Goal: Communication & Community: Answer question/provide support

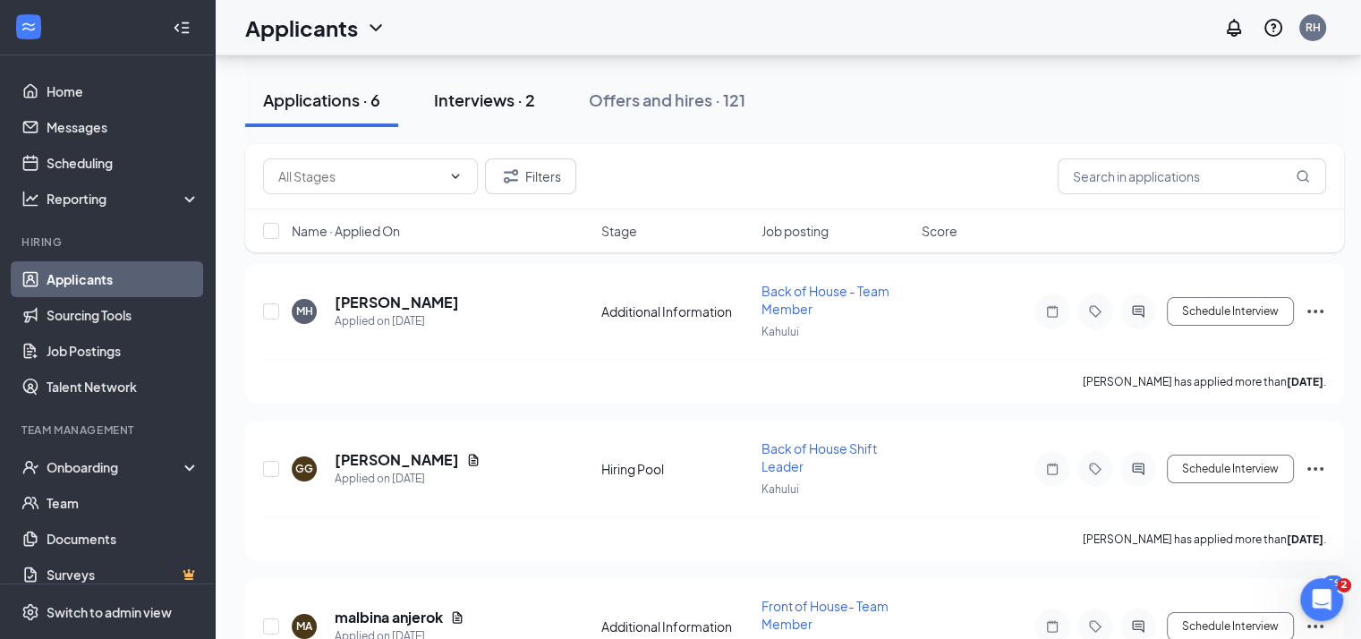
click at [485, 97] on div "Interviews · 2" at bounding box center [484, 100] width 101 height 22
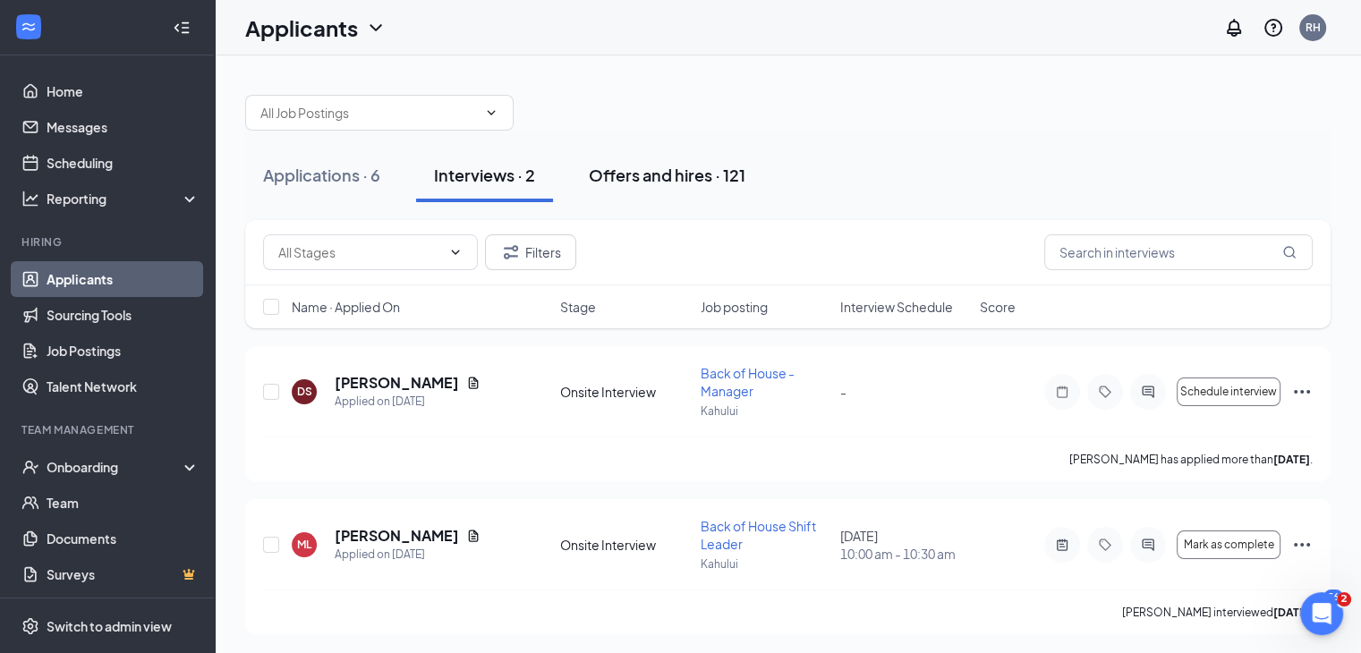
click at [686, 175] on div "Offers and hires · 121" at bounding box center [667, 175] width 157 height 22
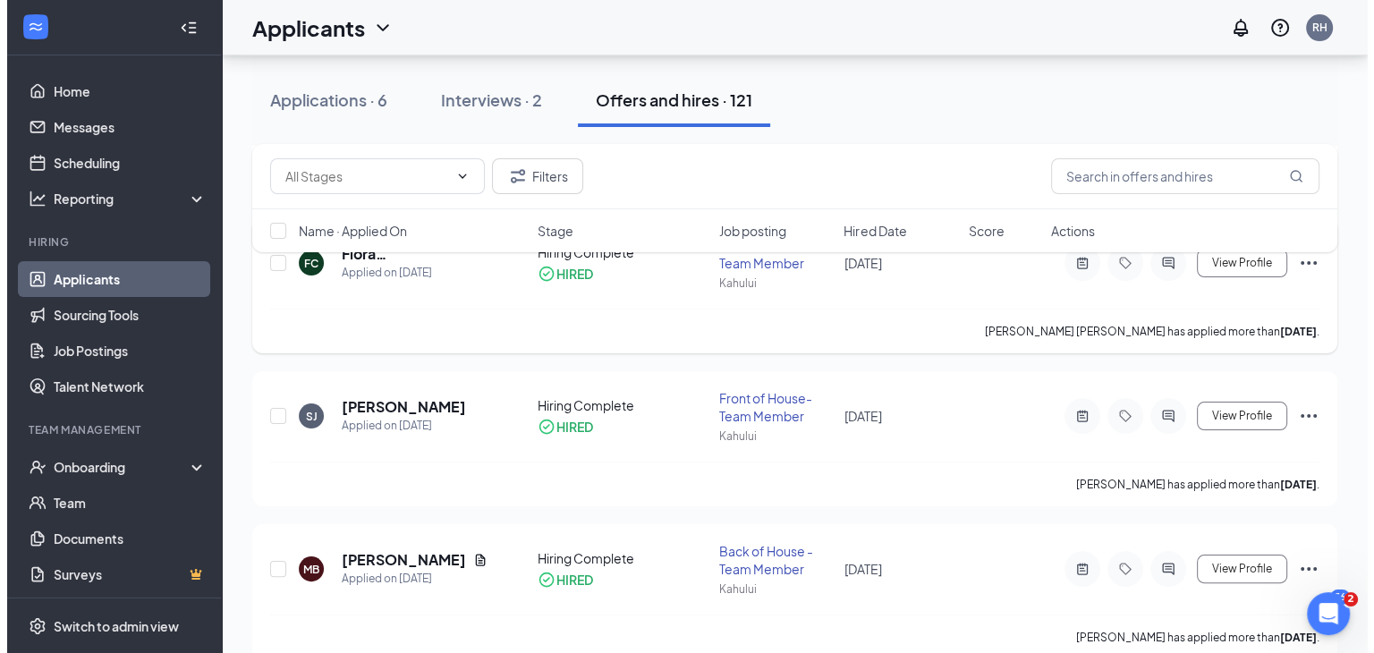
scroll to position [282, 0]
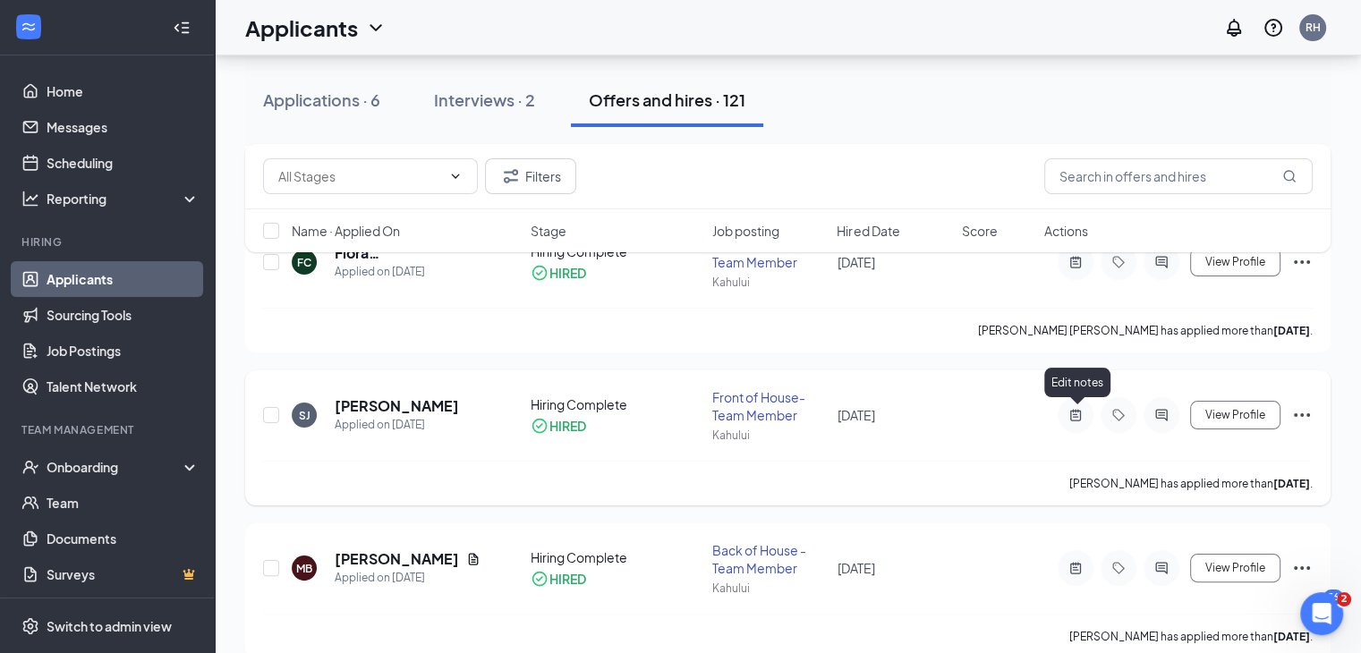
click at [1072, 410] on icon "ActiveNote" at bounding box center [1075, 416] width 11 height 12
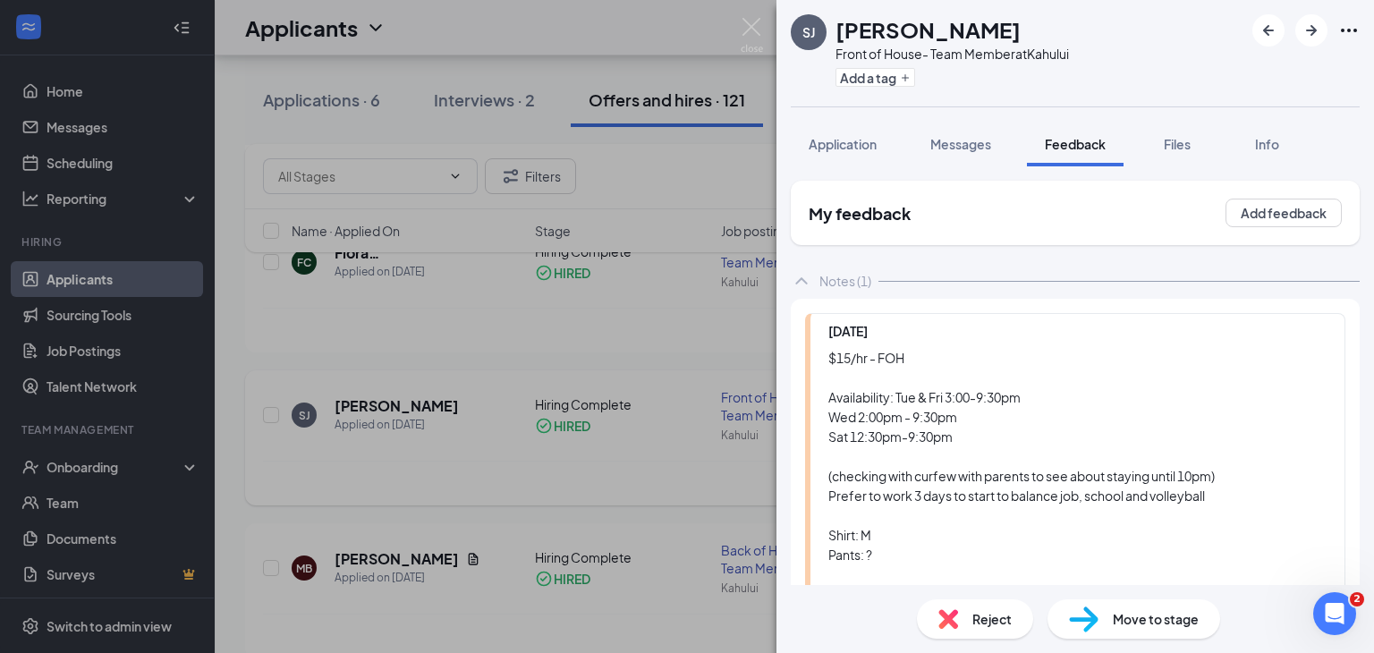
scroll to position [167, 0]
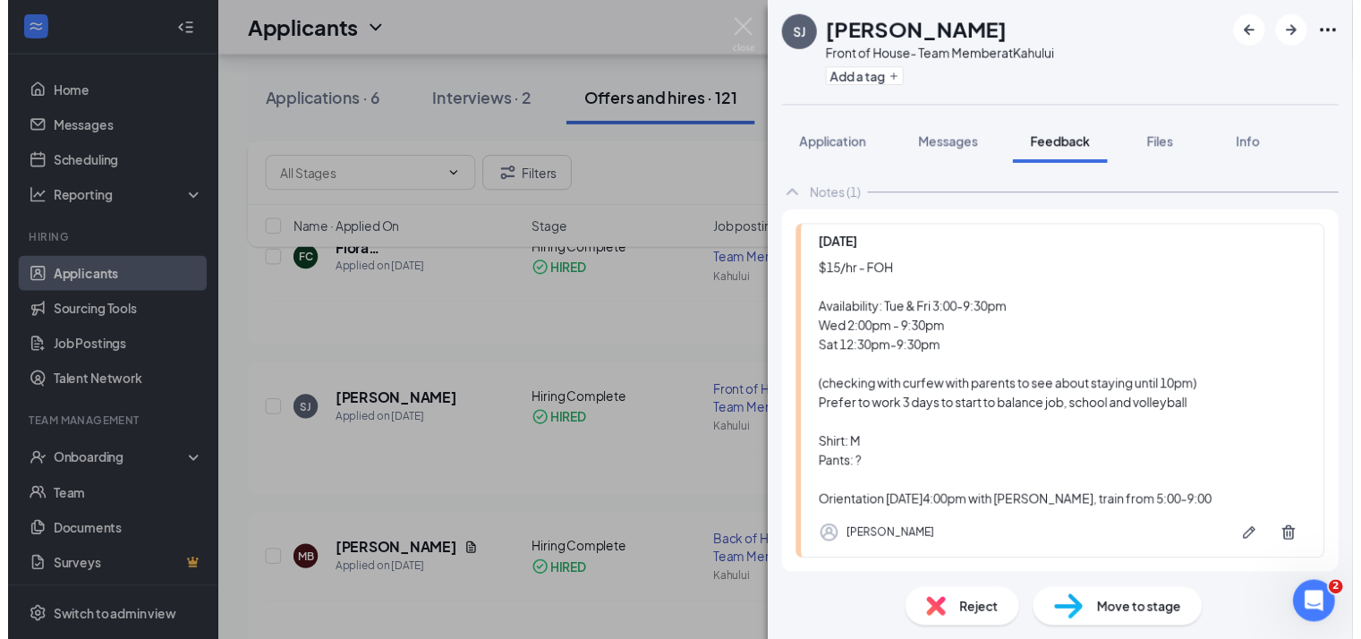
scroll to position [86, 0]
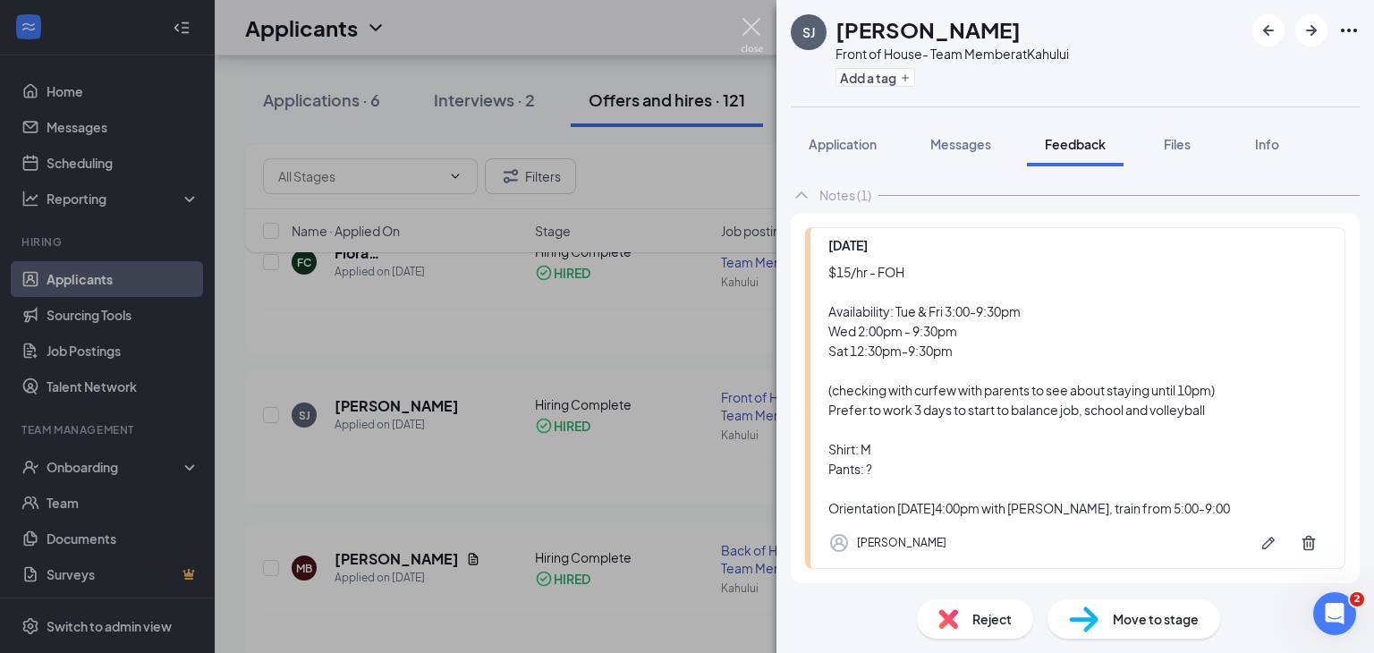
click at [749, 24] on img at bounding box center [752, 35] width 22 height 35
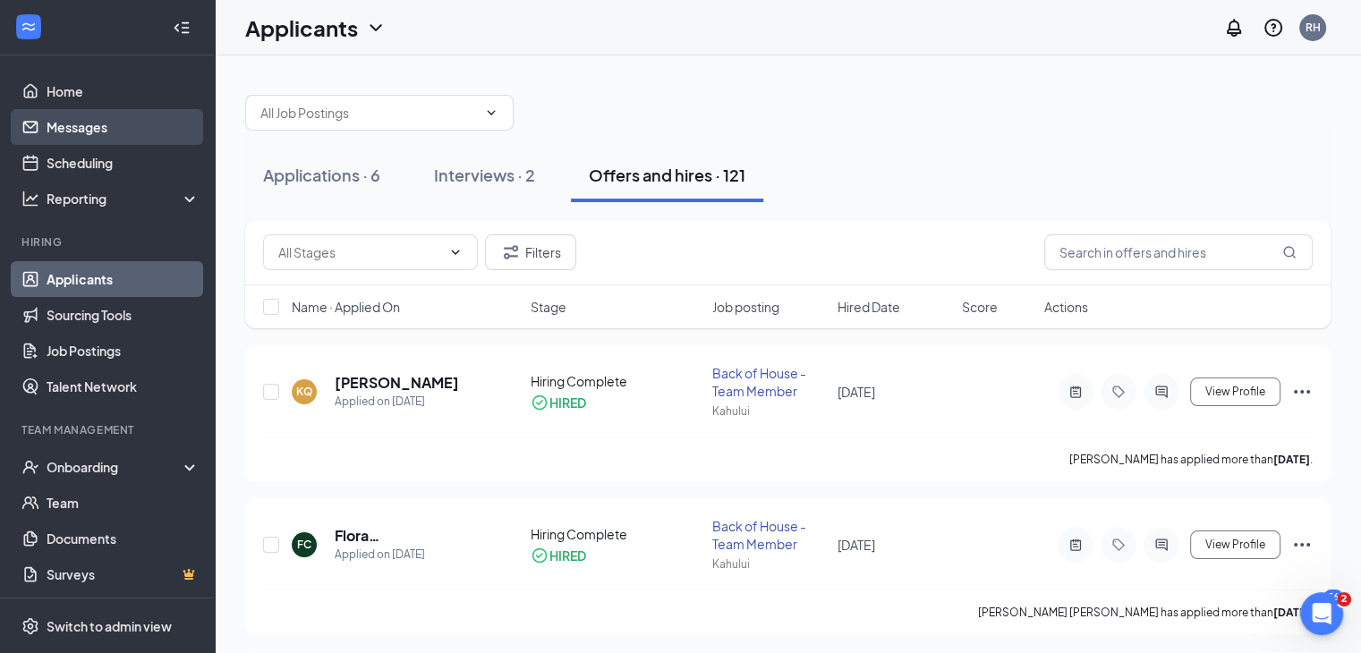
click at [125, 126] on link "Messages" at bounding box center [123, 127] width 153 height 36
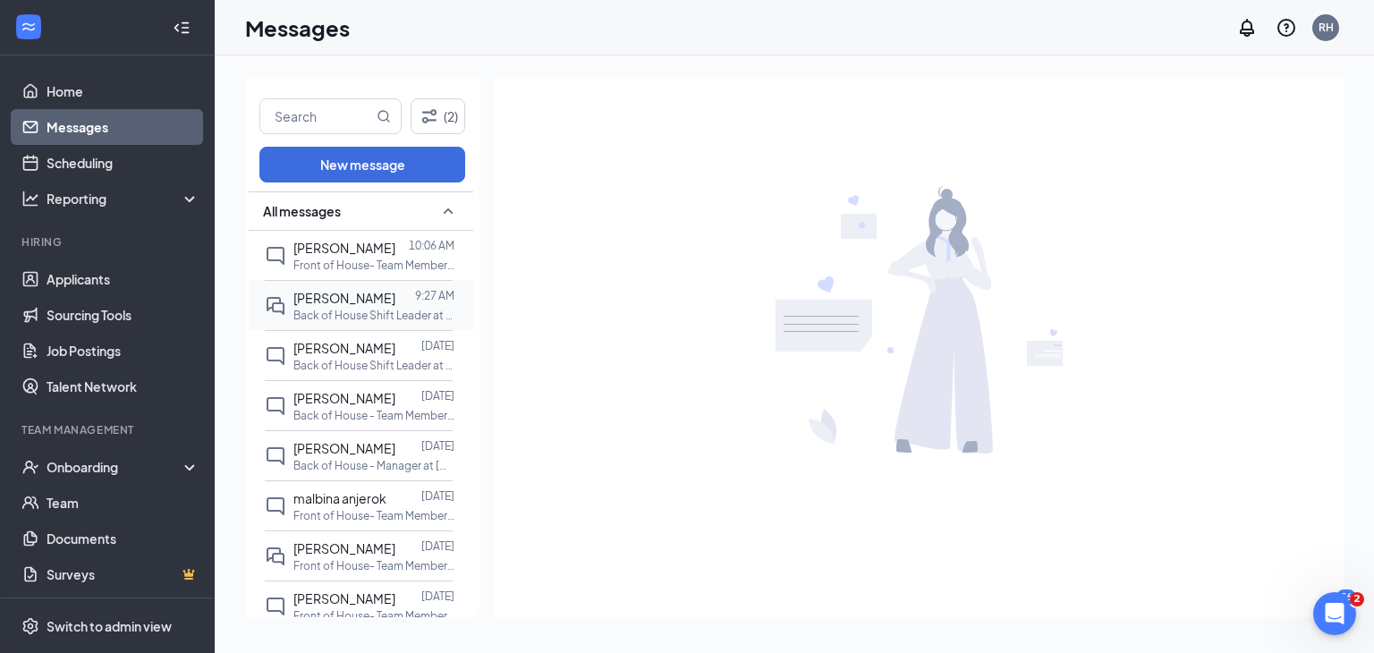
click at [407, 304] on div at bounding box center [405, 298] width 20 height 20
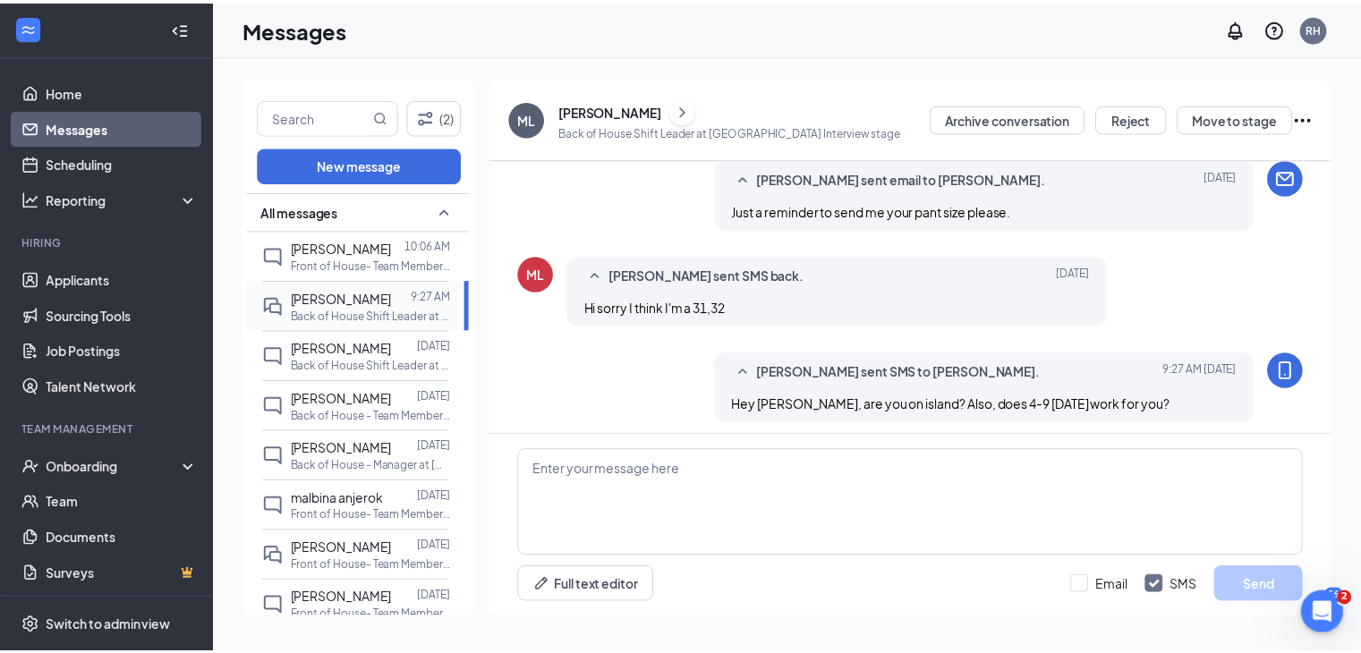
scroll to position [768, 0]
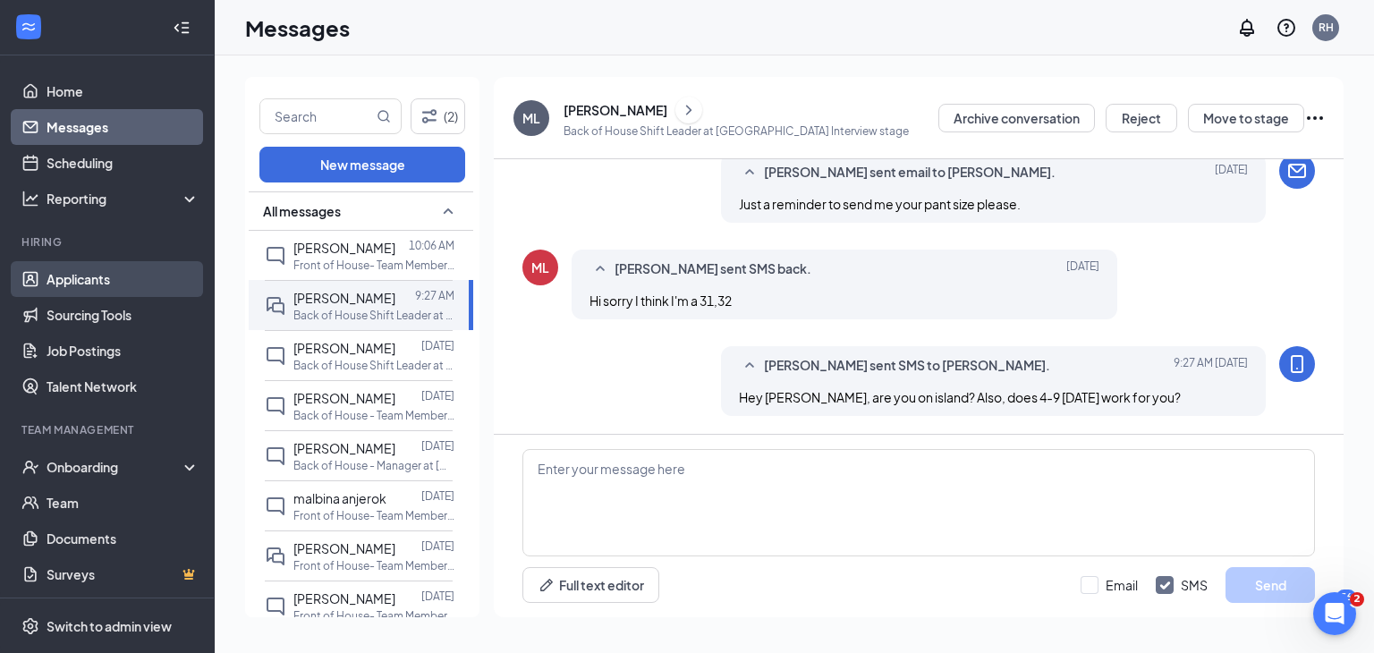
click at [125, 281] on link "Applicants" at bounding box center [123, 279] width 153 height 36
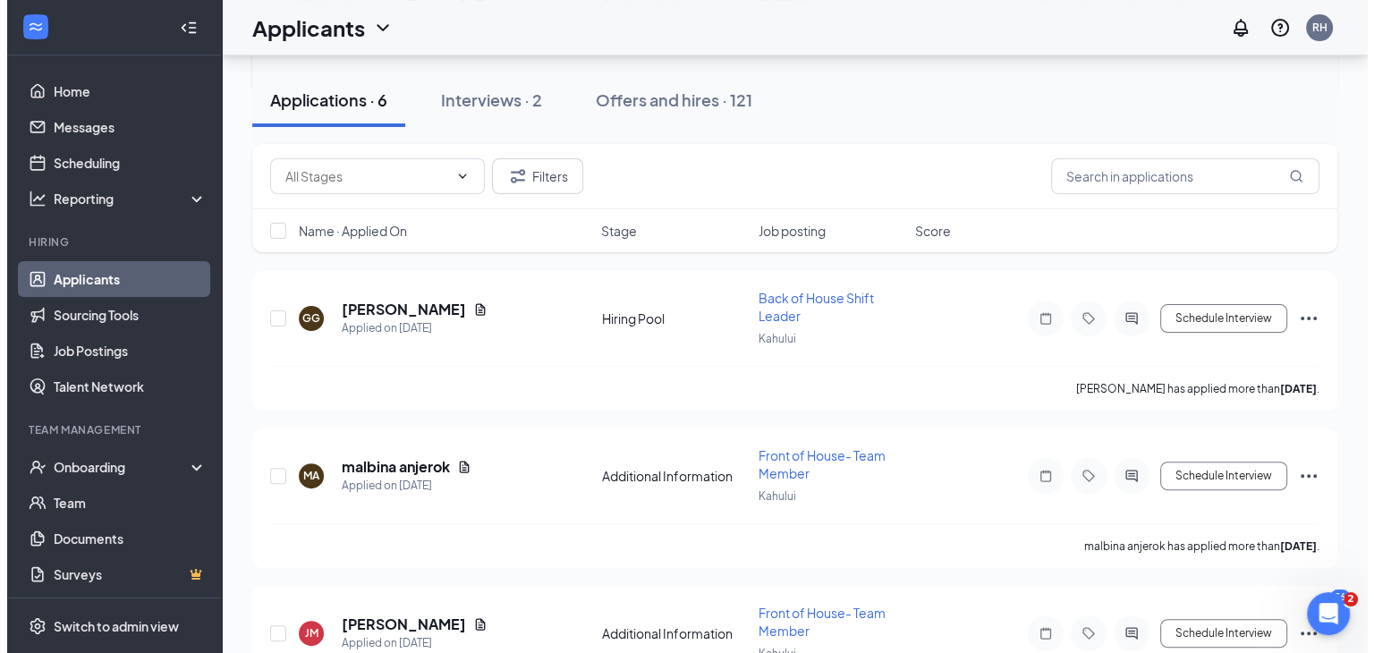
scroll to position [630, 0]
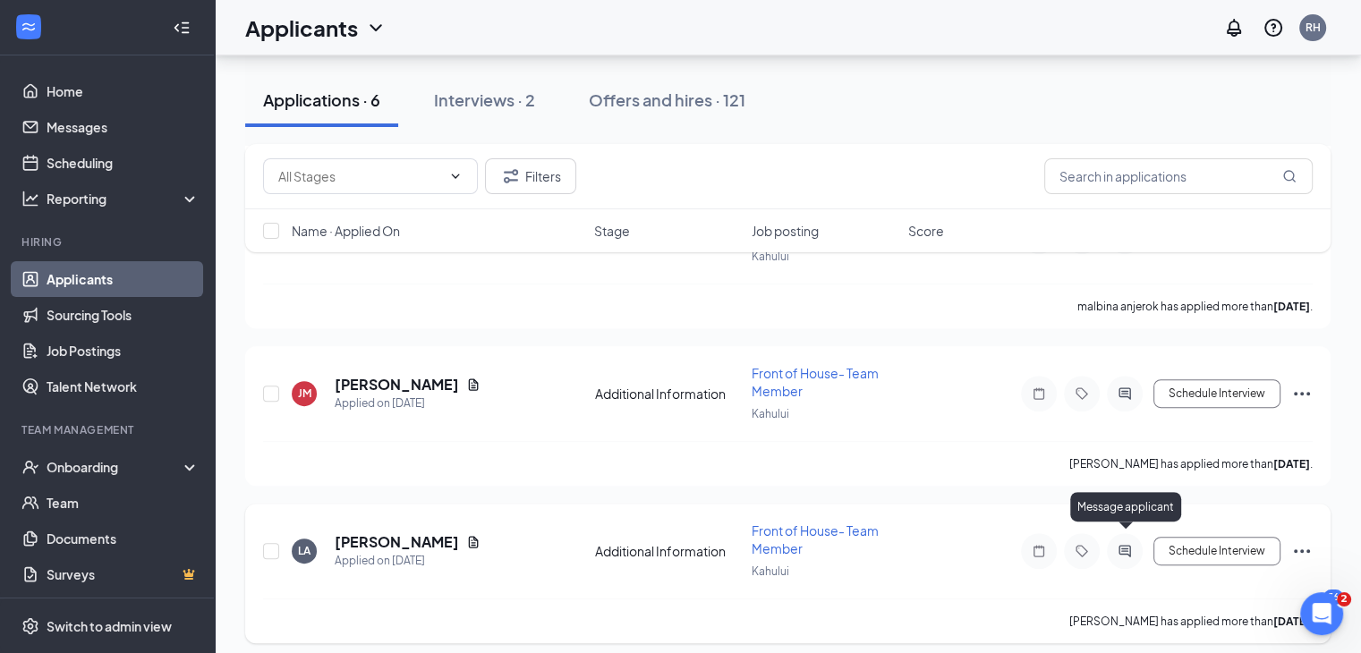
click at [1120, 544] on icon "ActiveChat" at bounding box center [1124, 551] width 21 height 14
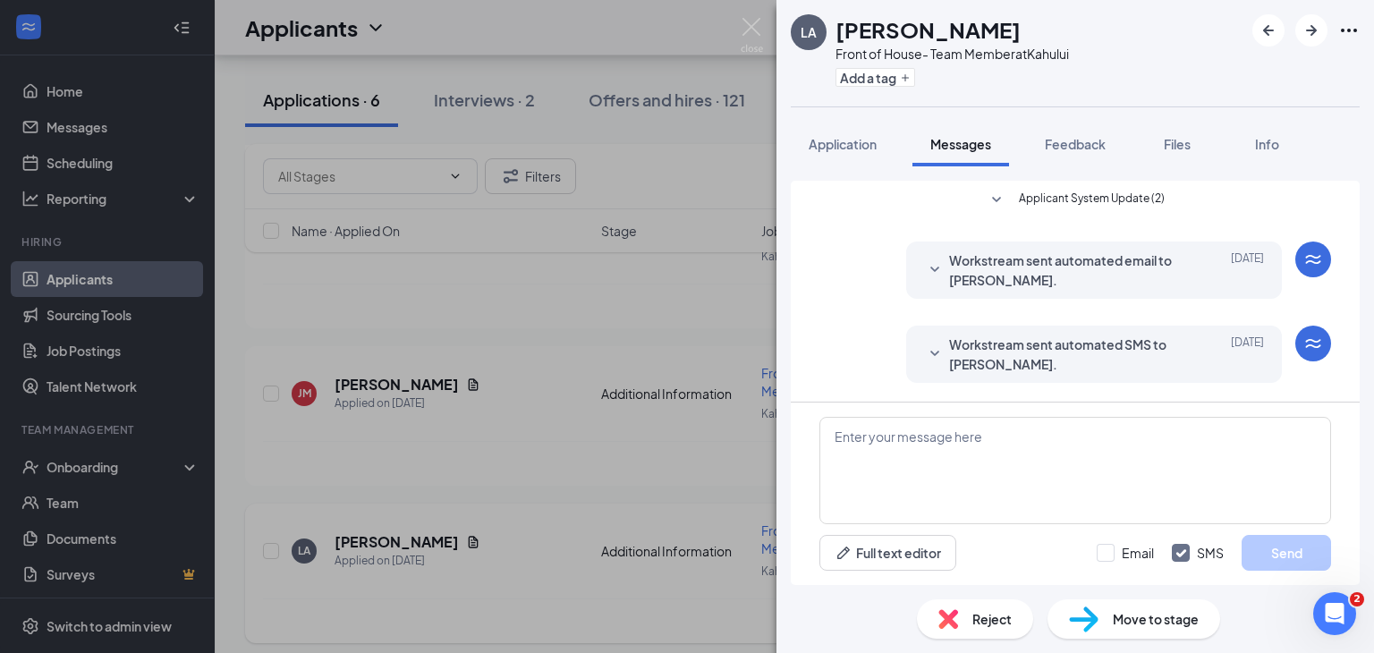
scroll to position [50, 0]
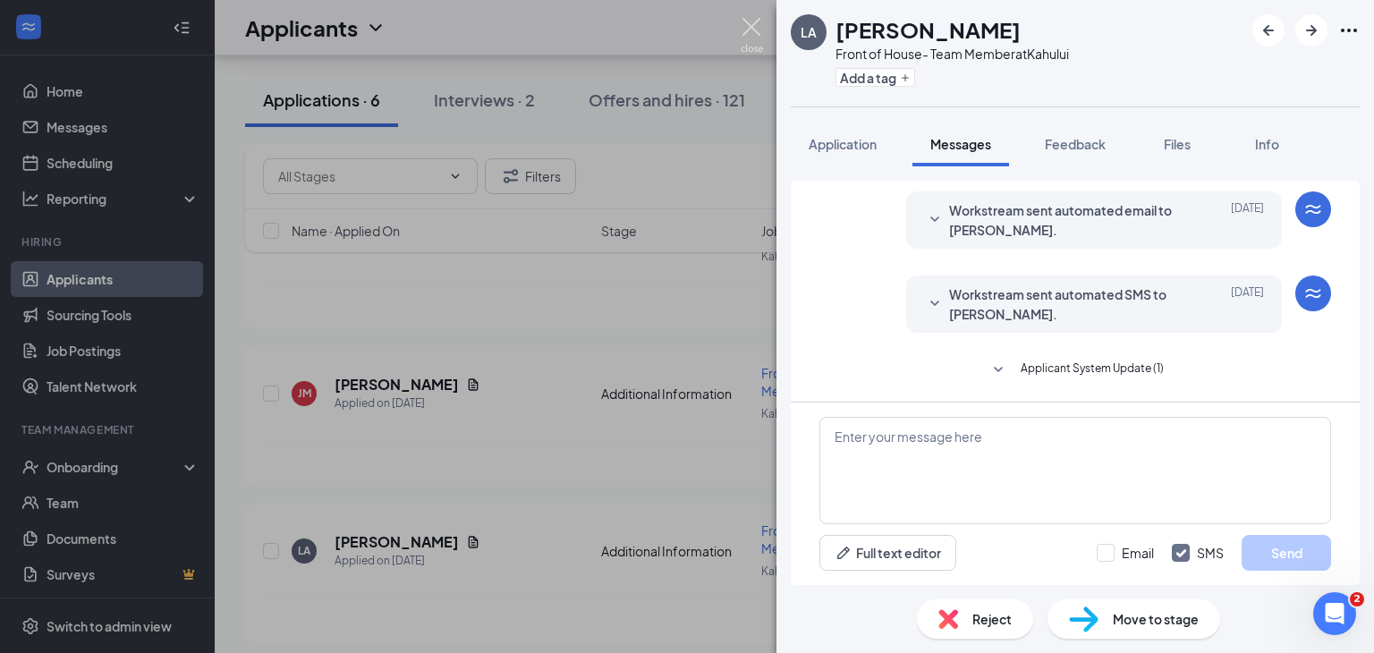
click at [757, 31] on img at bounding box center [752, 35] width 22 height 35
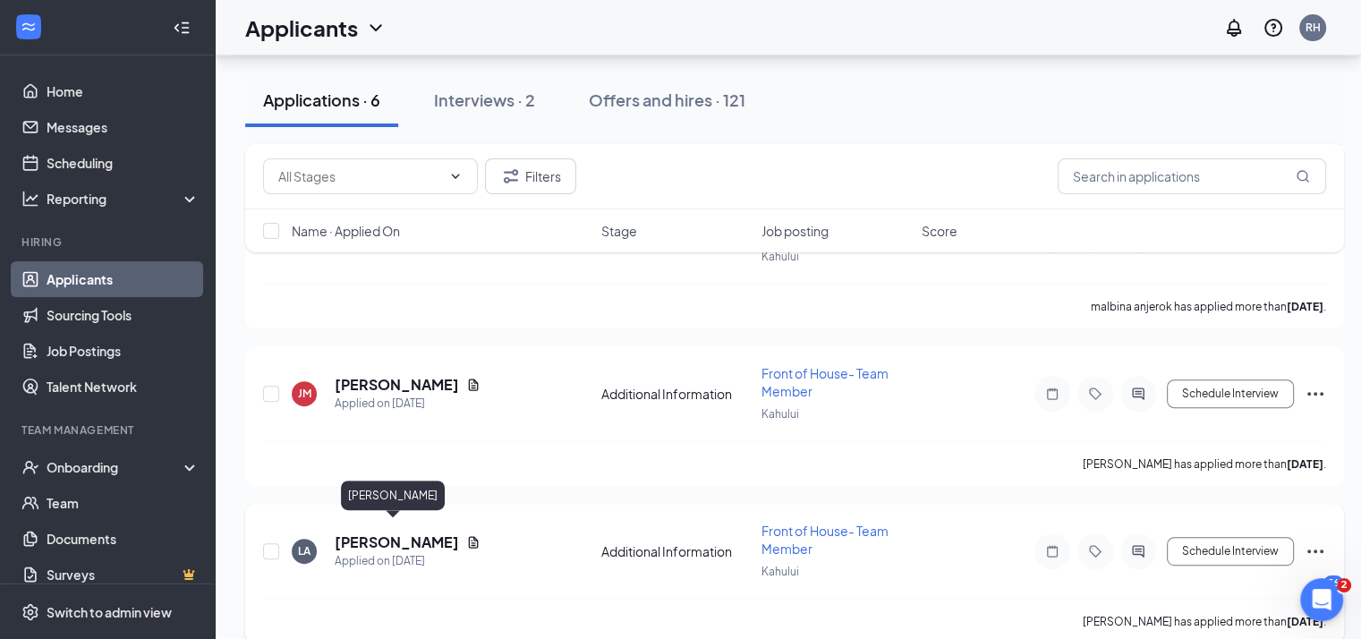
click at [386, 532] on h5 "[PERSON_NAME]" at bounding box center [397, 542] width 124 height 20
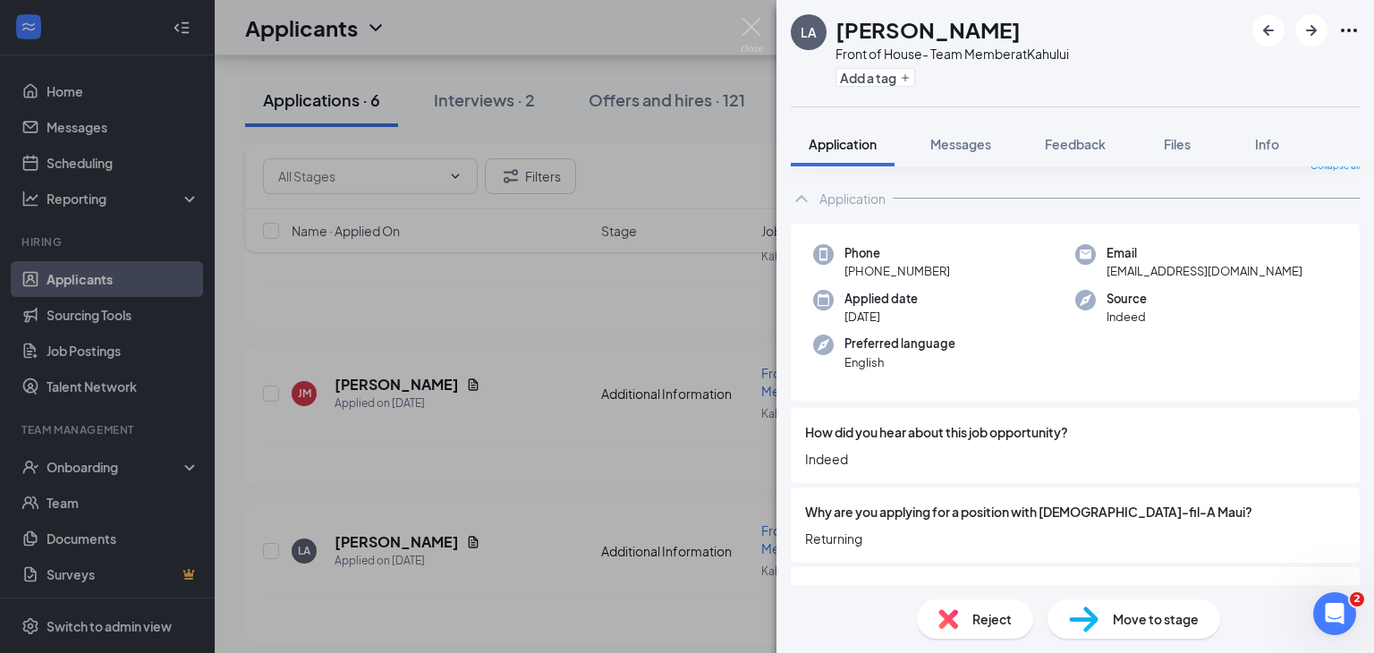
scroll to position [64, 0]
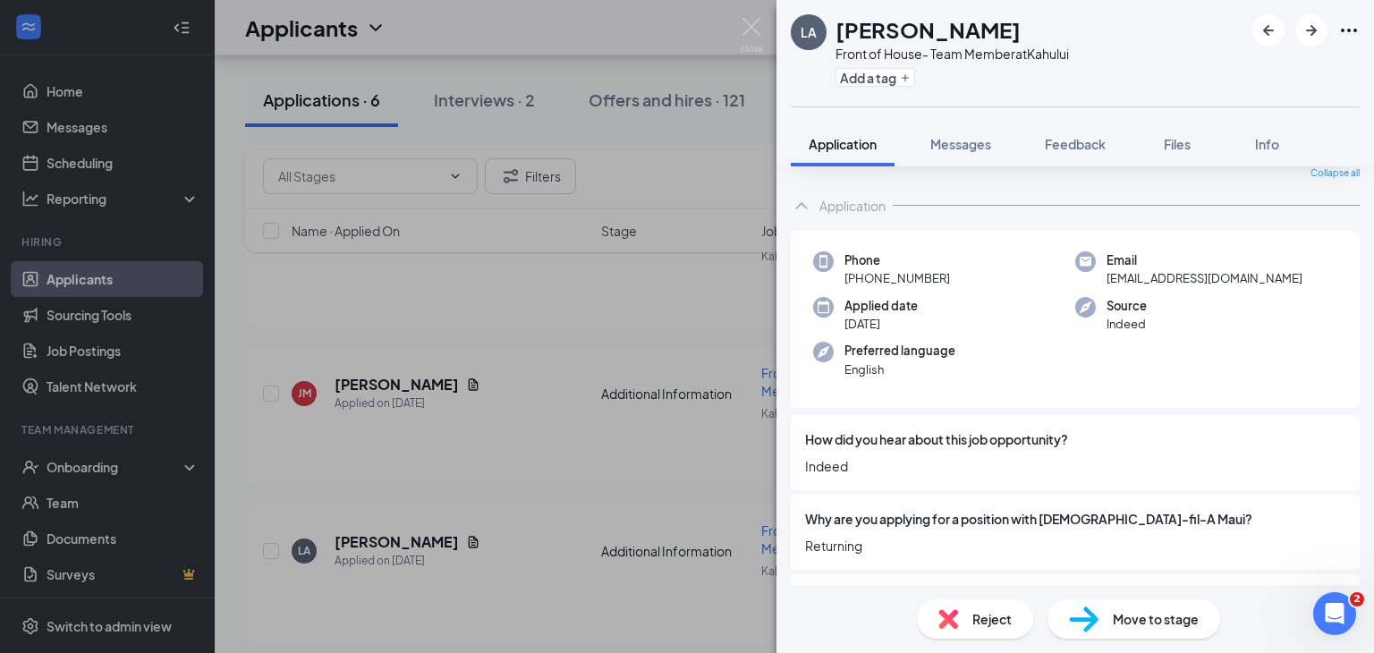
click at [759, 12] on div "LA Lillilani Anjain Front of House- Team Member at [GEOGRAPHIC_DATA] Add a tag …" at bounding box center [687, 326] width 1374 height 653
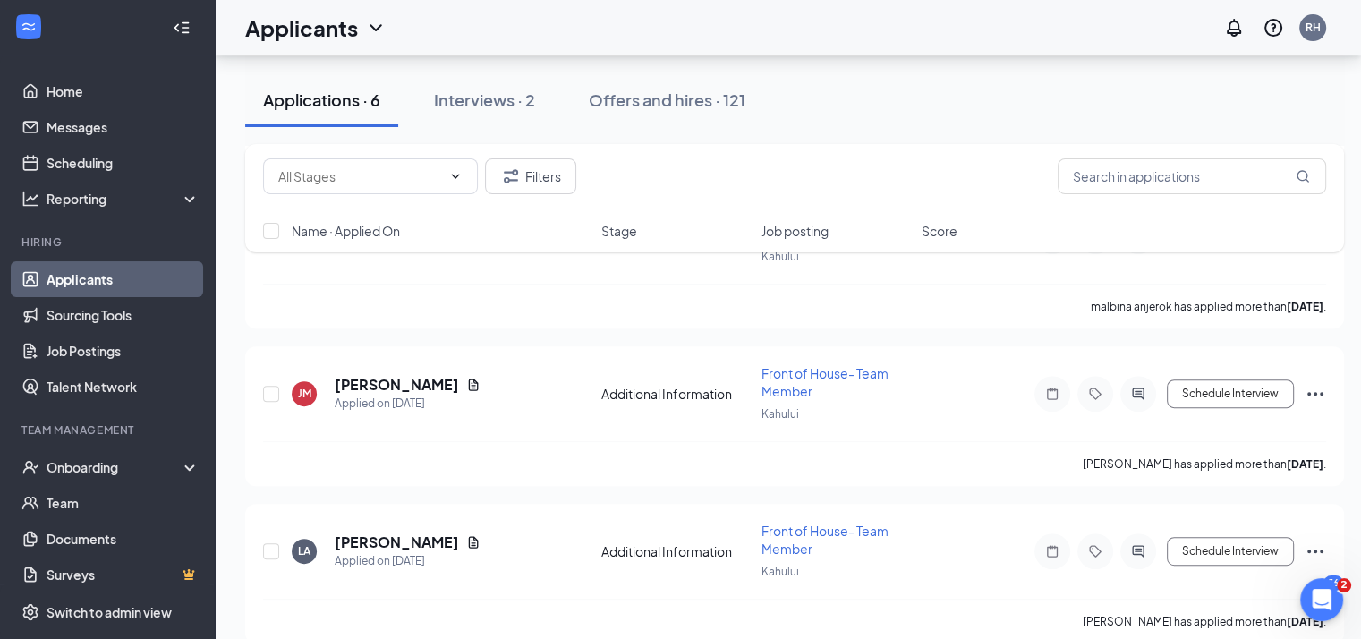
click at [758, 21] on div "Applicants RH" at bounding box center [788, 27] width 1146 height 55
click at [427, 377] on h5 "[PERSON_NAME]" at bounding box center [397, 385] width 124 height 20
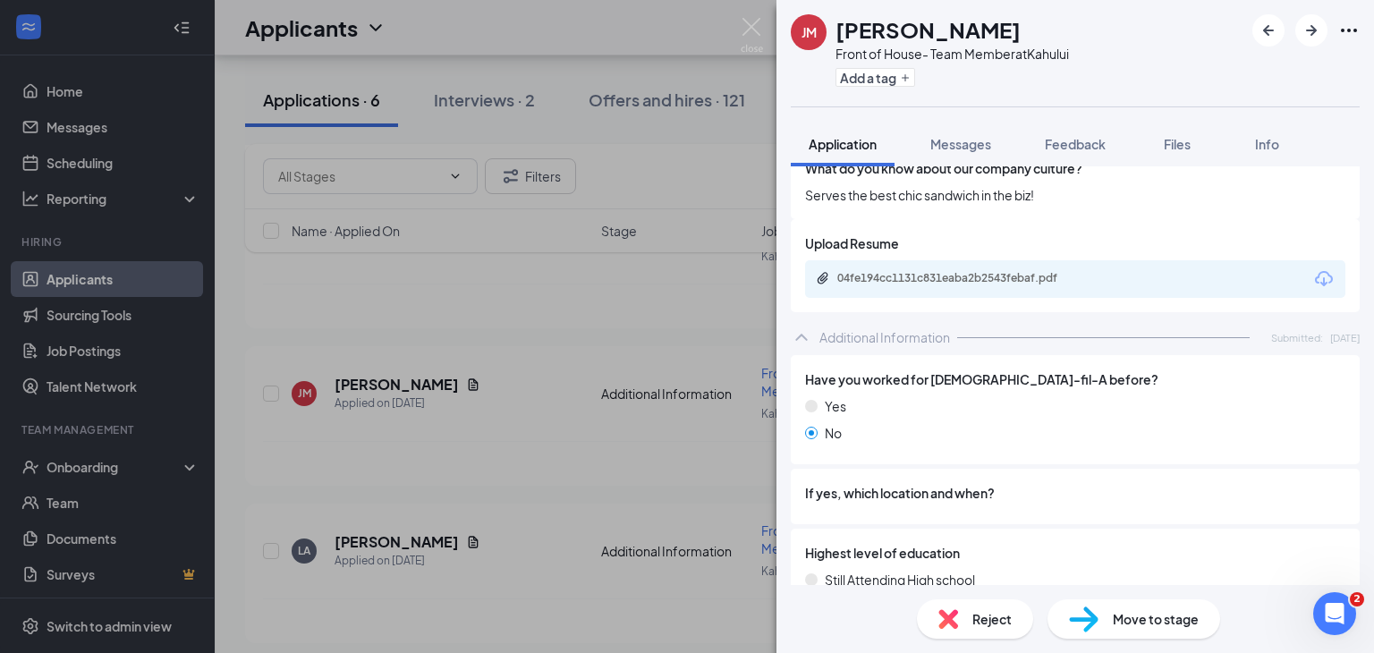
scroll to position [664, 0]
click at [995, 287] on div "04fe194cc1131c831eaba2b2543febaf.pdf" at bounding box center [961, 280] width 290 height 17
click at [980, 138] on span "Messages" at bounding box center [960, 144] width 61 height 16
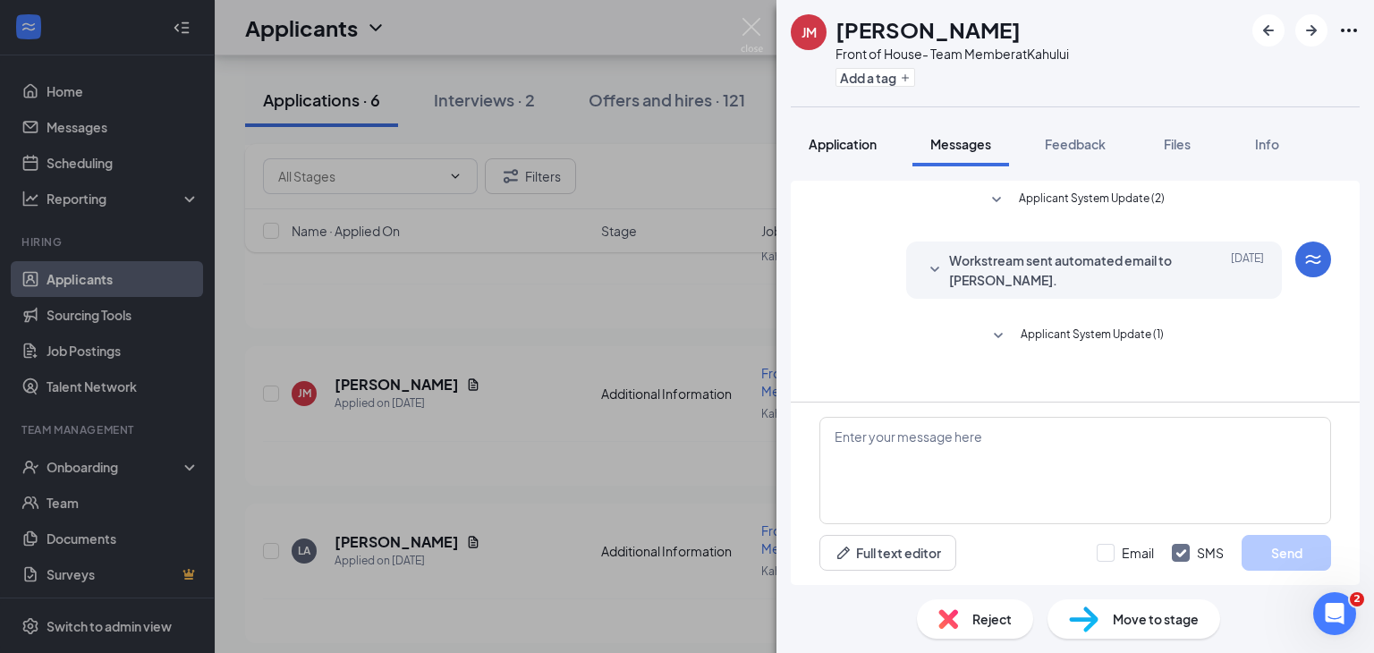
click at [862, 139] on span "Application" at bounding box center [843, 144] width 68 height 16
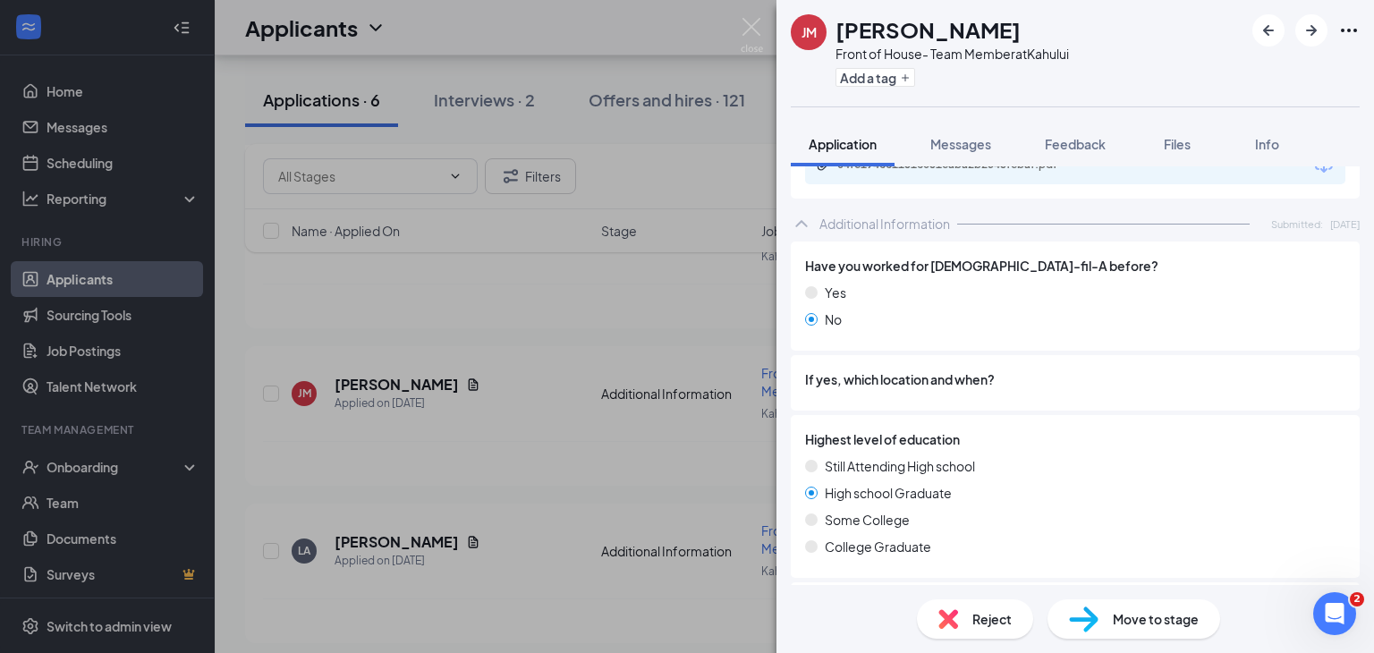
scroll to position [748, 0]
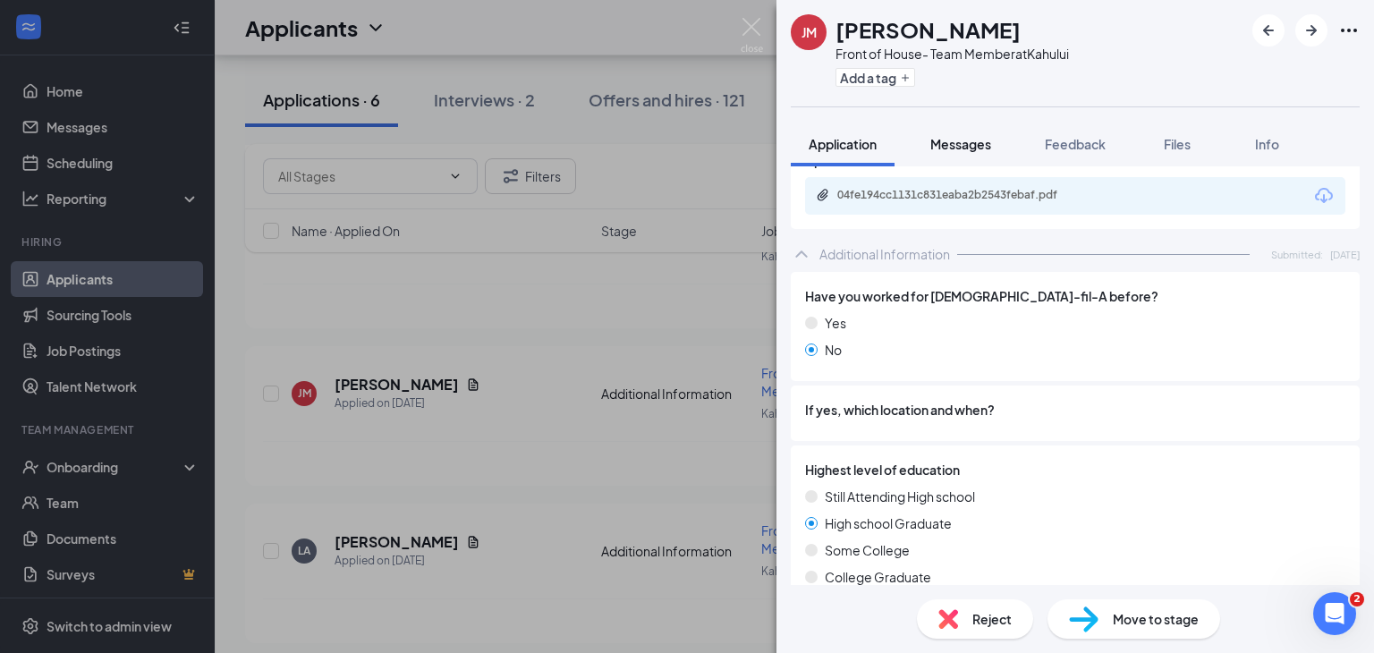
click at [971, 136] on span "Messages" at bounding box center [960, 144] width 61 height 16
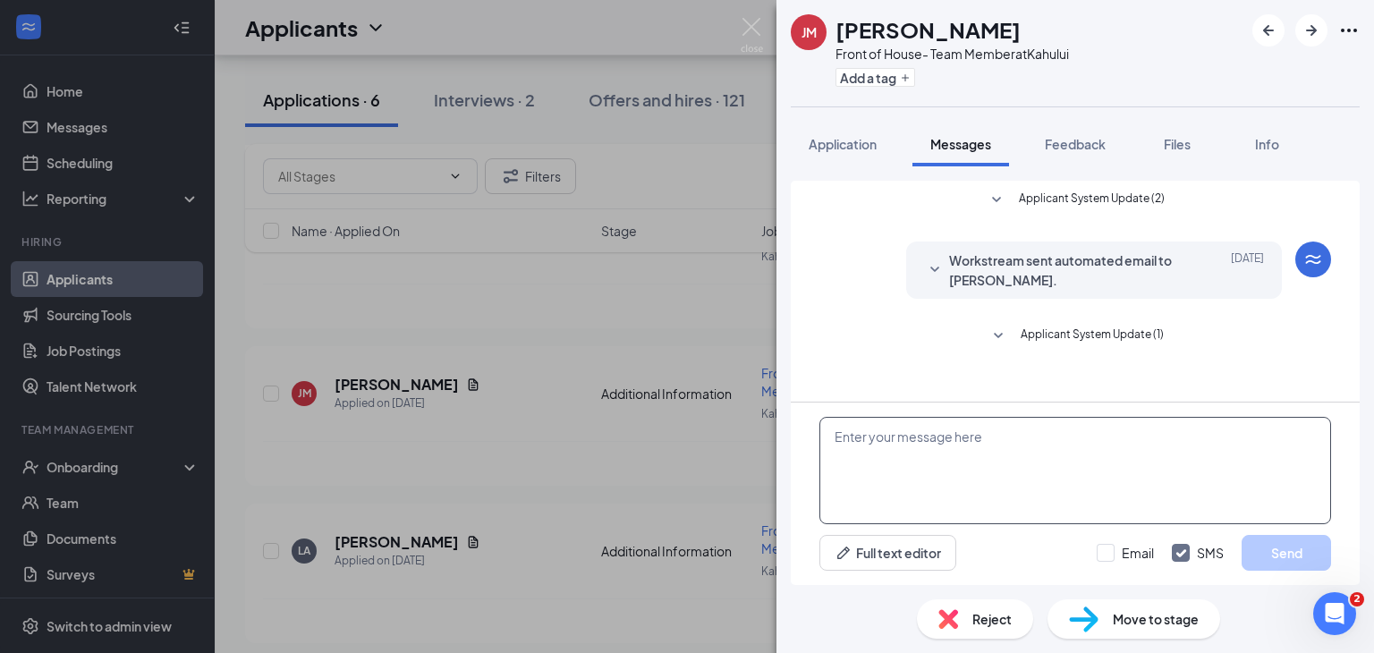
click at [927, 441] on textarea at bounding box center [1075, 470] width 512 height 107
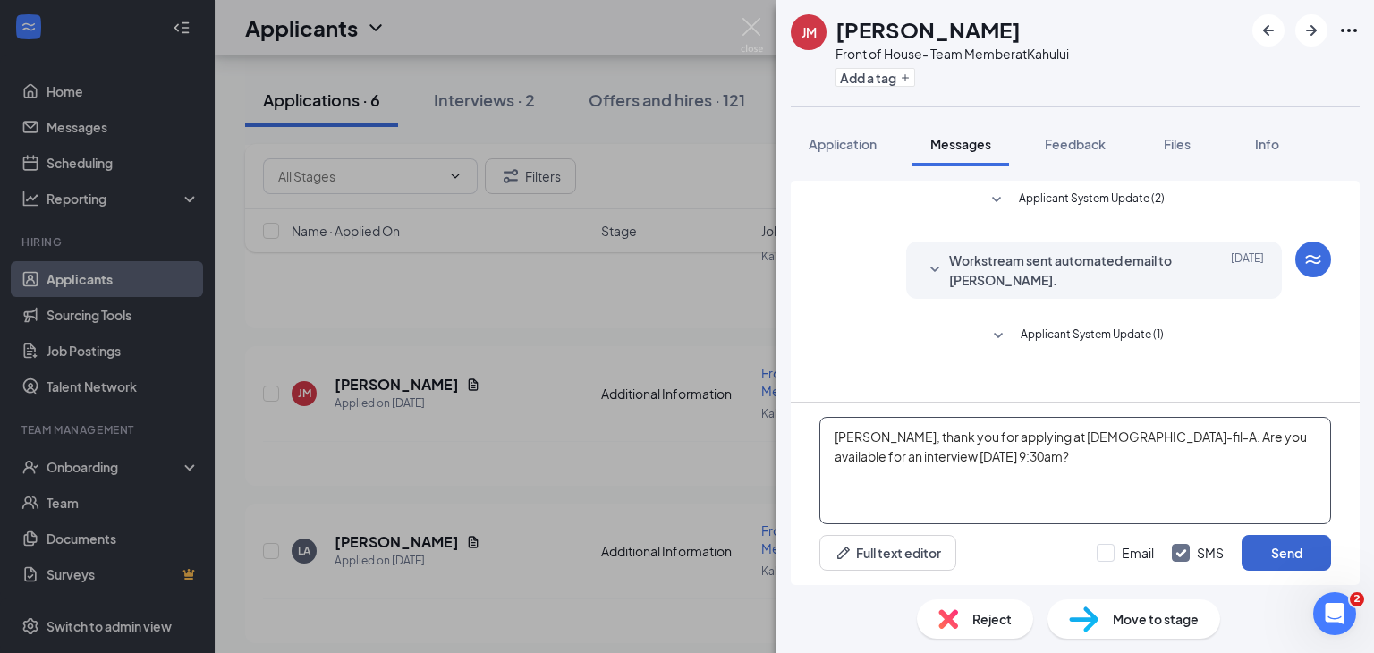
type textarea "[PERSON_NAME], thank you for applying at [DEMOGRAPHIC_DATA]-fil-A. Are you avai…"
click at [1267, 540] on button "Send" at bounding box center [1286, 553] width 89 height 36
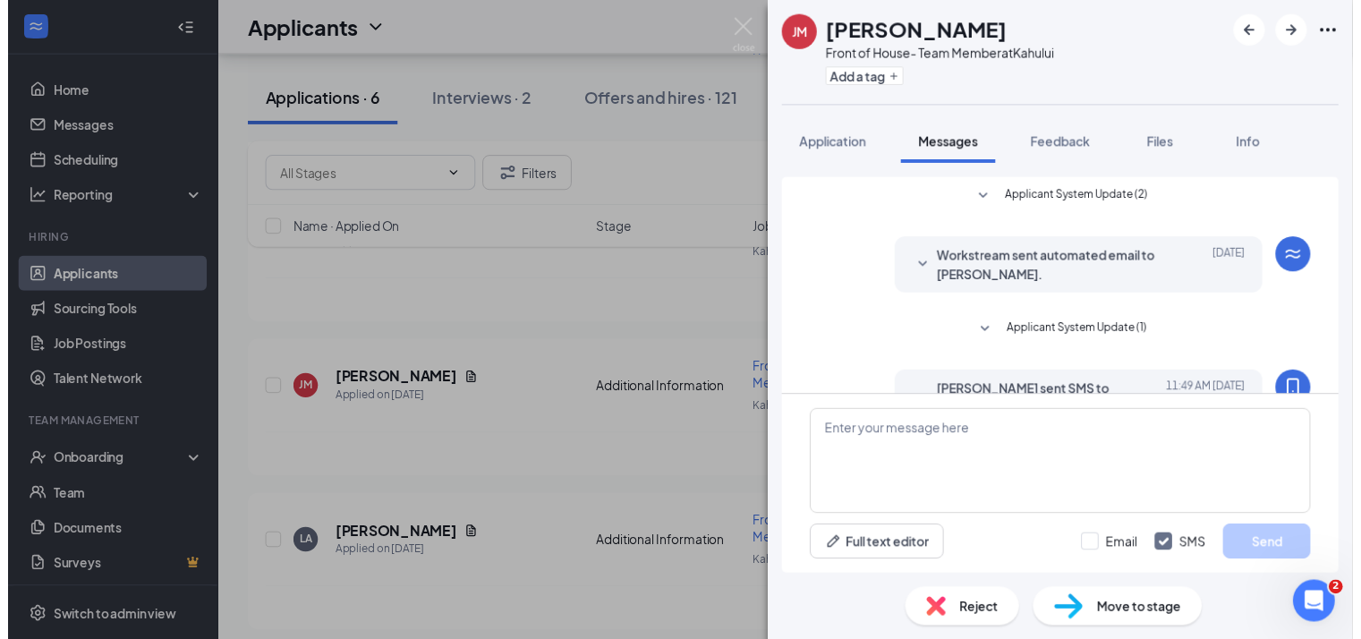
scroll to position [121, 0]
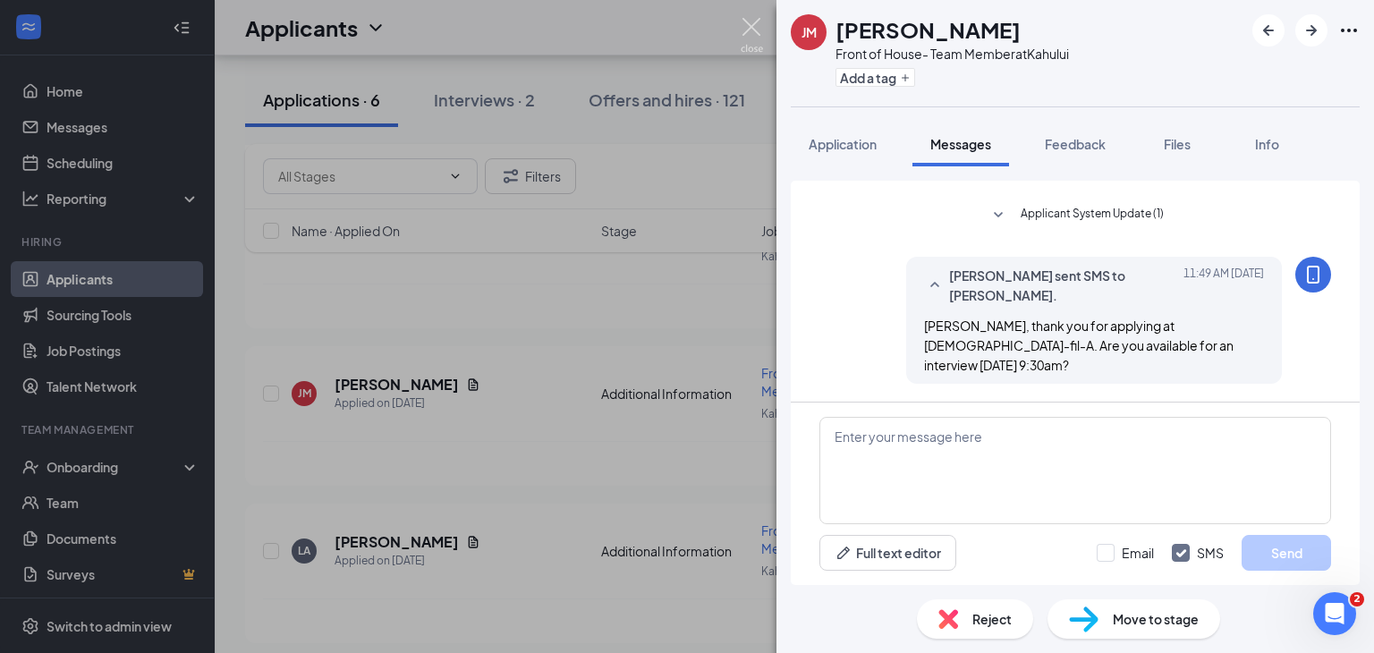
click at [748, 23] on img at bounding box center [752, 35] width 22 height 35
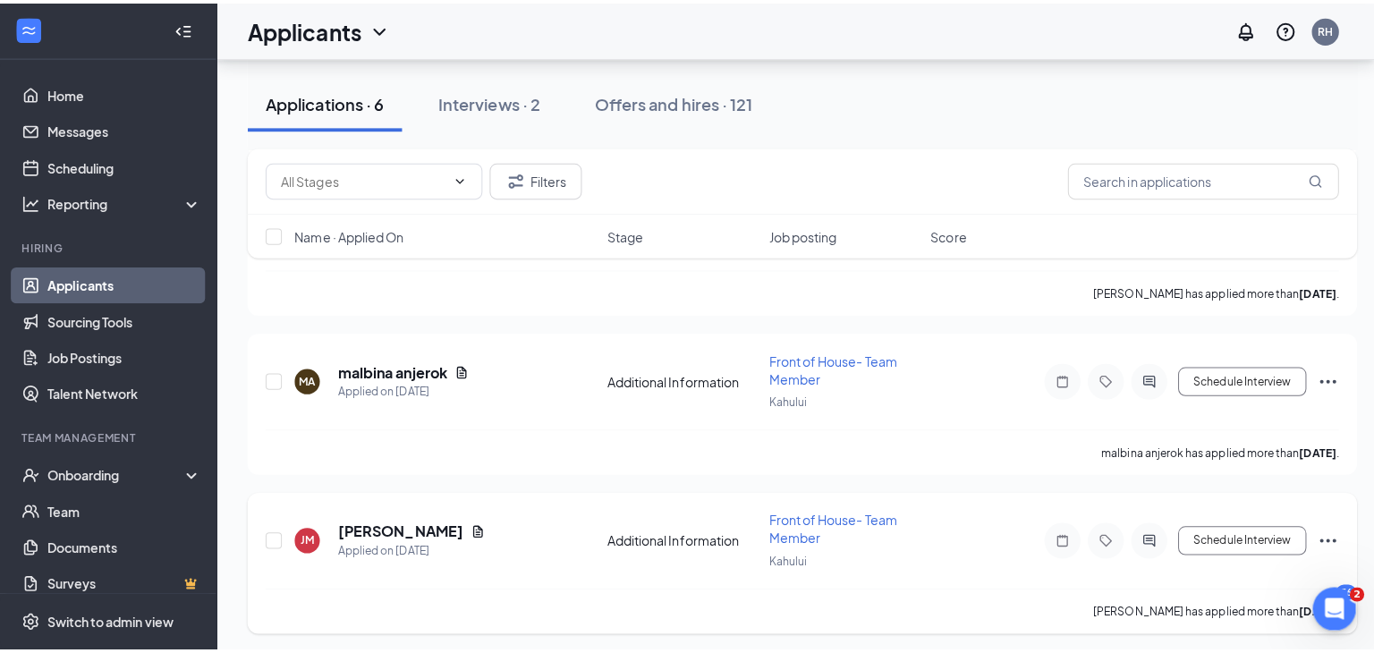
scroll to position [487, 0]
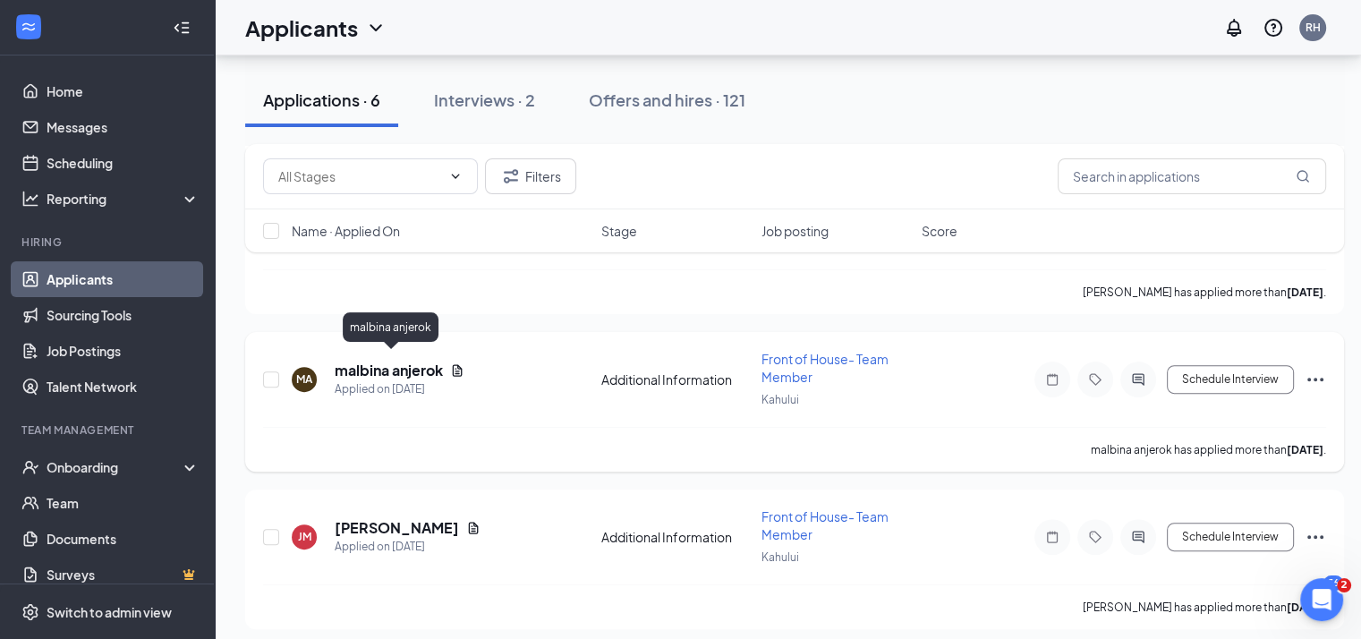
click at [376, 360] on h5 "malbina anjerok" at bounding box center [389, 370] width 108 height 20
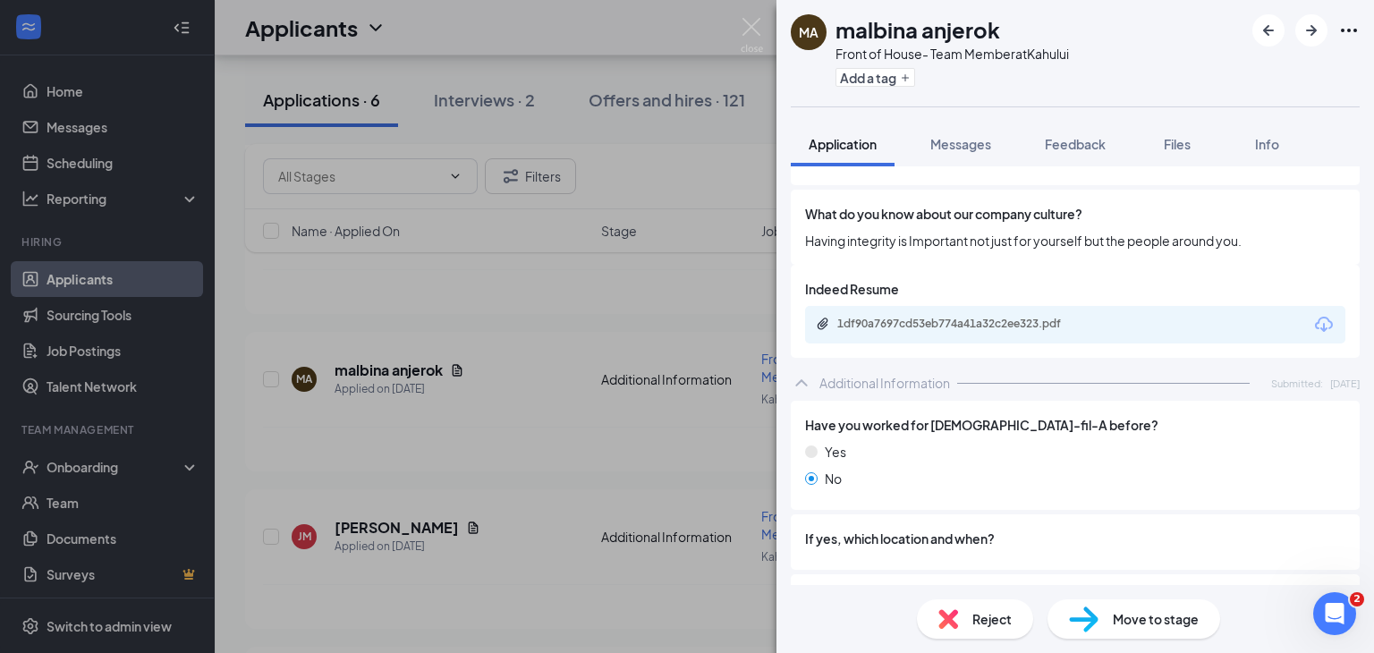
scroll to position [615, 0]
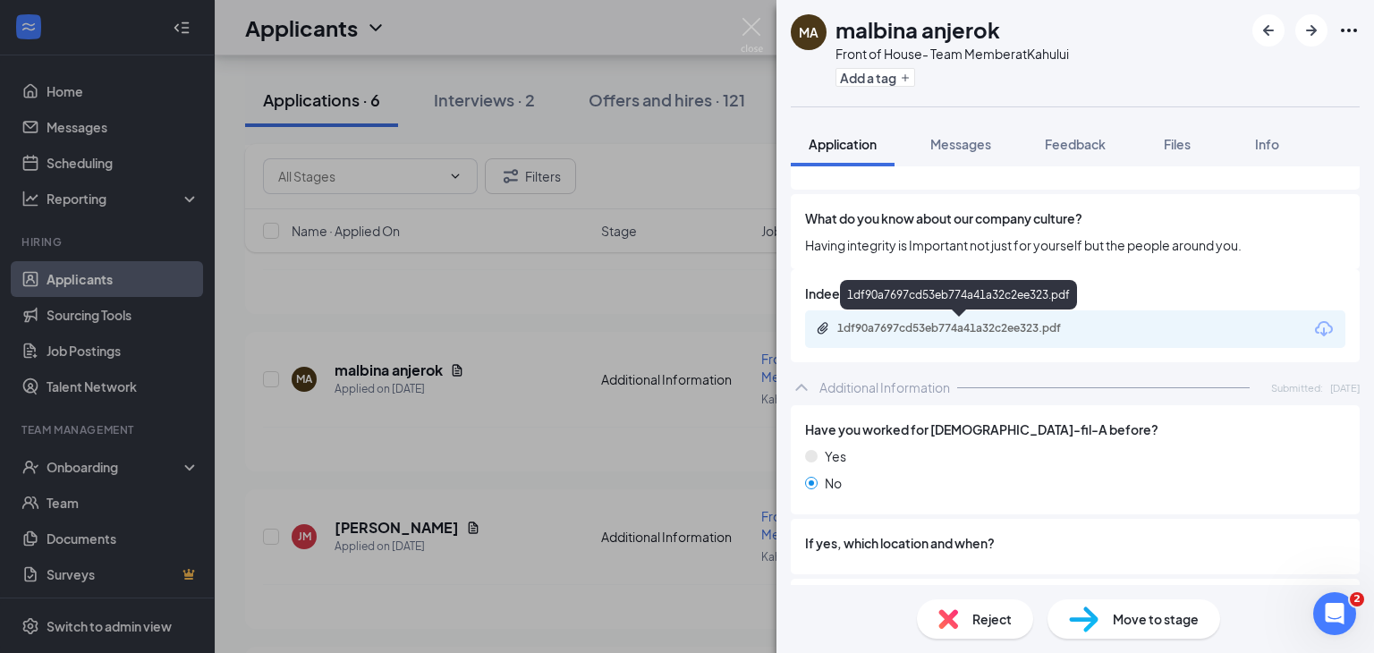
click at [929, 324] on div "1df90a7697cd53eb774a41a32c2ee323.pdf" at bounding box center [962, 328] width 250 height 14
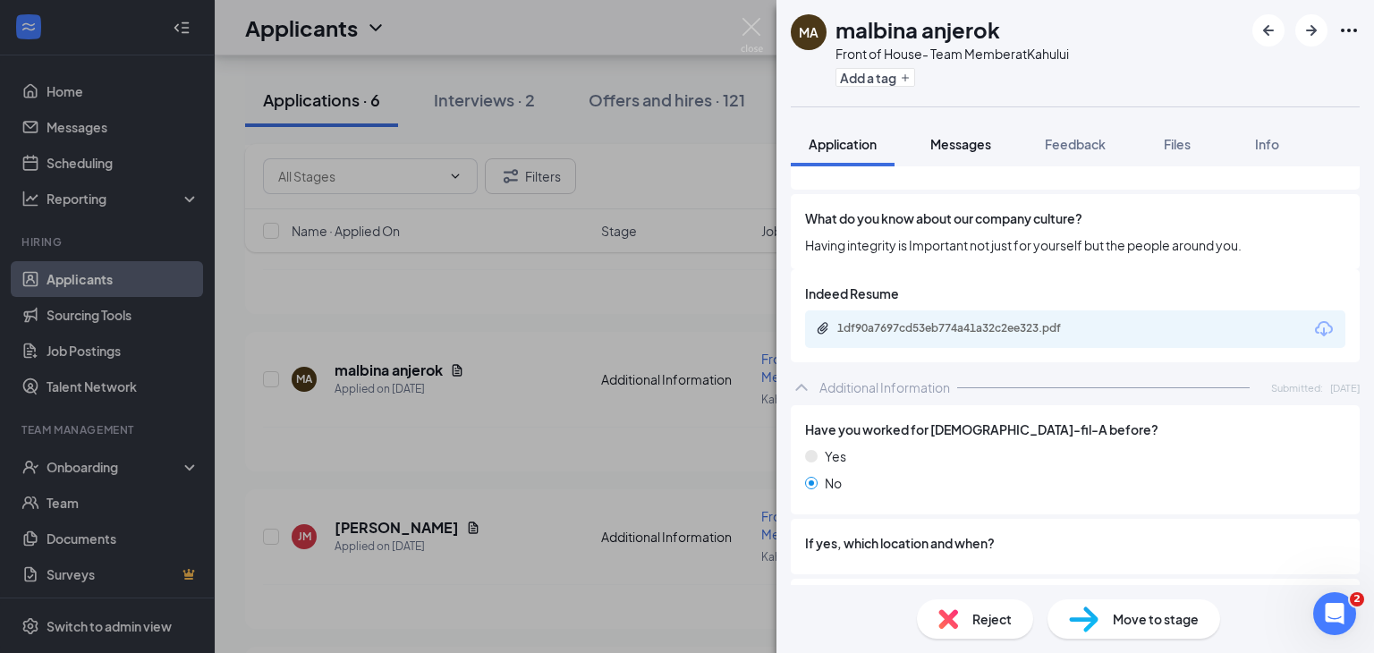
click at [972, 146] on span "Messages" at bounding box center [960, 144] width 61 height 16
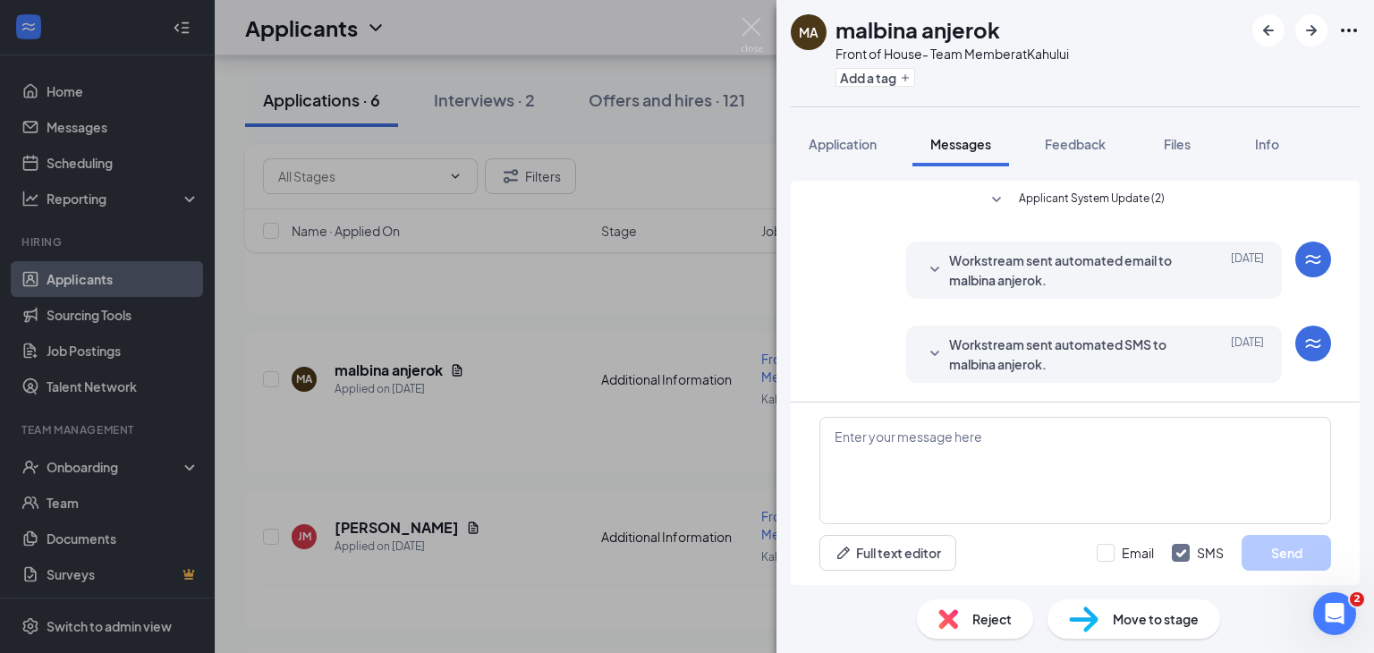
scroll to position [50, 0]
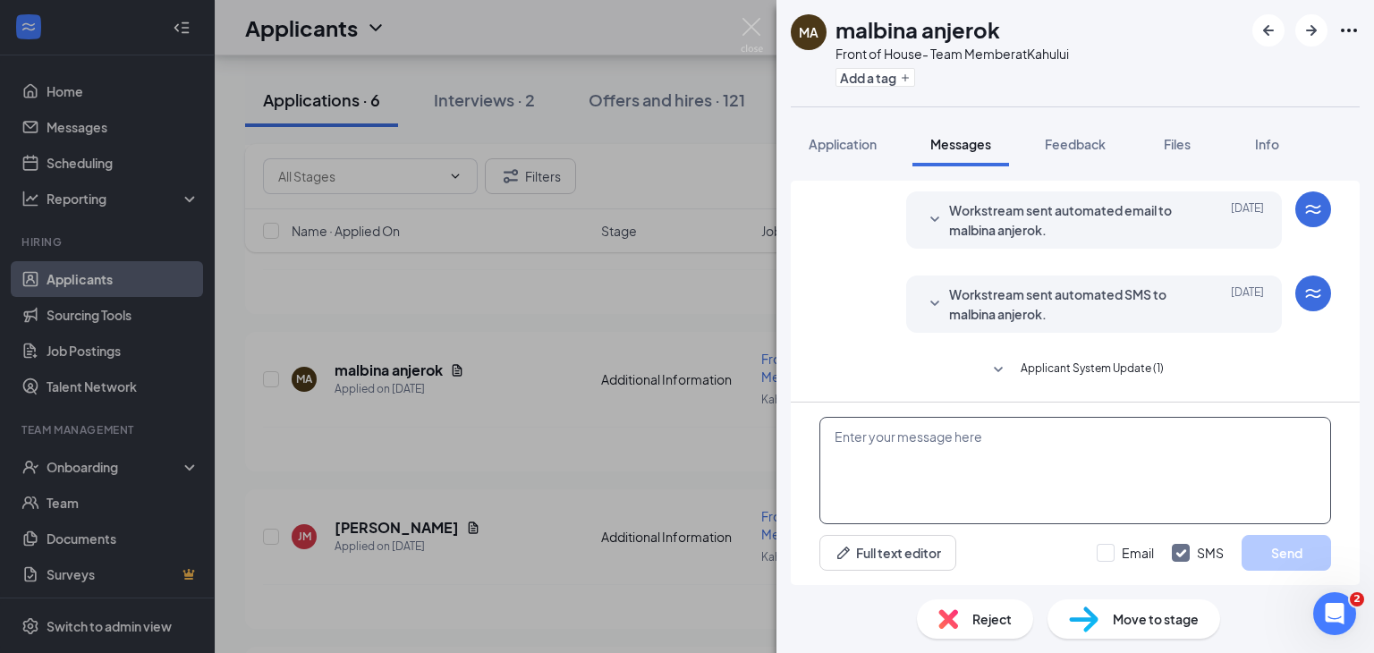
click at [970, 445] on textarea at bounding box center [1075, 470] width 512 height 107
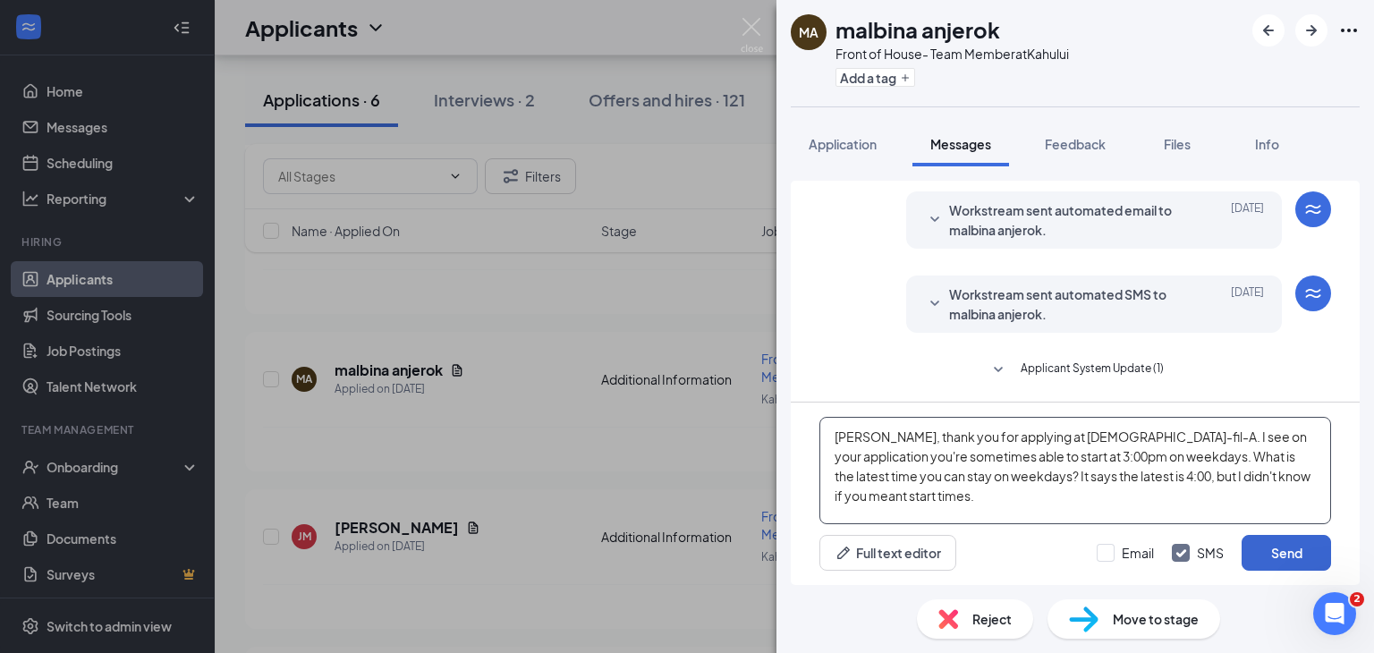
type textarea "[PERSON_NAME], thank you for applying at [DEMOGRAPHIC_DATA]-fil-A. I see on you…"
click at [1277, 547] on button "Send" at bounding box center [1286, 553] width 89 height 36
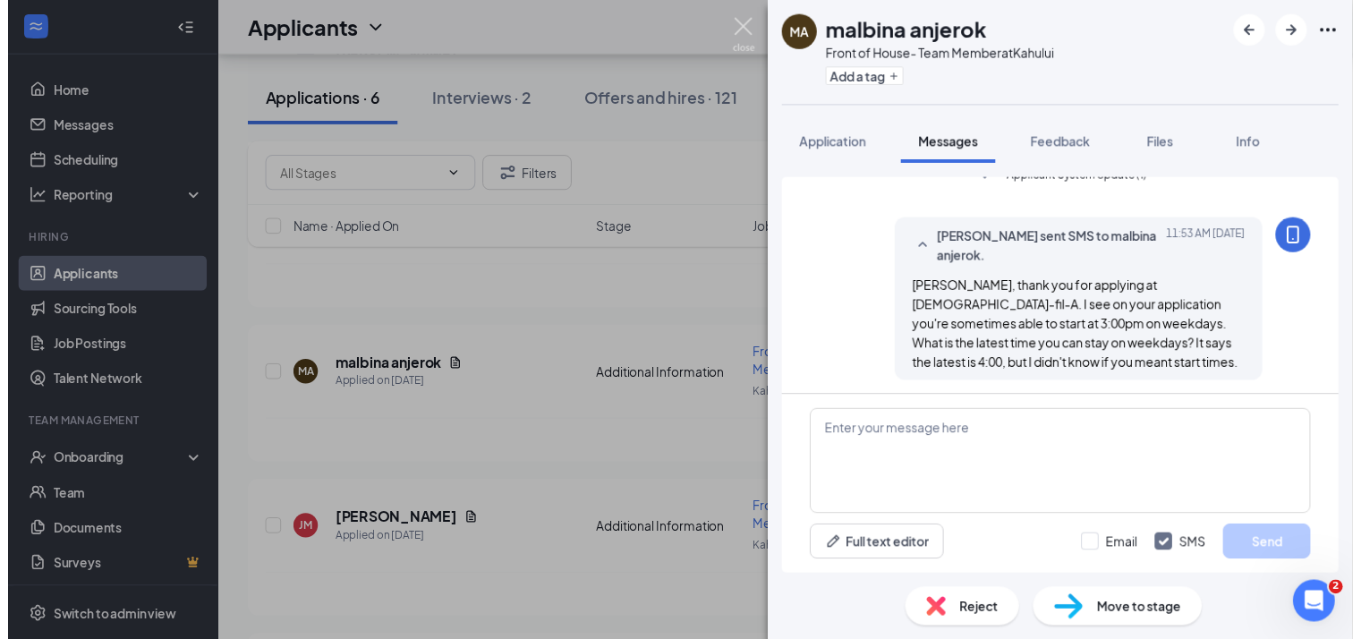
scroll to position [243, 0]
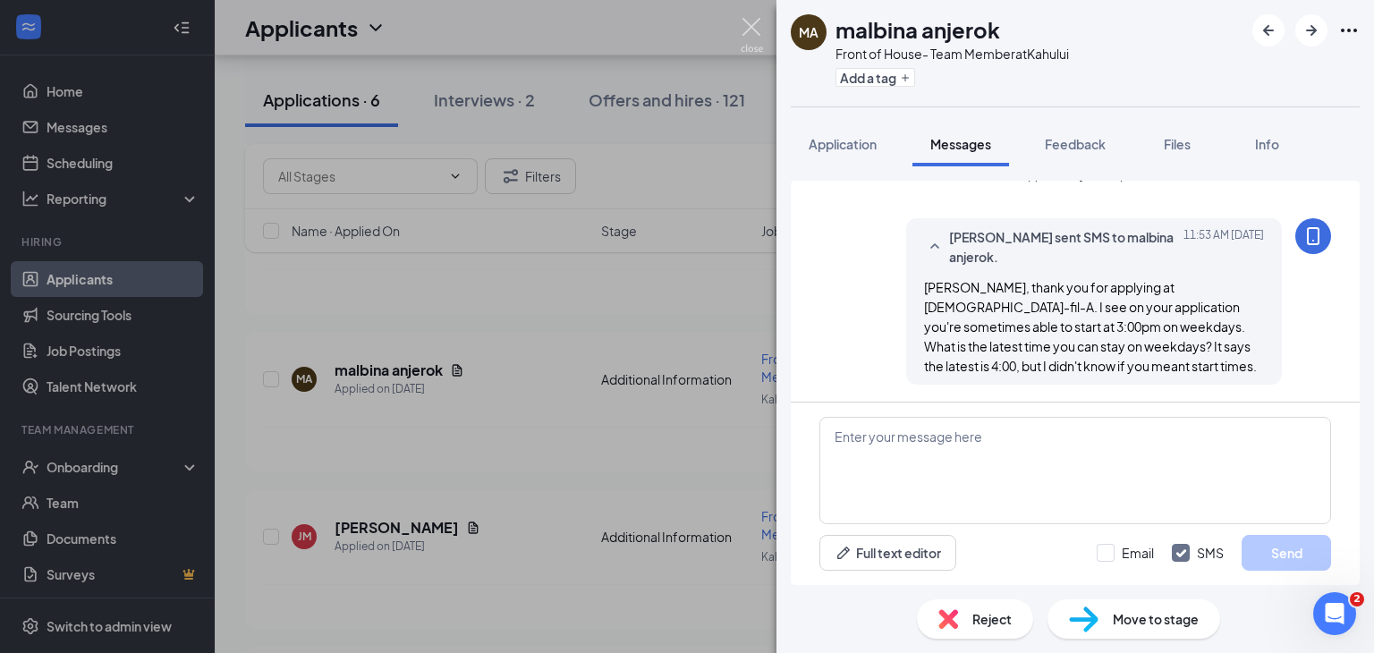
click at [756, 36] on img at bounding box center [752, 35] width 22 height 35
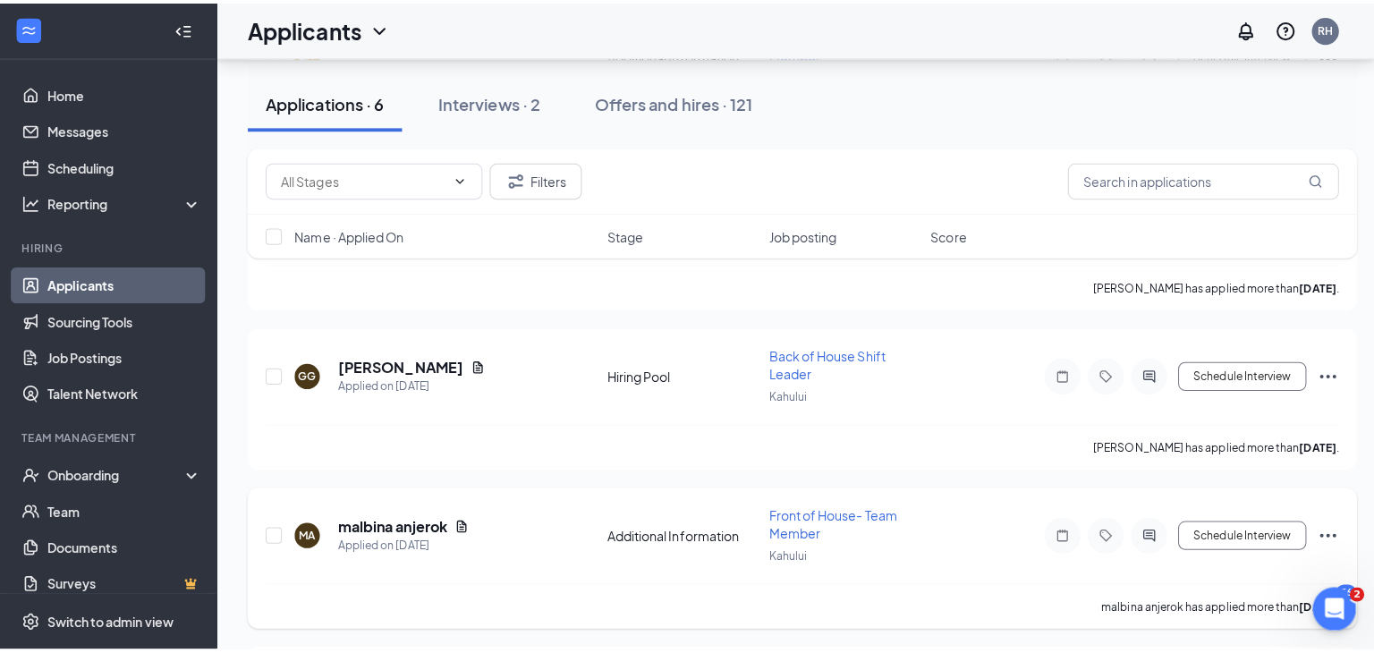
scroll to position [338, 0]
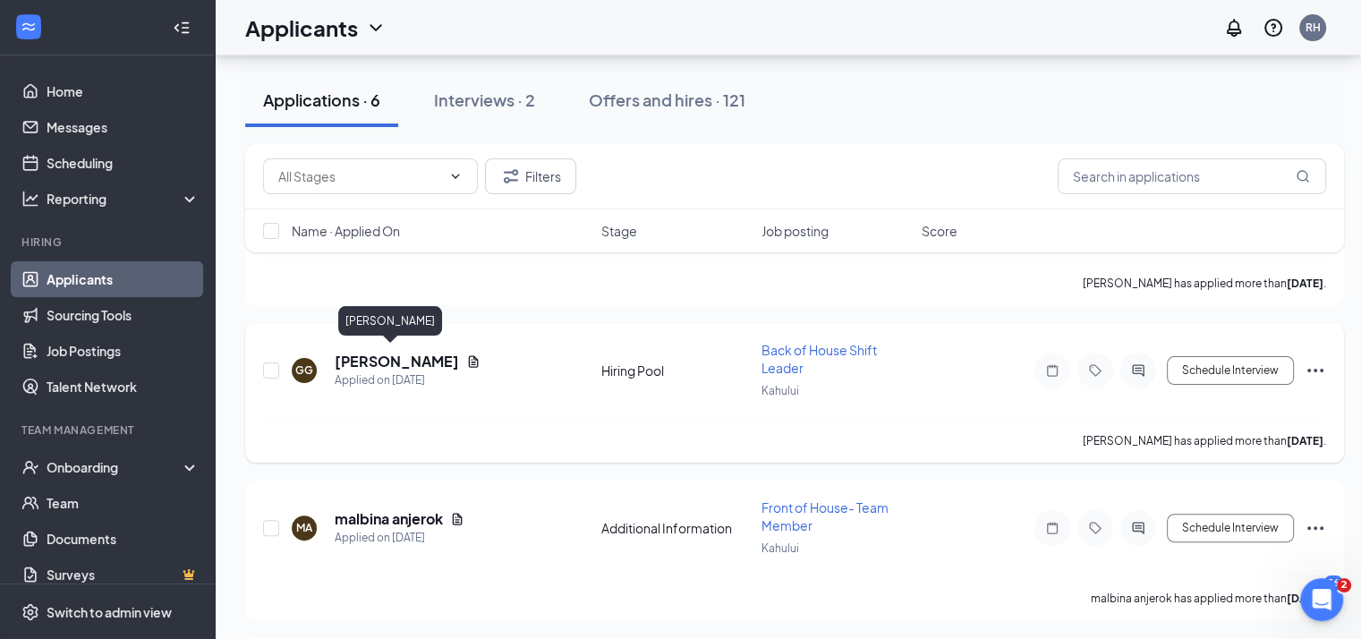
click at [380, 354] on h5 "[PERSON_NAME]" at bounding box center [397, 362] width 124 height 20
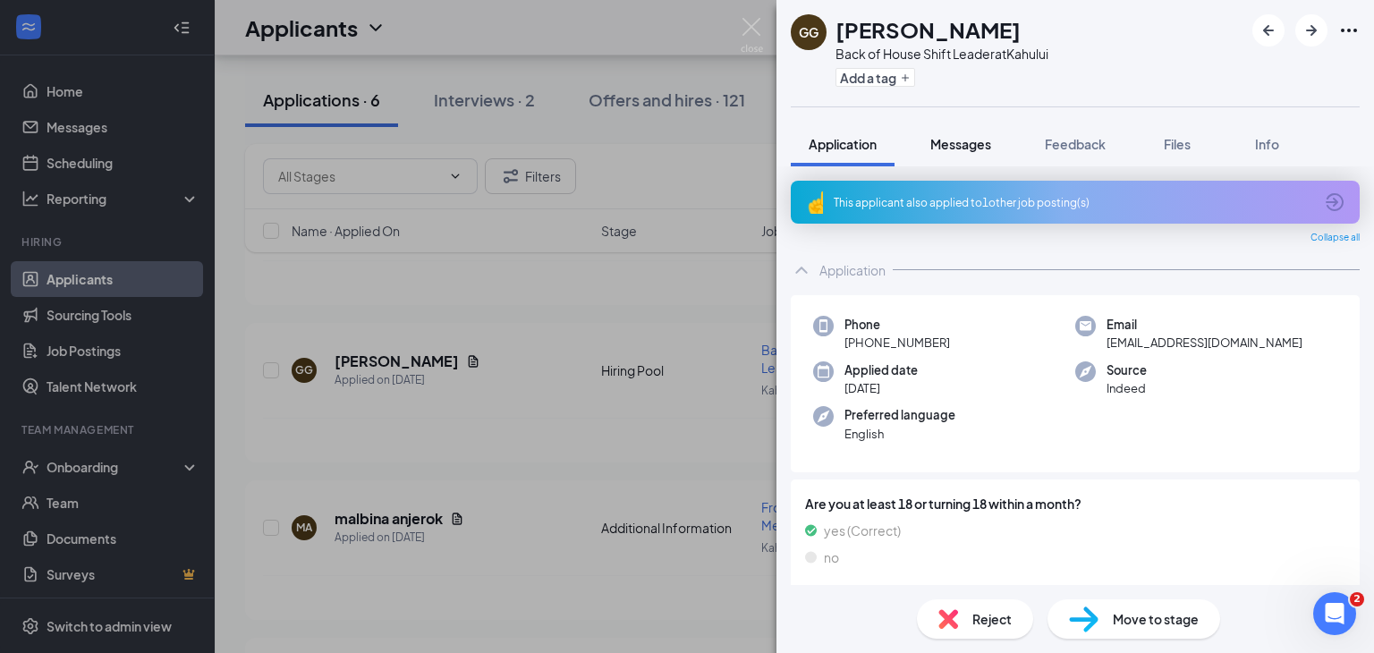
click at [960, 151] on span "Messages" at bounding box center [960, 144] width 61 height 16
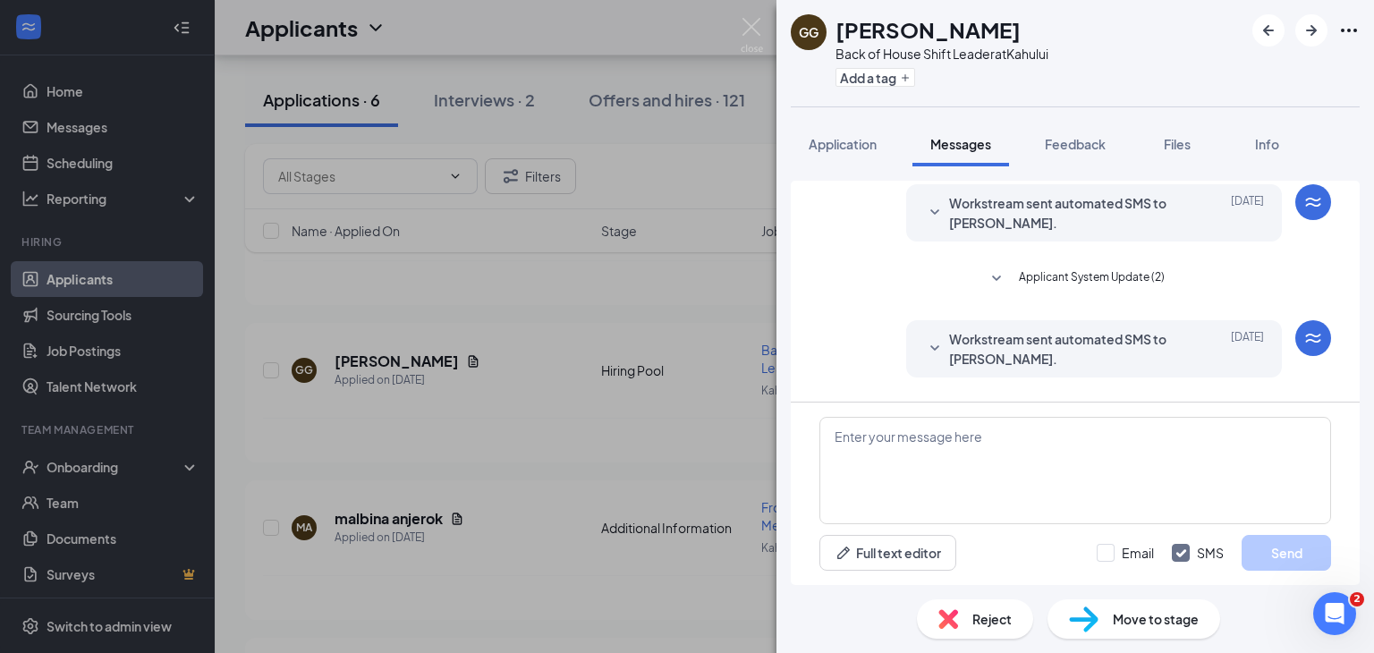
scroll to position [561, 0]
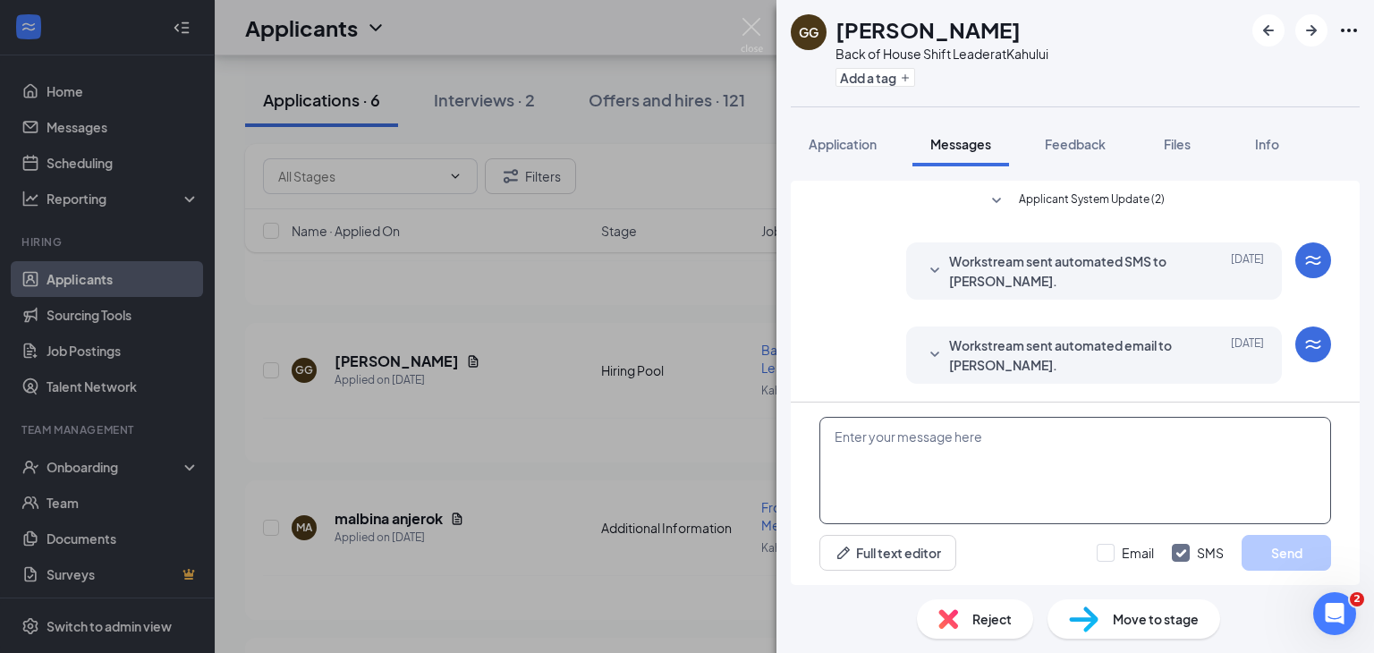
click at [942, 441] on textarea at bounding box center [1075, 470] width 512 height 107
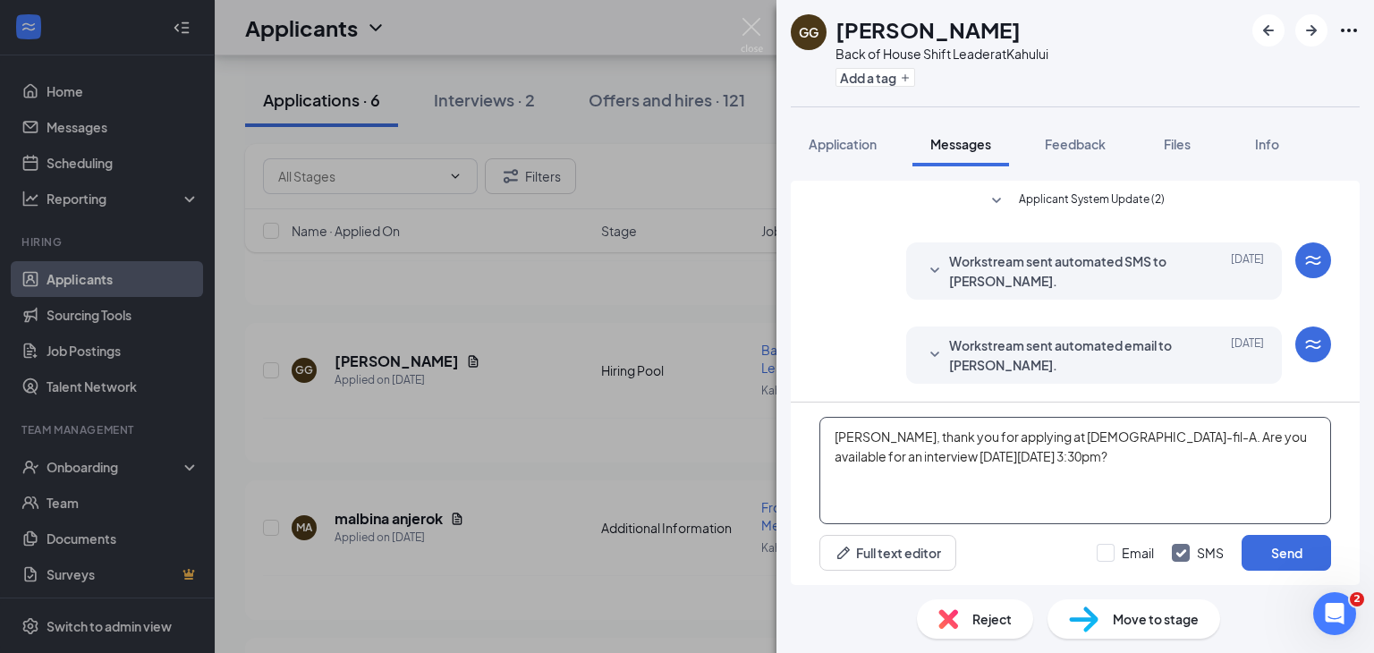
type textarea "[PERSON_NAME], thank you for applying at [DEMOGRAPHIC_DATA]-fil-A. Are you avai…"
click at [1286, 565] on button "Send" at bounding box center [1286, 553] width 89 height 36
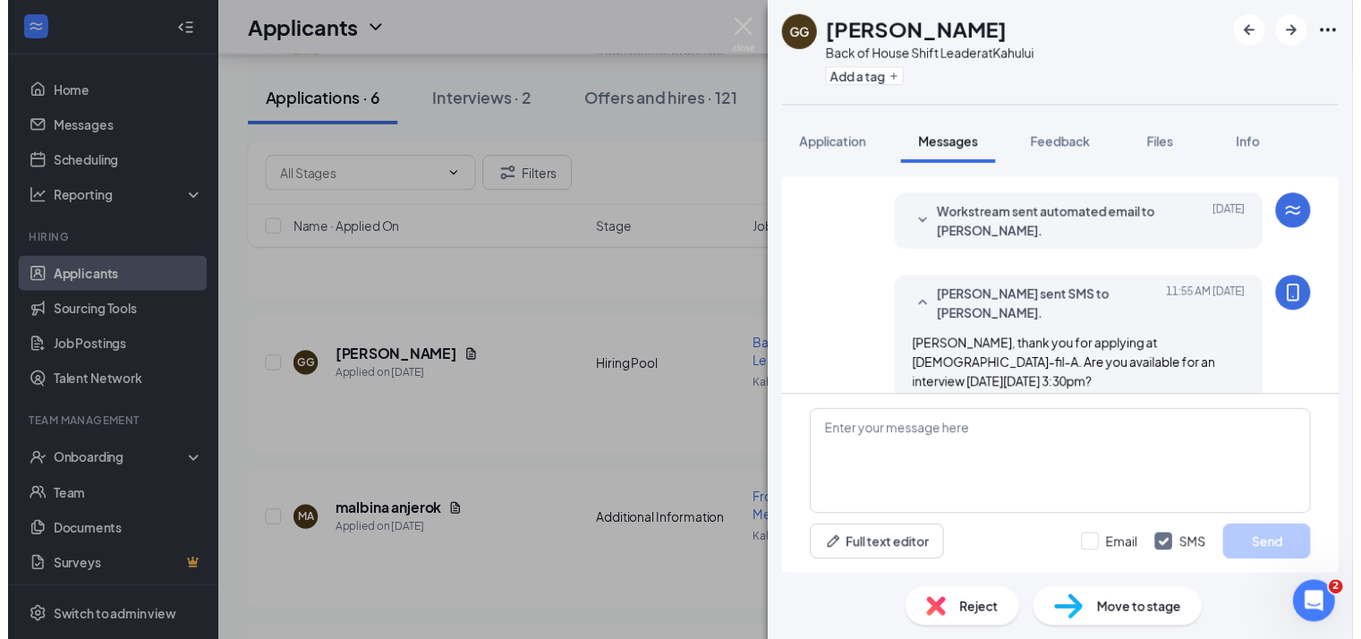
scroll to position [715, 0]
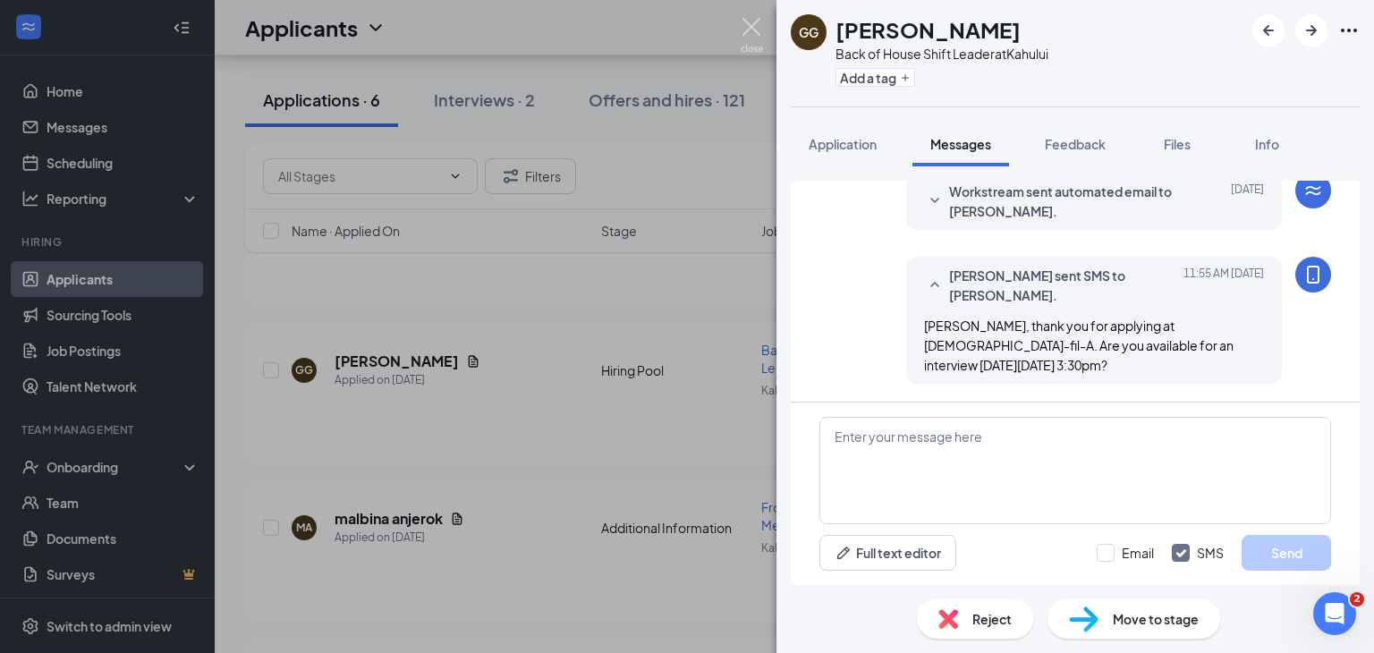
click at [751, 26] on img at bounding box center [752, 35] width 22 height 35
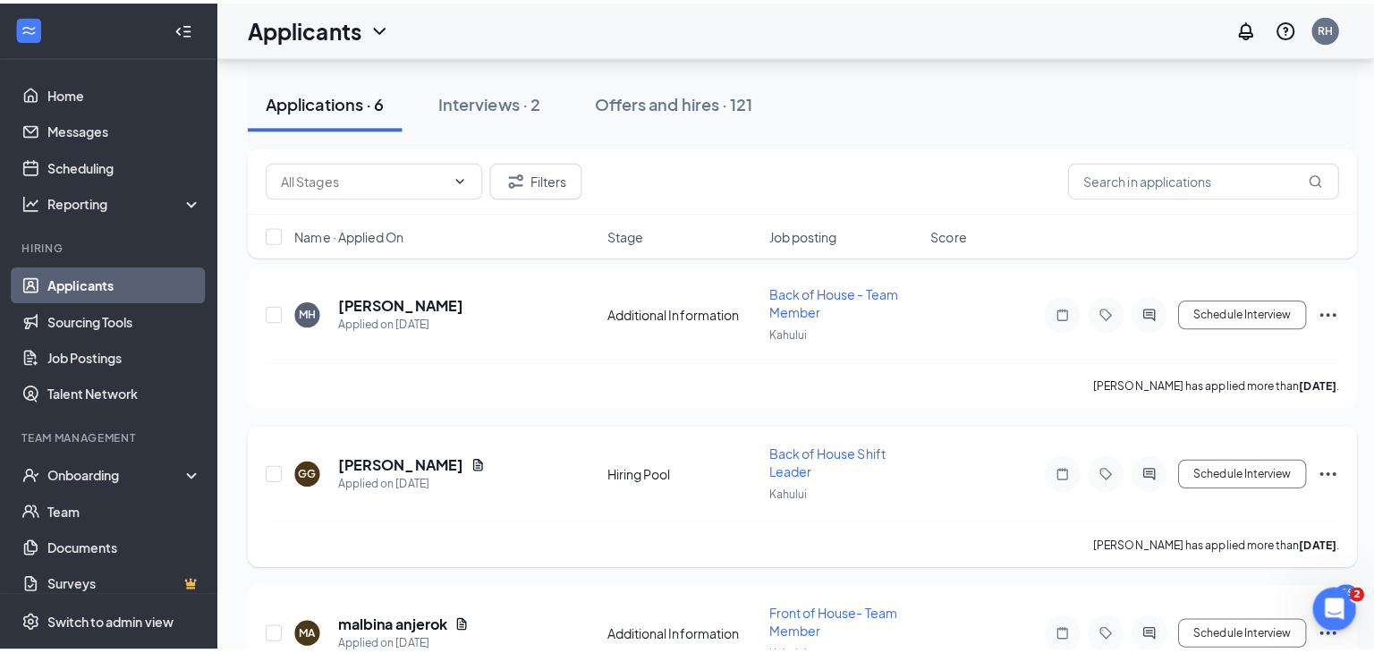
scroll to position [186, 0]
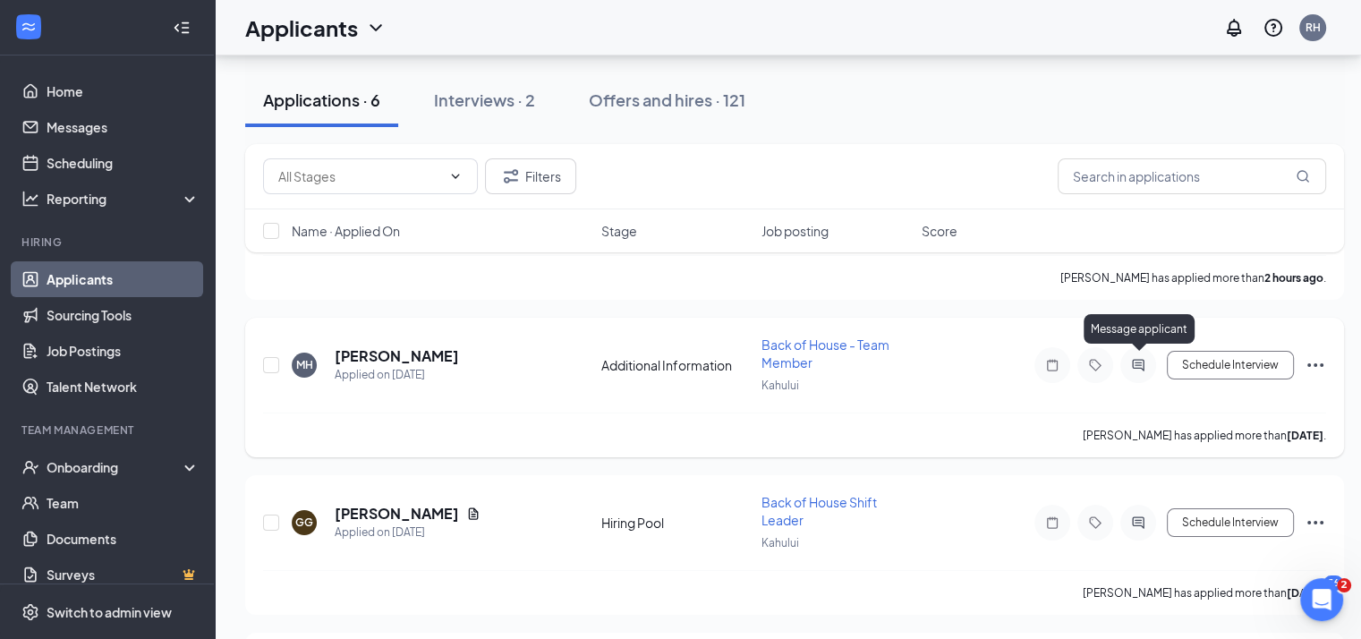
click at [1139, 360] on icon "ActiveChat" at bounding box center [1137, 365] width 21 height 14
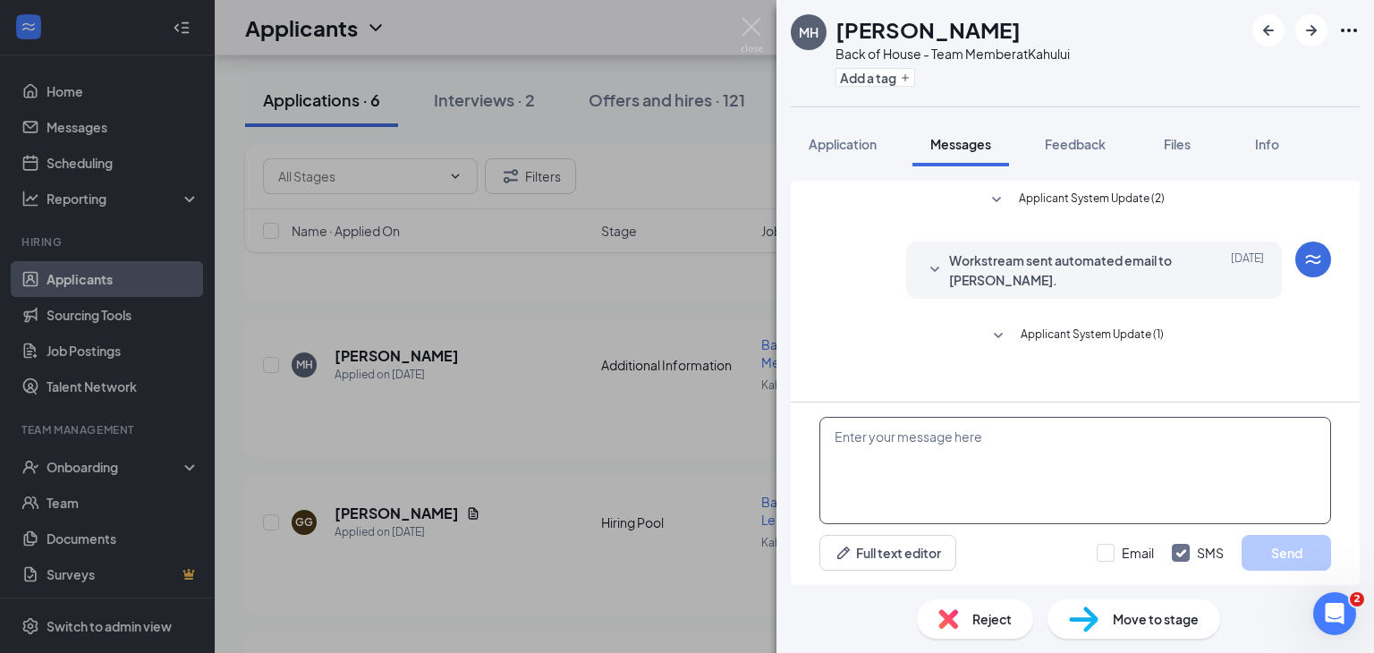
click at [982, 455] on textarea at bounding box center [1075, 470] width 512 height 107
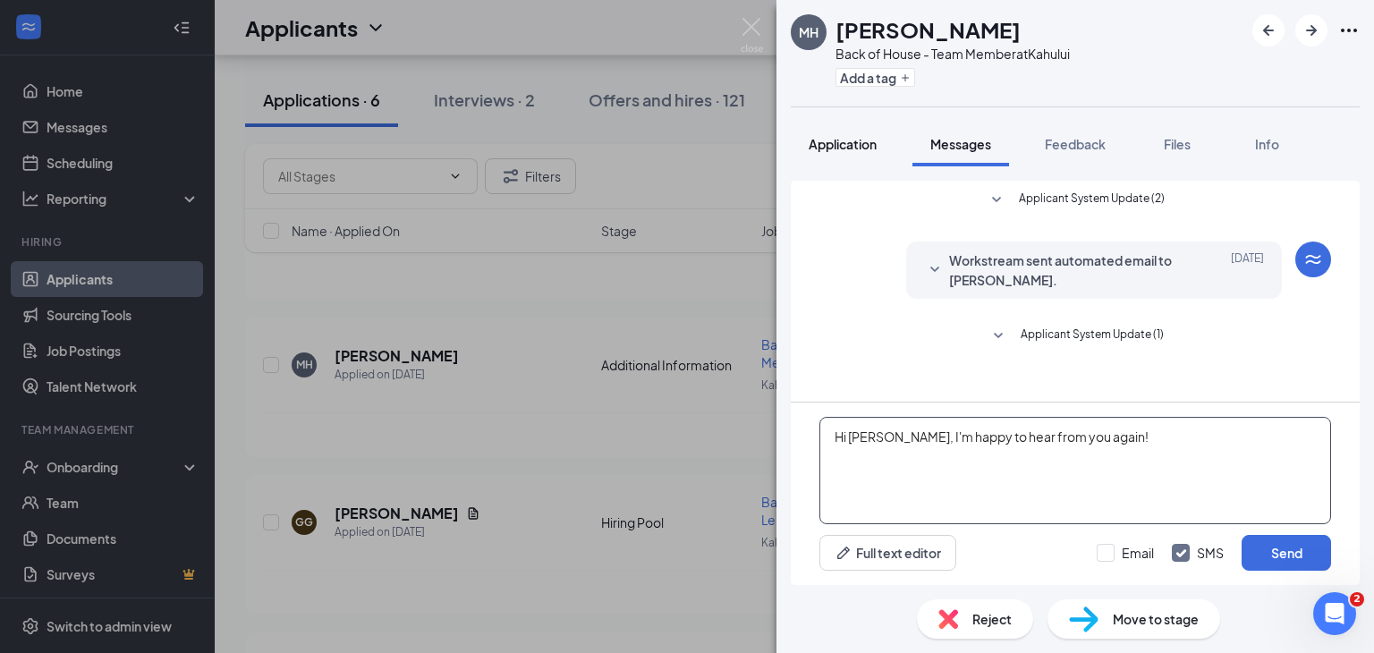
type textarea "Hi [PERSON_NAME], I'm happy to hear from you again!"
click at [841, 155] on button "Application" at bounding box center [843, 144] width 104 height 45
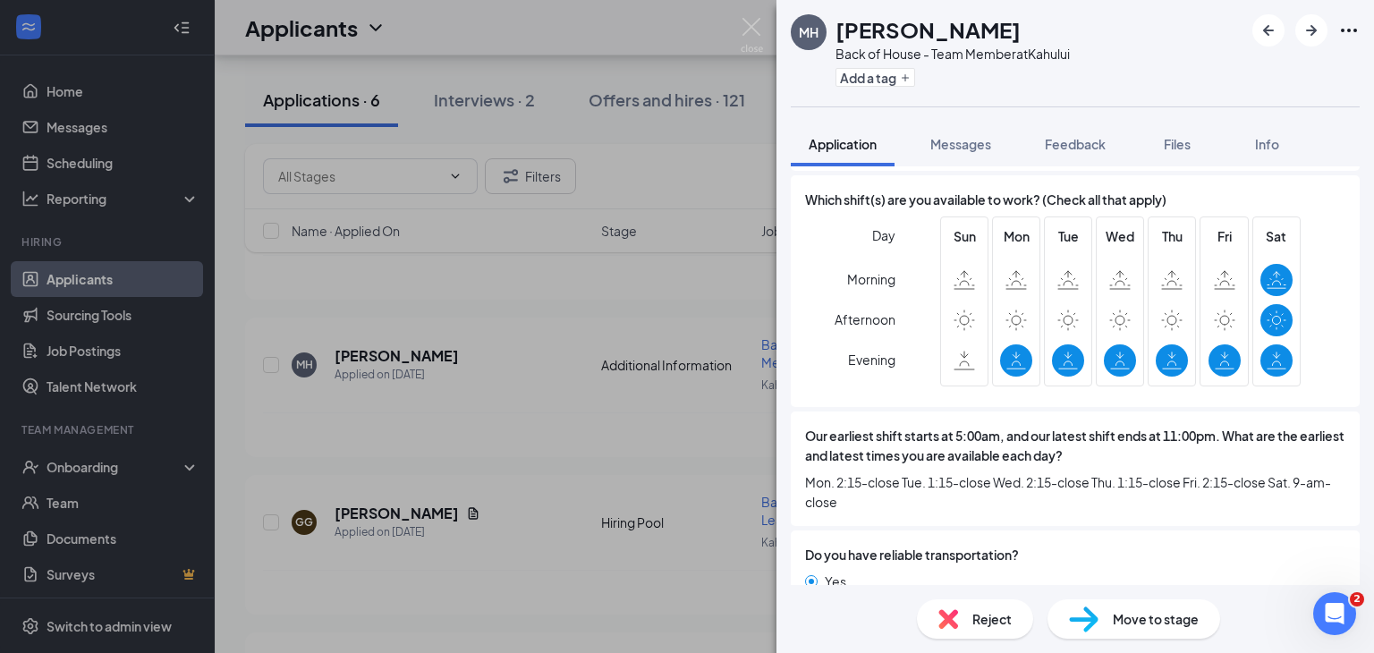
scroll to position [1205, 0]
click at [945, 133] on button "Messages" at bounding box center [960, 144] width 97 height 45
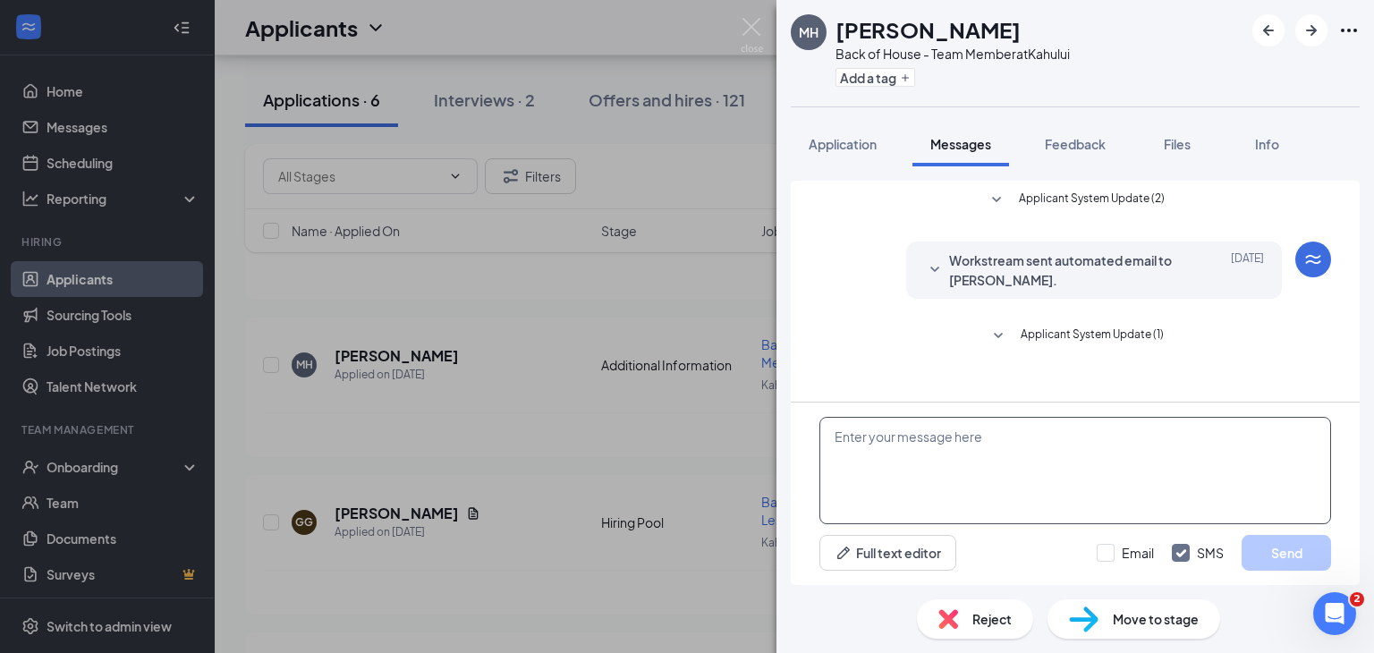
click at [901, 434] on textarea at bounding box center [1075, 470] width 512 height 107
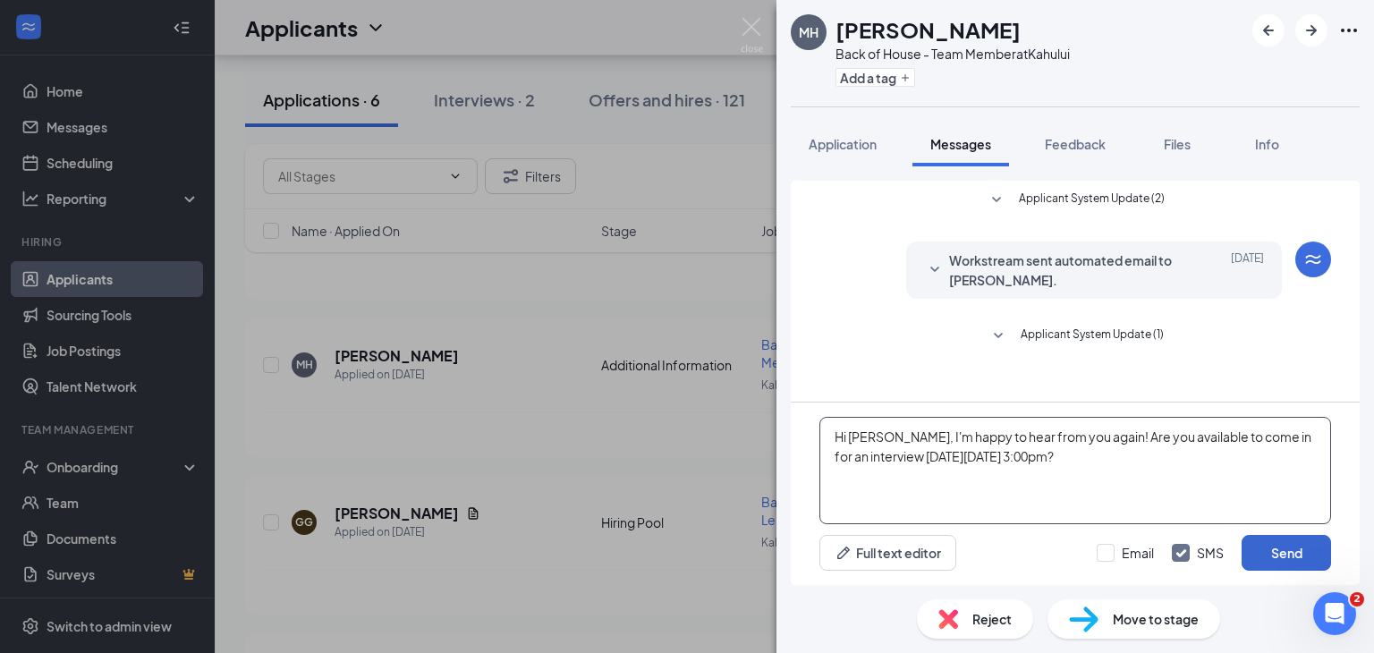
type textarea "Hi [PERSON_NAME], I'm happy to hear from you again! Are you available to come i…"
click at [1287, 540] on button "Send" at bounding box center [1286, 553] width 89 height 36
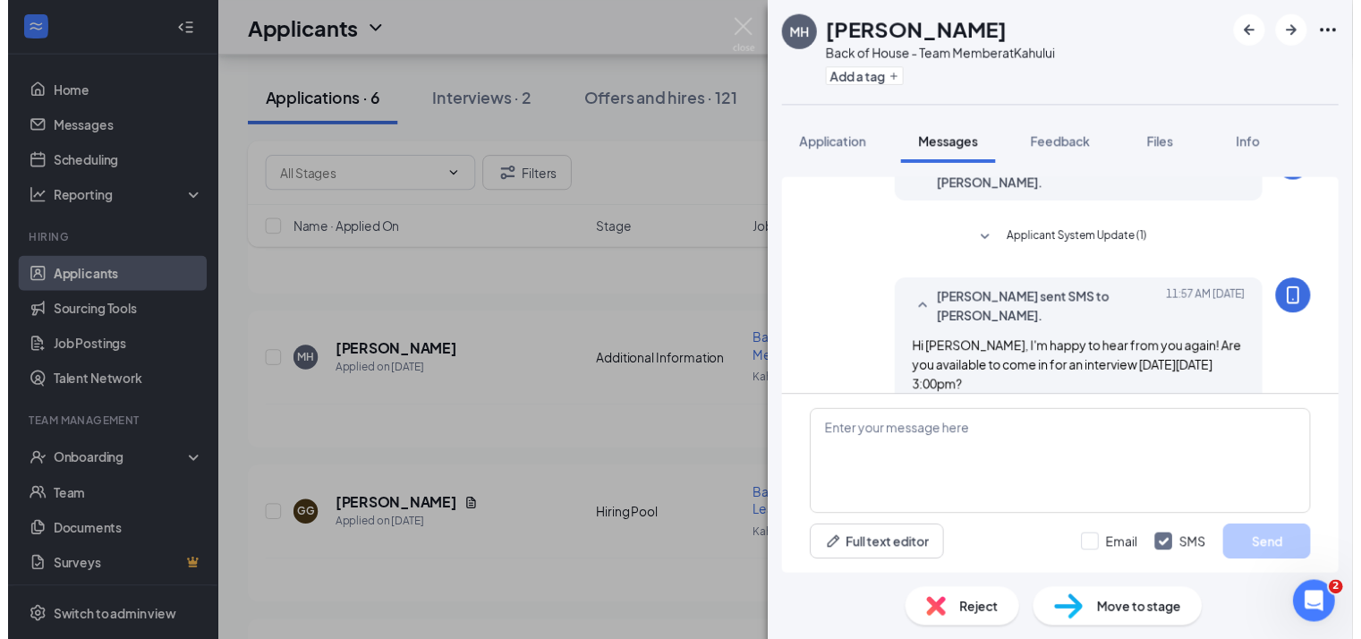
scroll to position [103, 0]
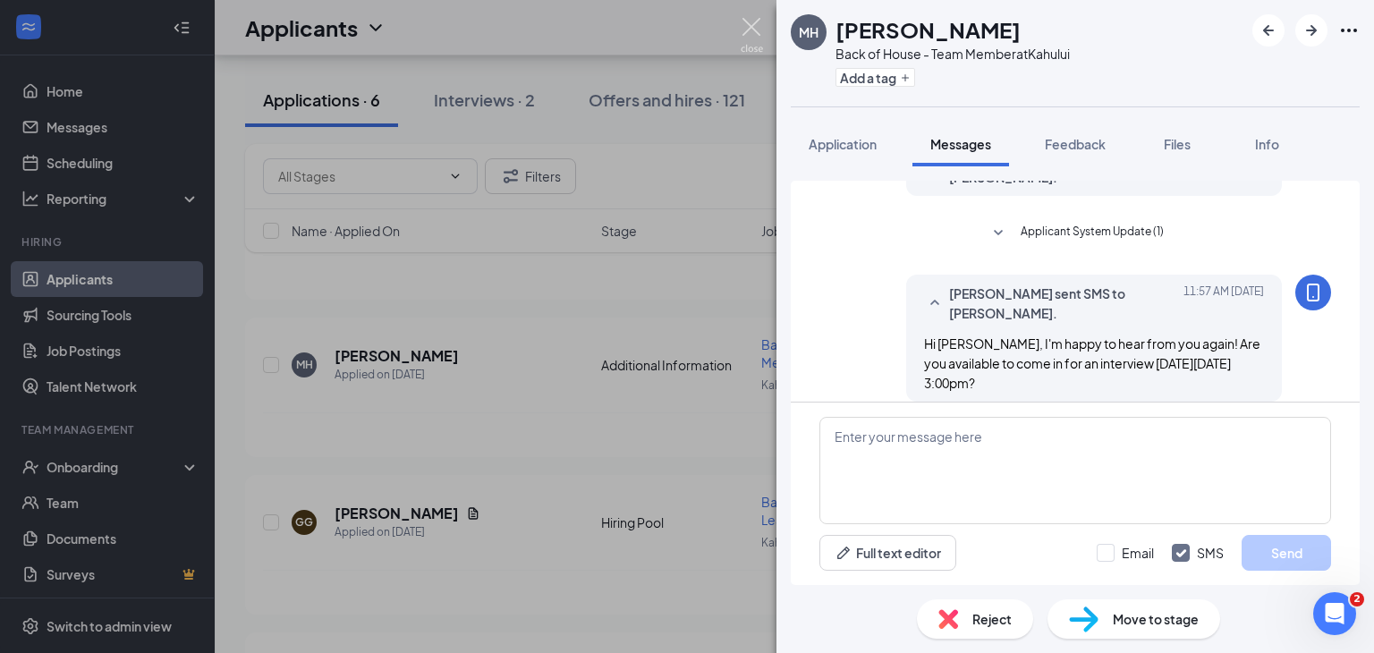
click at [750, 27] on img at bounding box center [752, 35] width 22 height 35
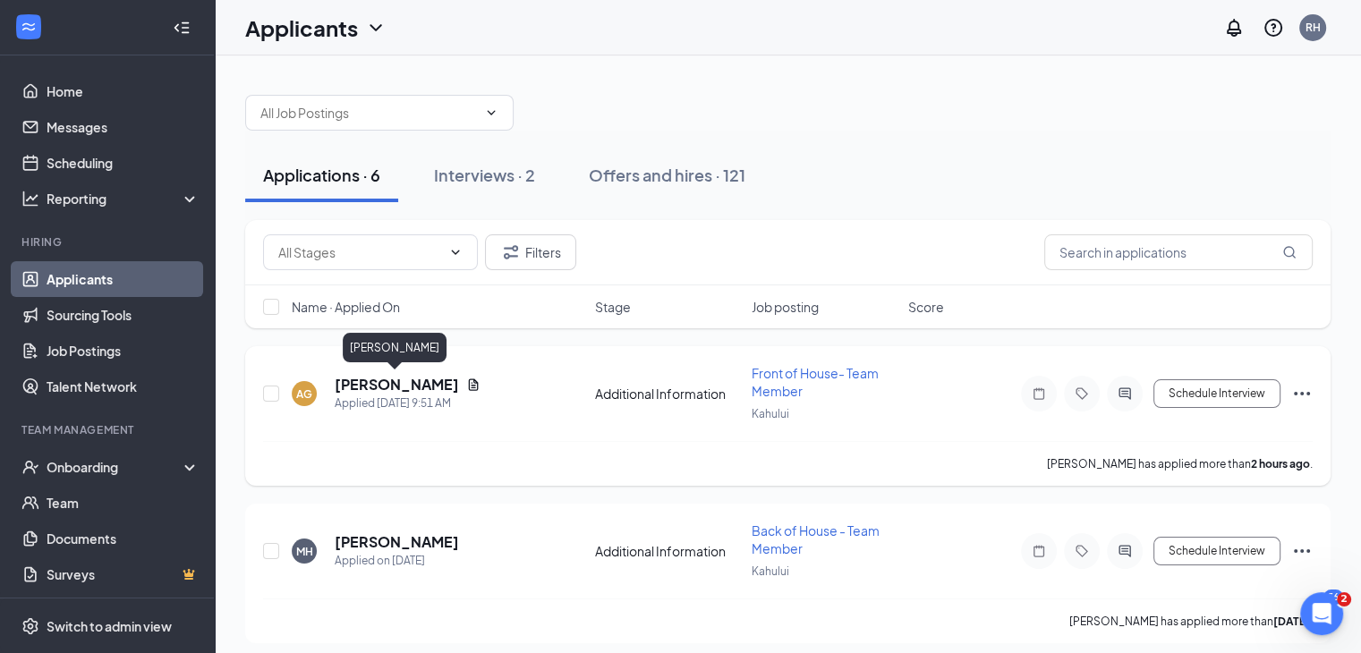
click at [372, 379] on h5 "[PERSON_NAME]" at bounding box center [397, 385] width 124 height 20
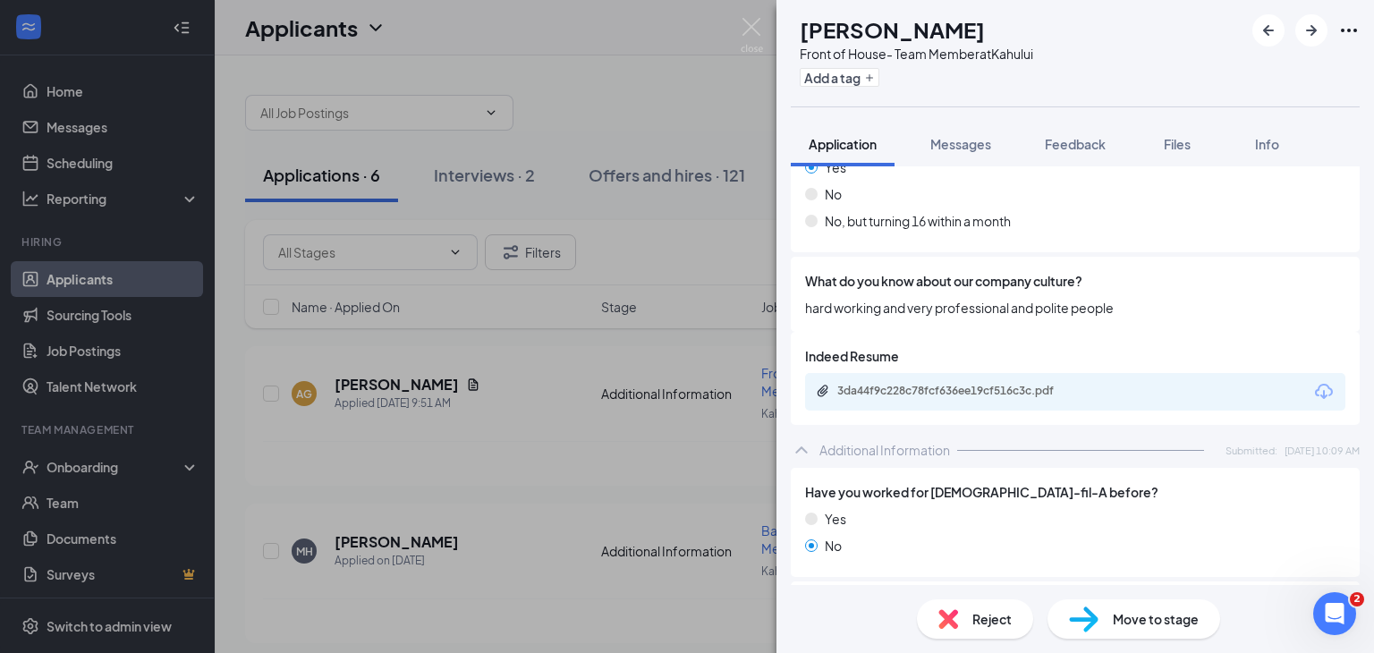
scroll to position [590, 0]
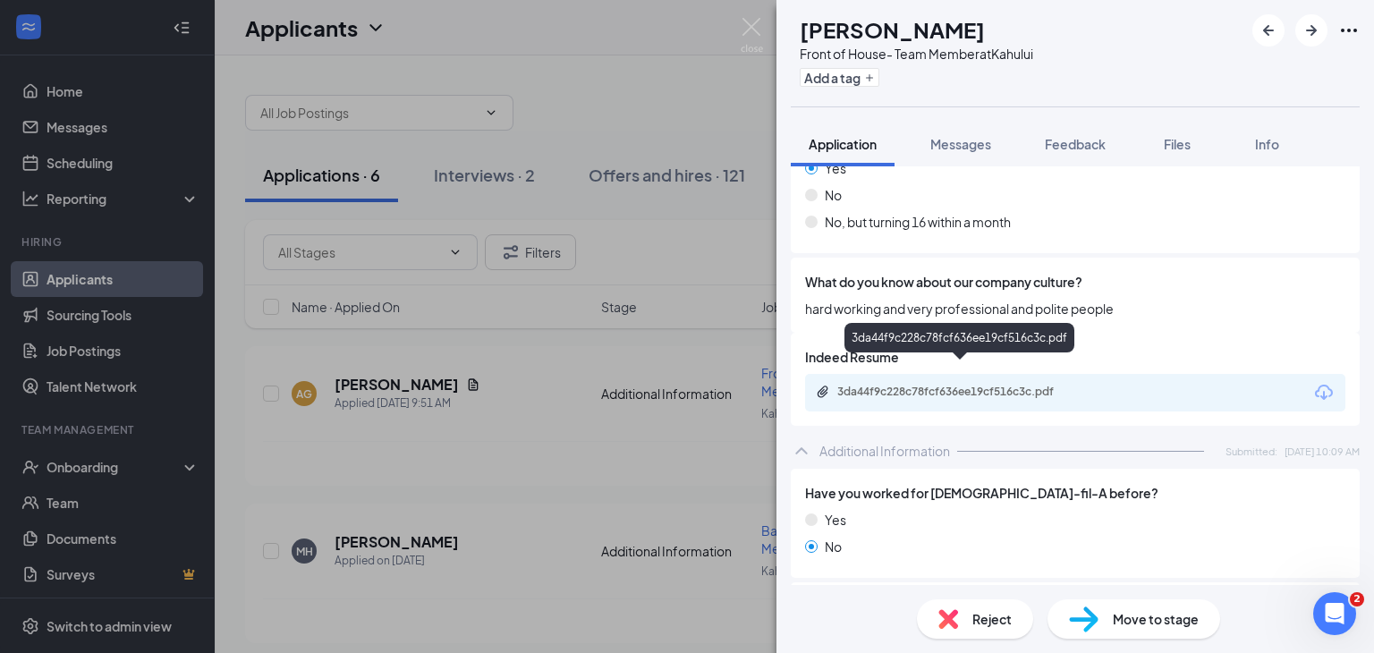
click at [1072, 385] on div "3da44f9c228c78fcf636ee19cf516c3c.pdf" at bounding box center [962, 392] width 250 height 14
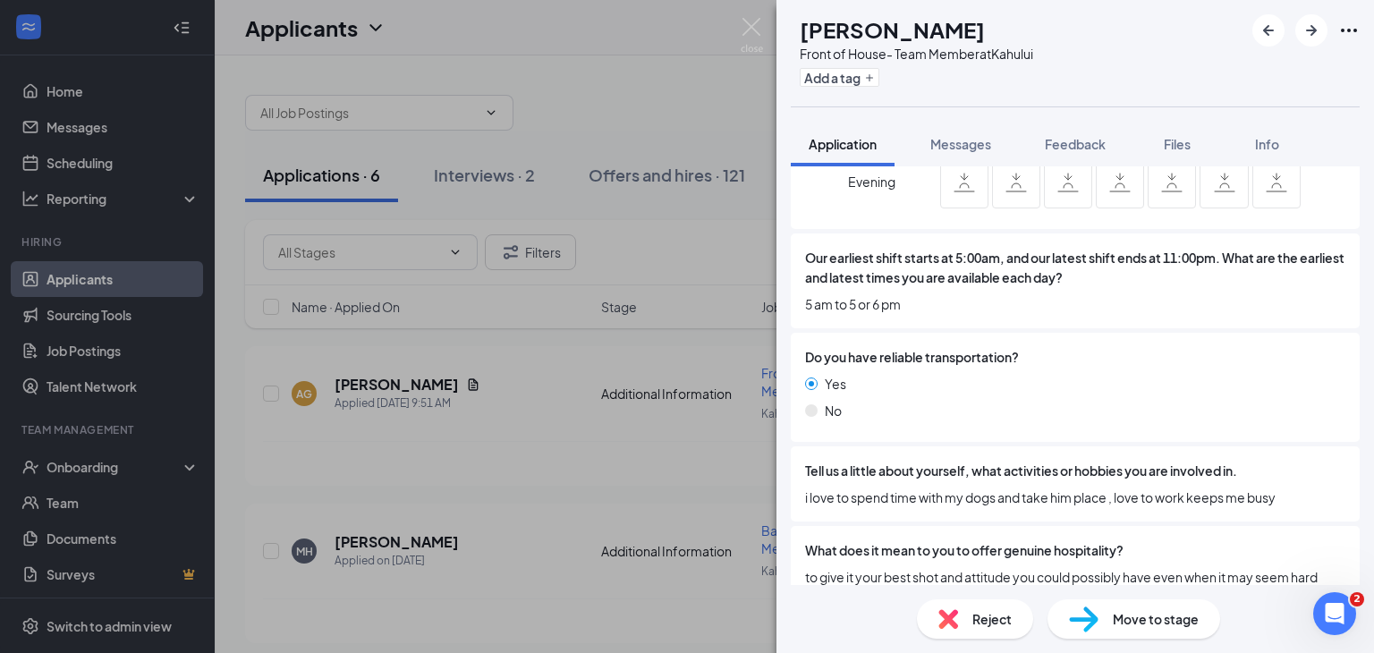
scroll to position [1503, 0]
click at [962, 140] on span "Messages" at bounding box center [960, 144] width 61 height 16
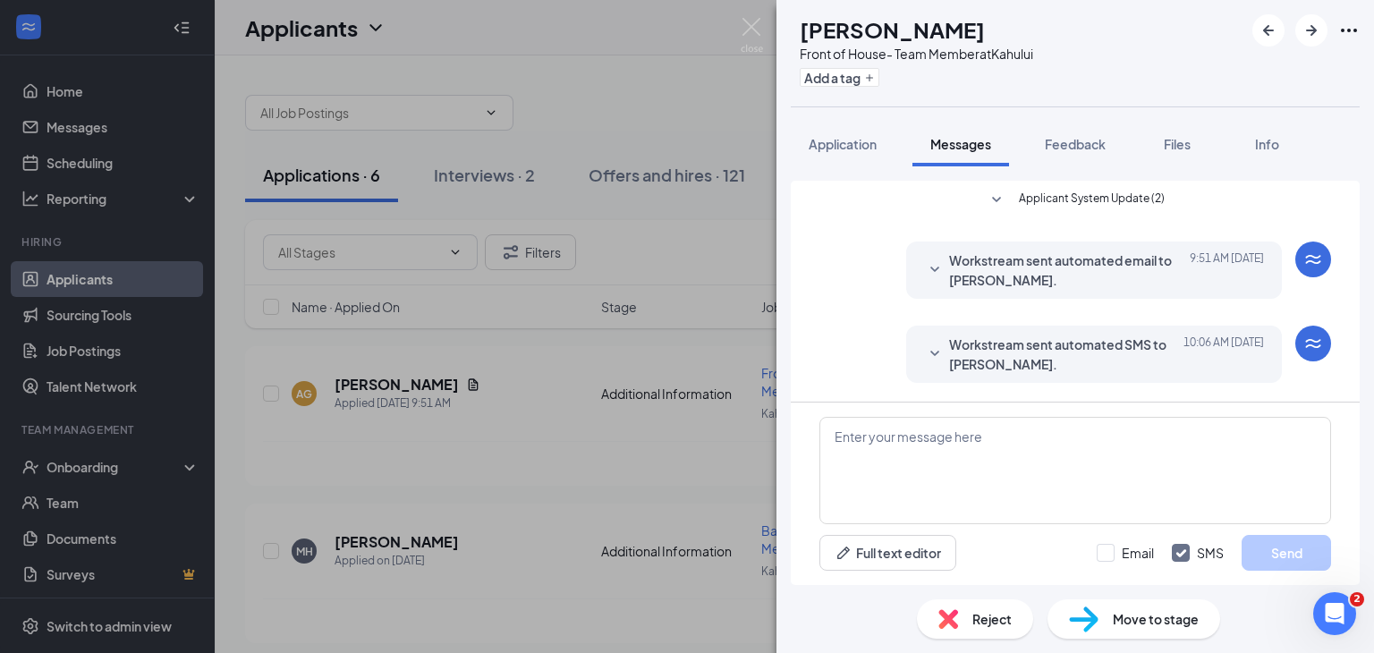
scroll to position [50, 0]
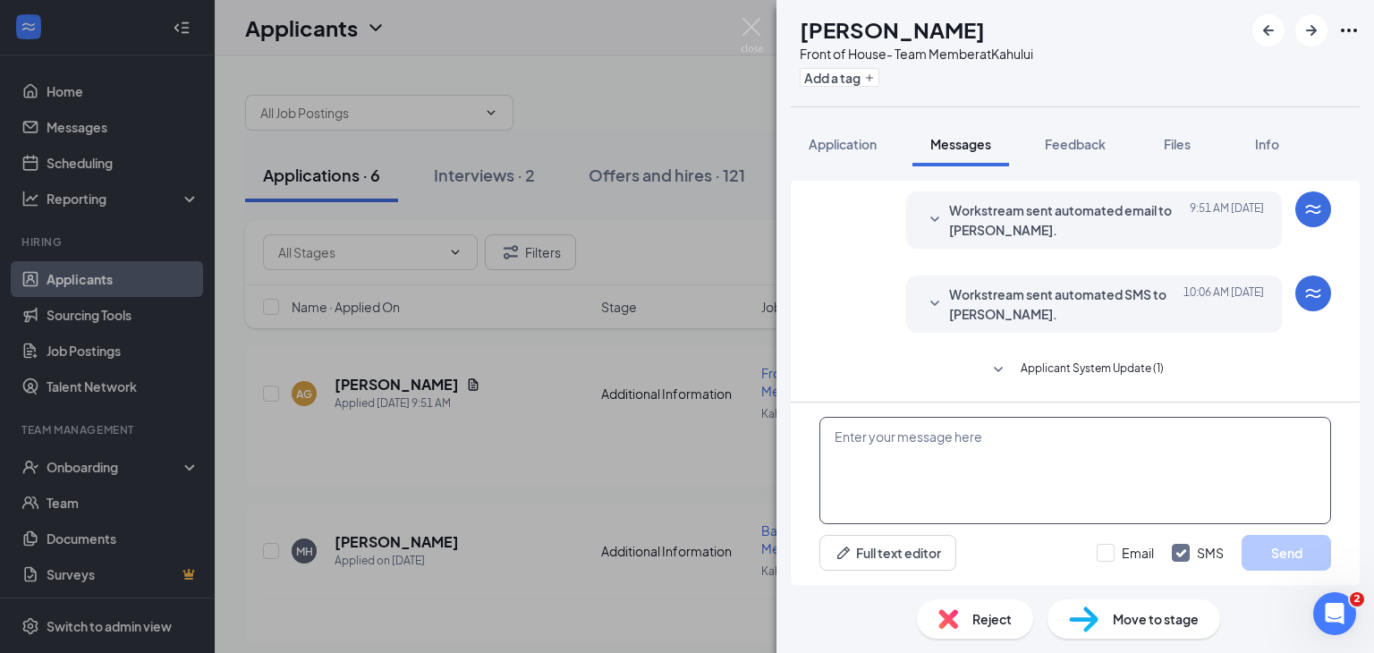
click at [936, 437] on textarea at bounding box center [1075, 470] width 512 height 107
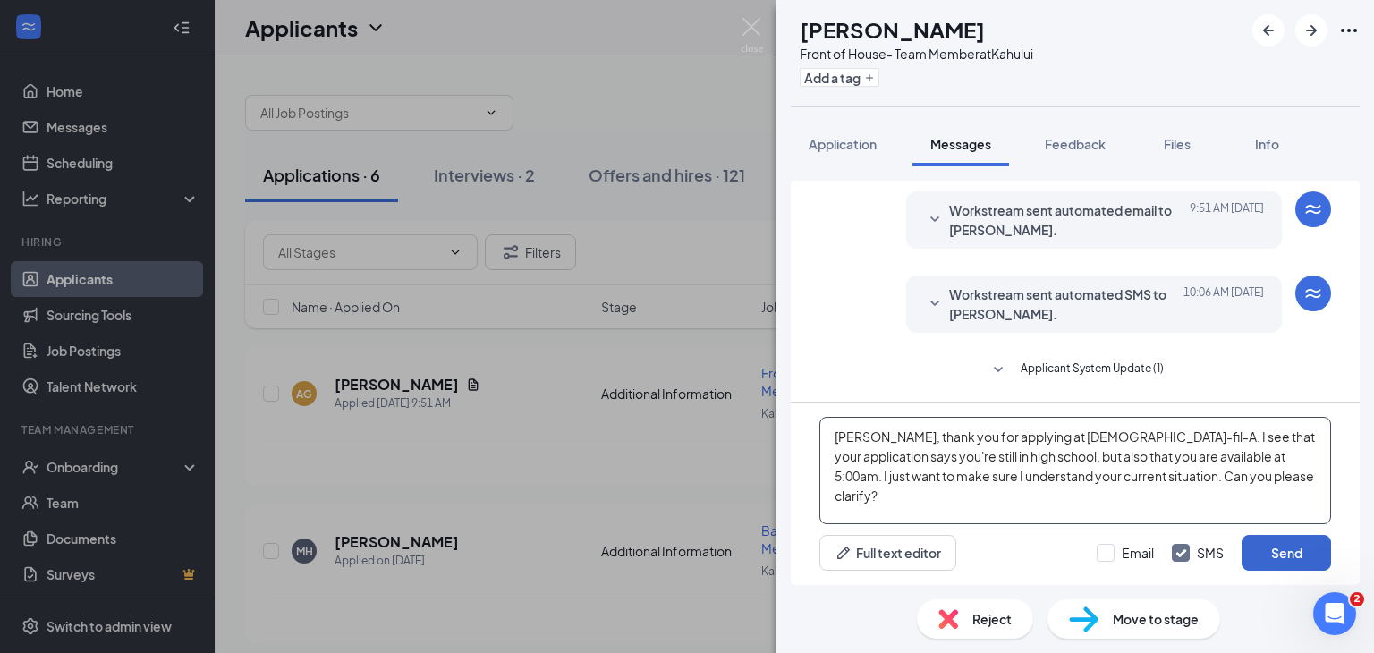
type textarea "[PERSON_NAME], thank you for applying at [DEMOGRAPHIC_DATA]-fil-A. I see that y…"
click at [1270, 553] on button "Send" at bounding box center [1286, 553] width 89 height 36
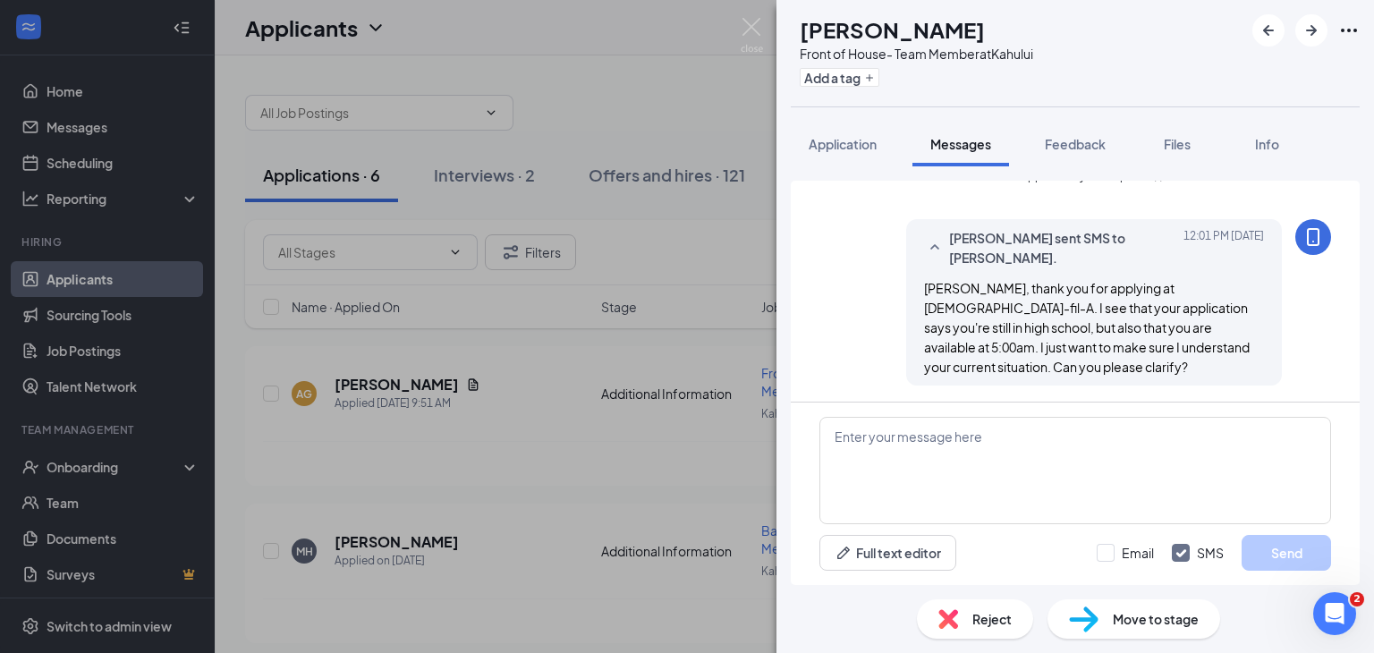
scroll to position [243, 0]
click at [745, 25] on img at bounding box center [752, 35] width 22 height 35
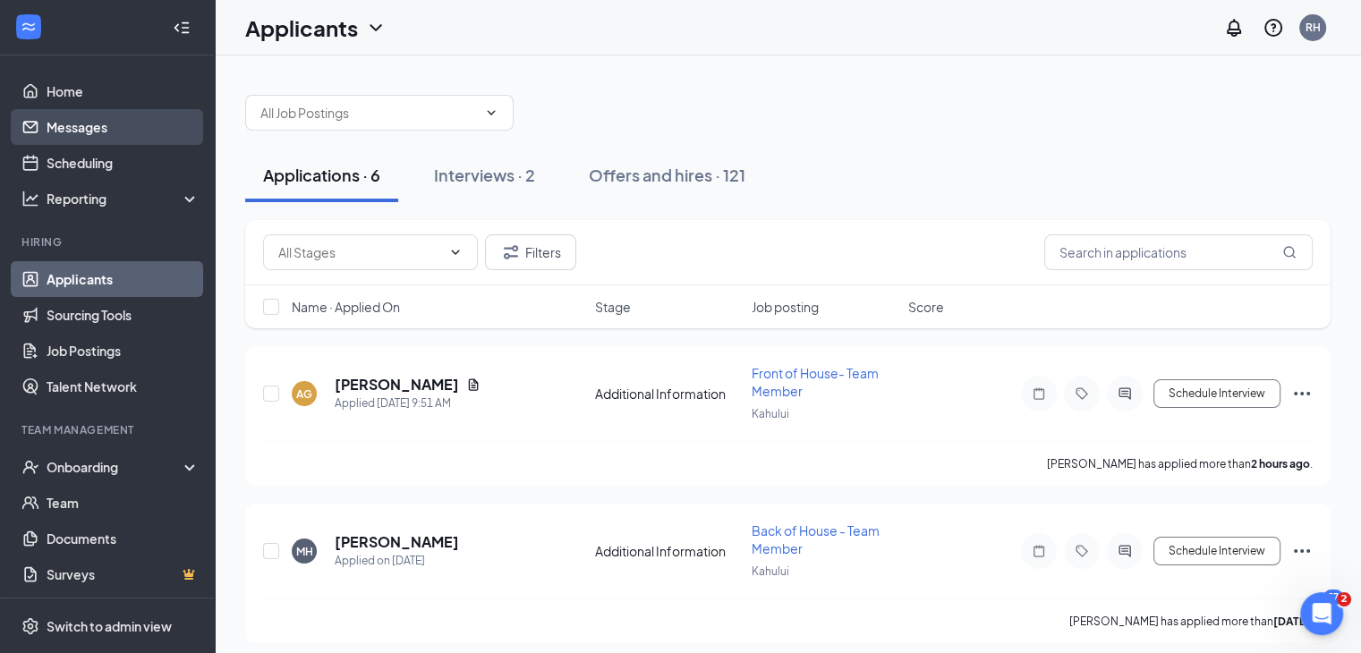
click at [144, 123] on link "Messages" at bounding box center [123, 127] width 153 height 36
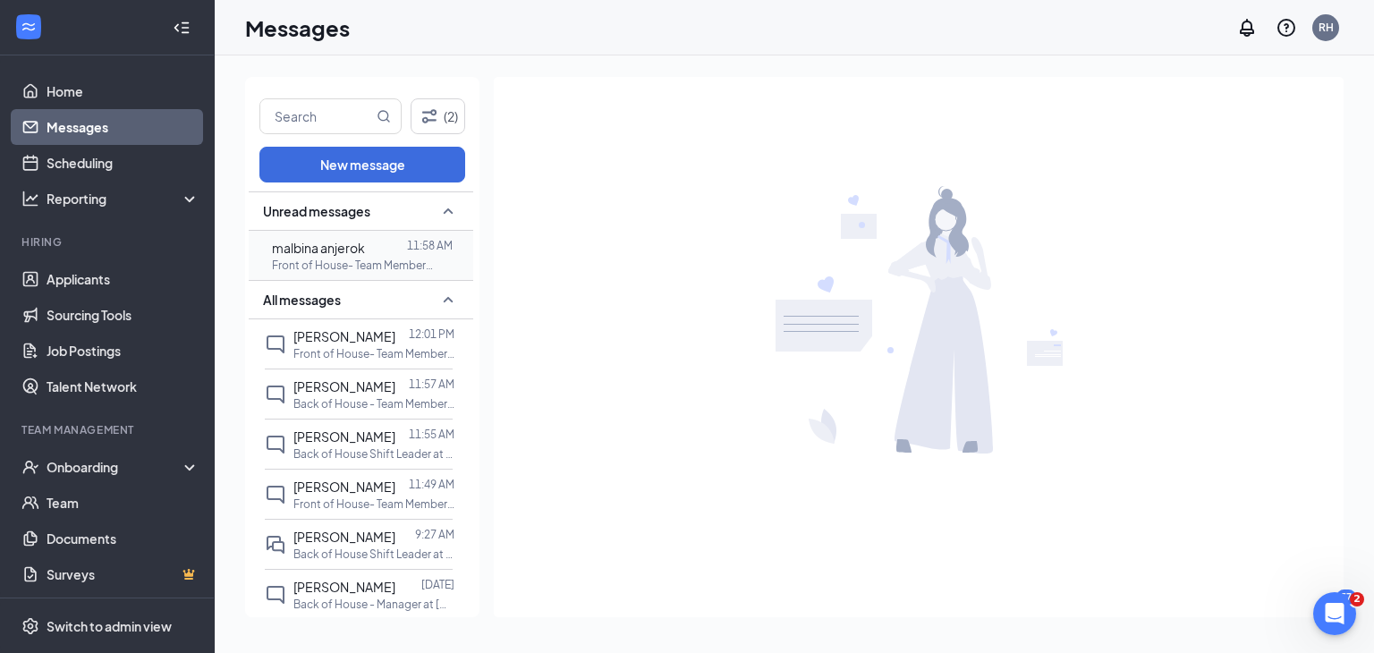
click at [337, 268] on p "Front of House- Team Member at [GEOGRAPHIC_DATA]" at bounding box center [352, 265] width 161 height 15
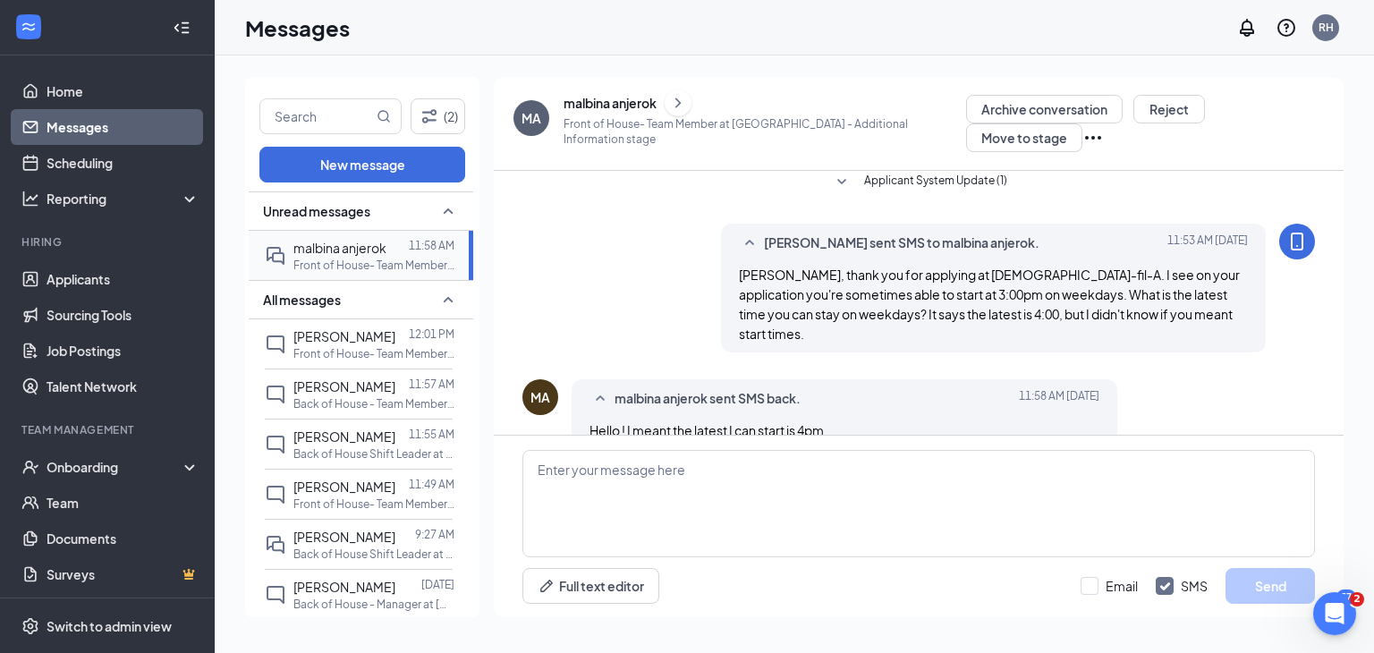
scroll to position [193, 0]
click at [662, 473] on textarea at bounding box center [918, 503] width 793 height 107
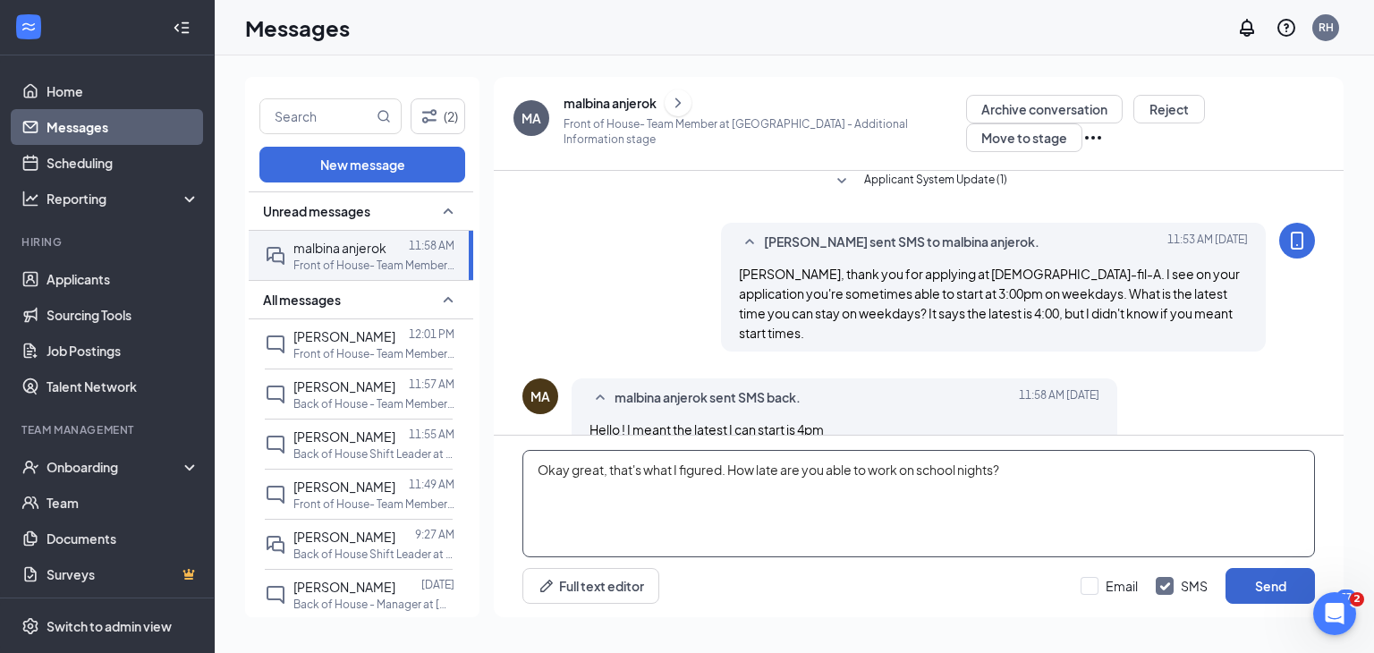
type textarea "Okay great, that's what I figured. How late are you able to work on school nigh…"
click at [1267, 578] on button "Send" at bounding box center [1269, 586] width 89 height 36
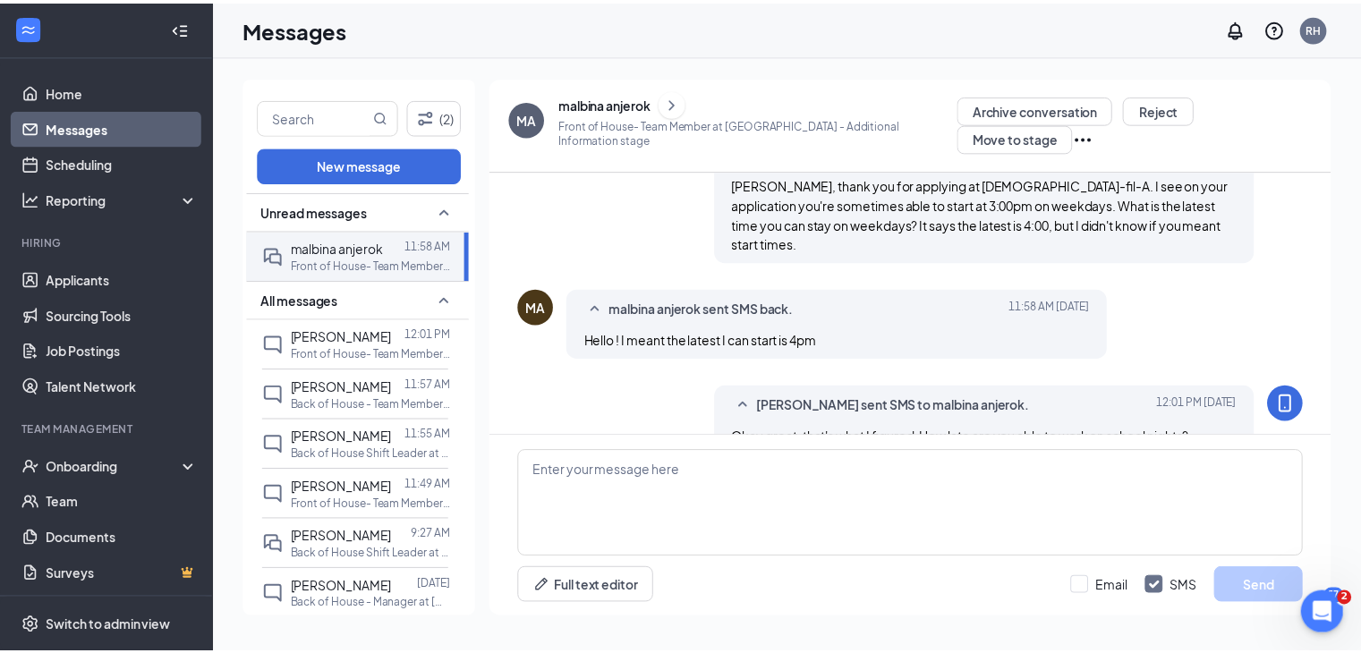
scroll to position [290, 0]
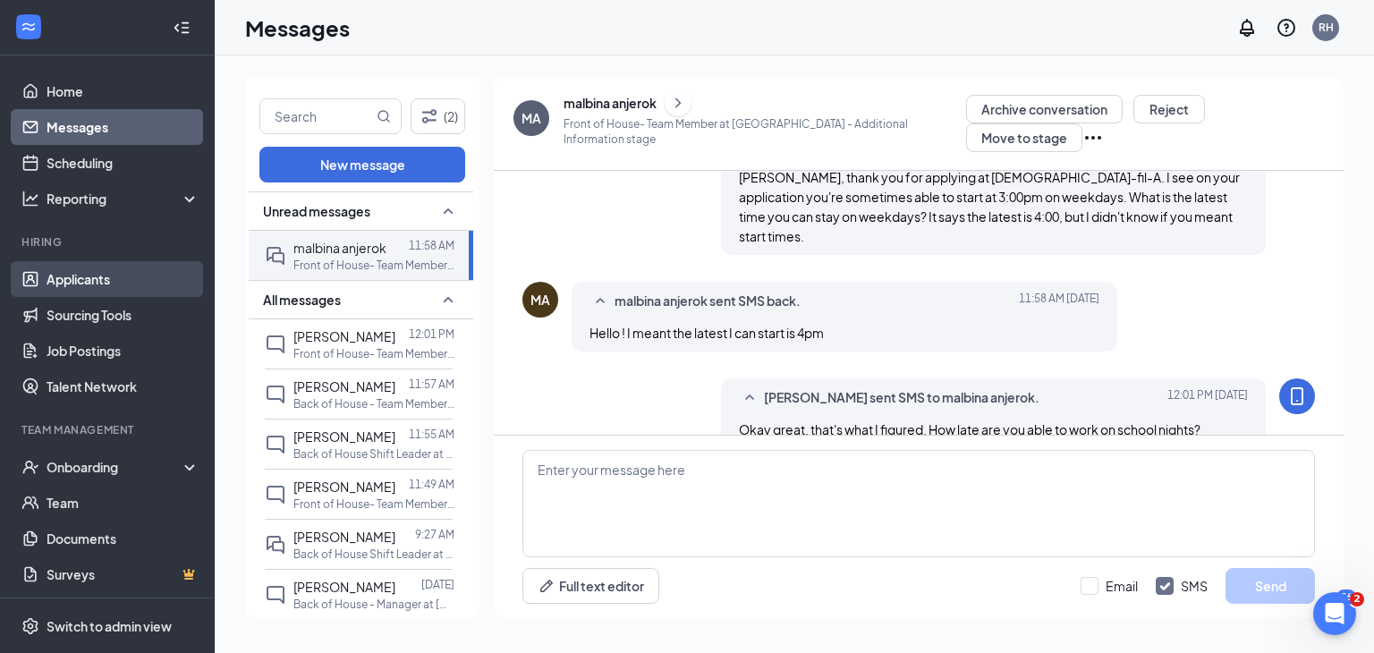
click at [106, 272] on link "Applicants" at bounding box center [123, 279] width 153 height 36
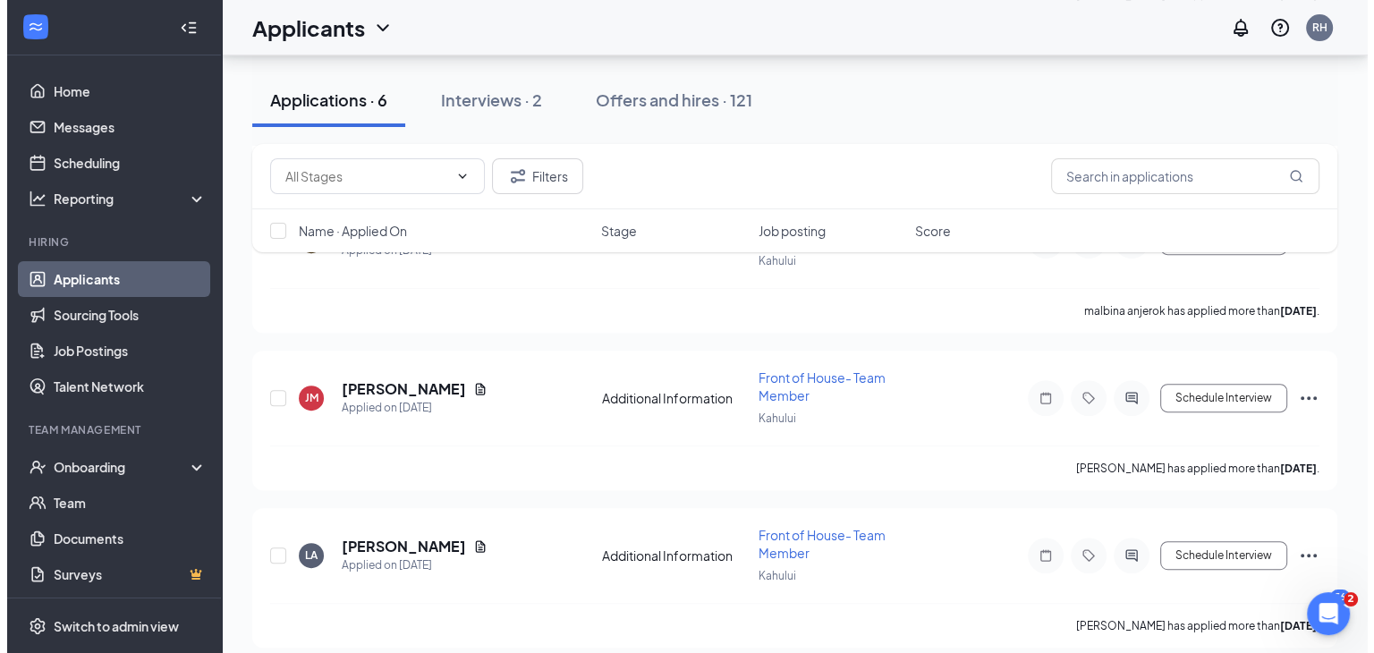
scroll to position [630, 0]
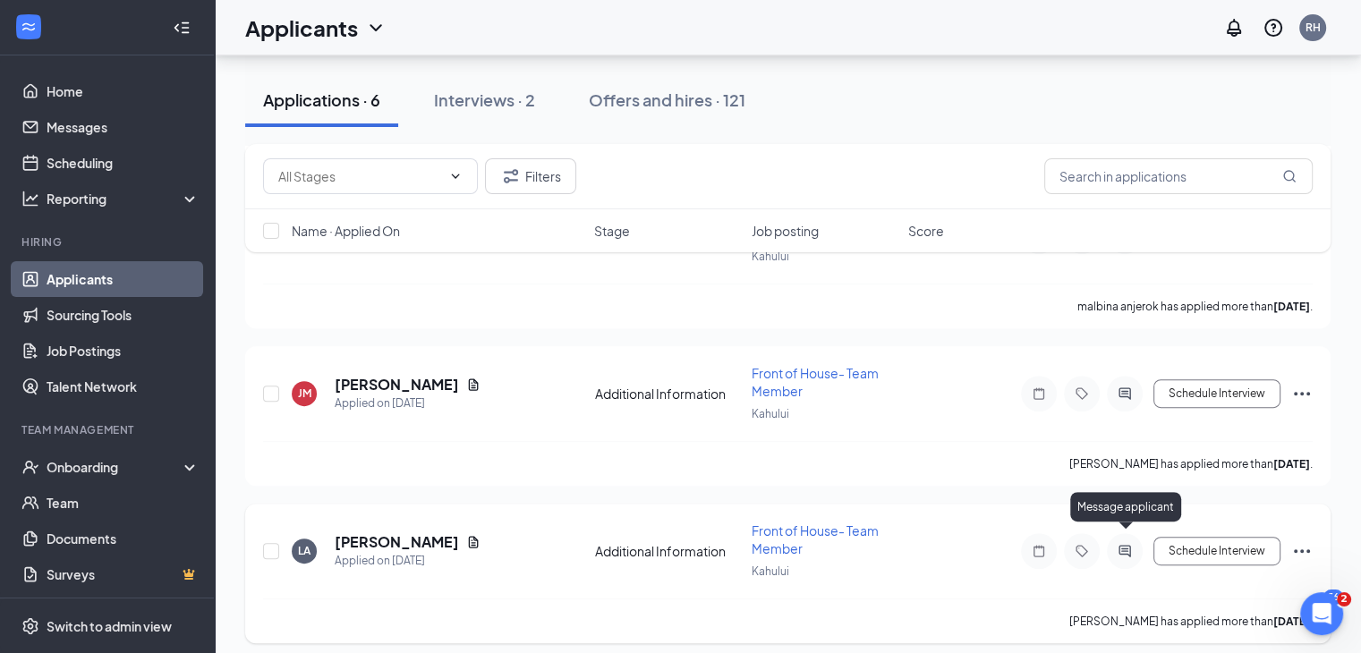
click at [1126, 544] on icon "ActiveChat" at bounding box center [1124, 551] width 21 height 14
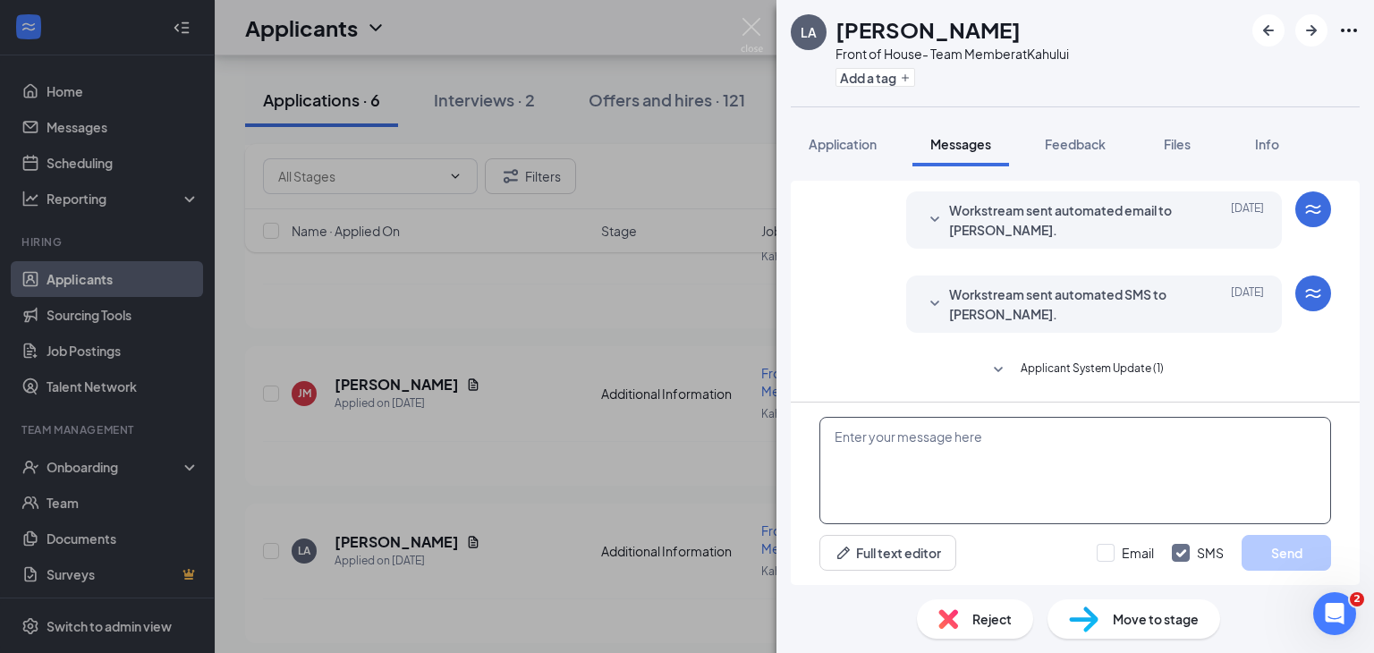
scroll to position [50, 0]
click at [972, 459] on textarea at bounding box center [1075, 470] width 512 height 107
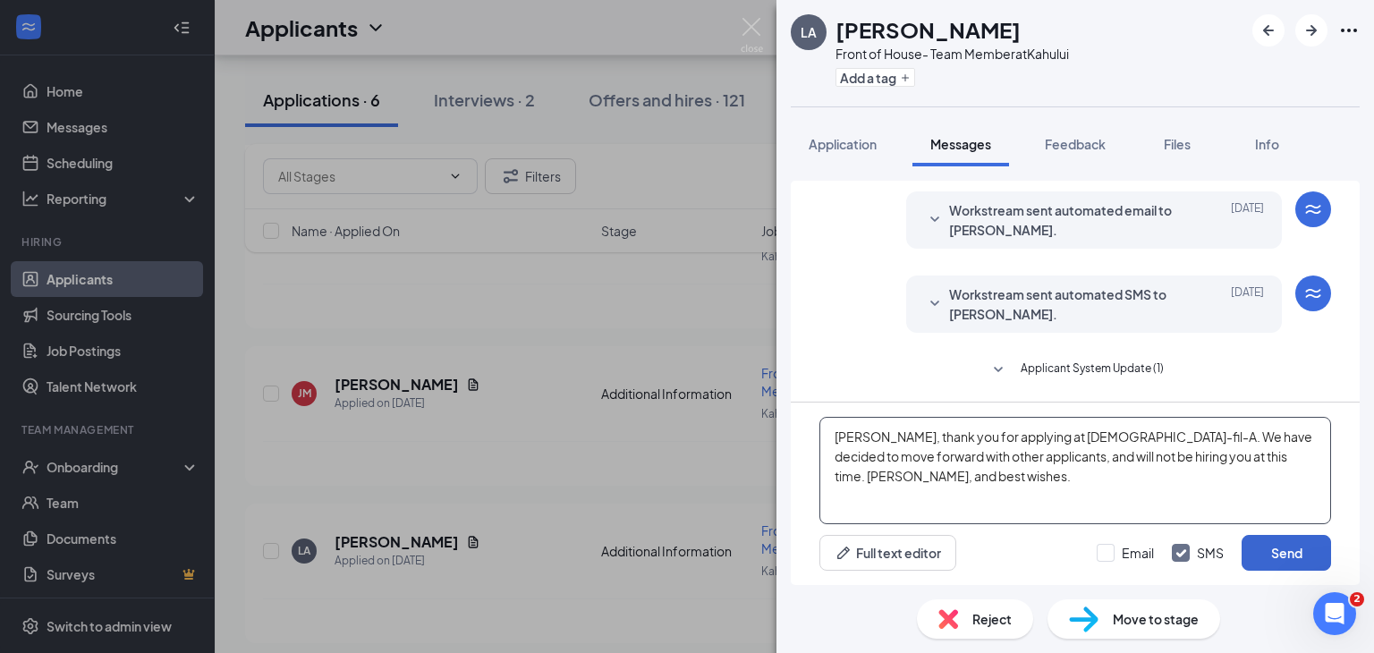
type textarea "[PERSON_NAME], thank you for applying at [DEMOGRAPHIC_DATA]-fil-A. We have deci…"
click at [1277, 559] on button "Send" at bounding box center [1286, 553] width 89 height 36
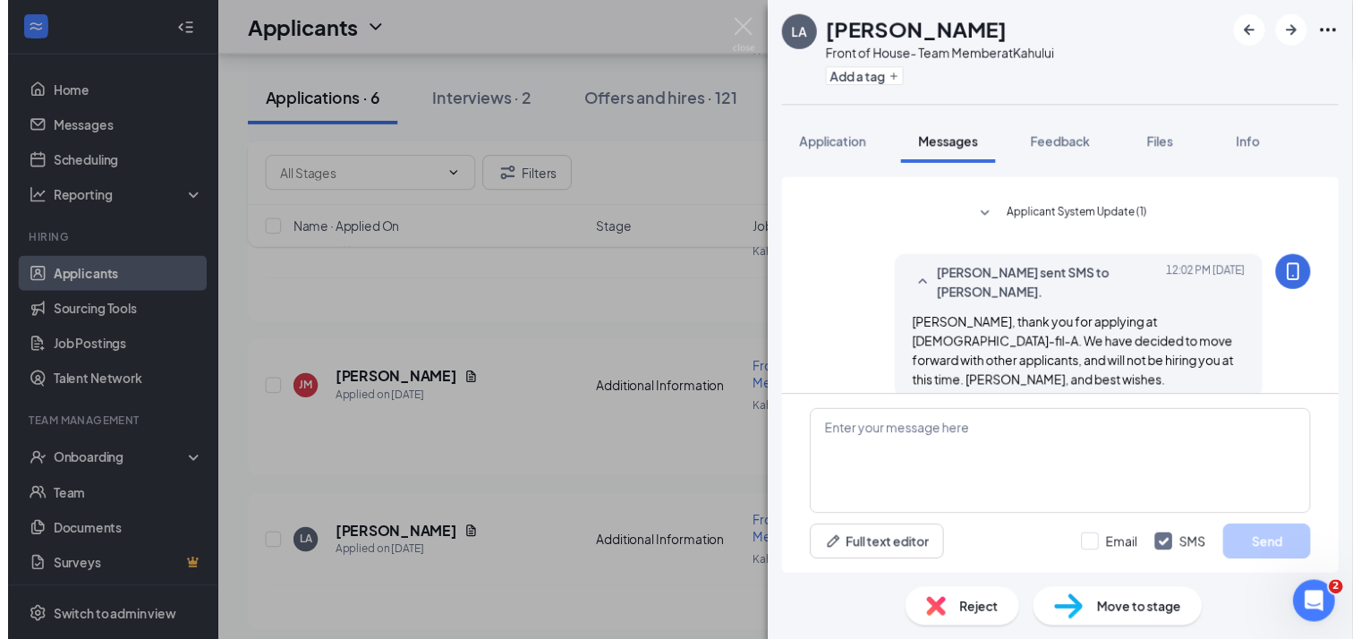
scroll to position [204, 0]
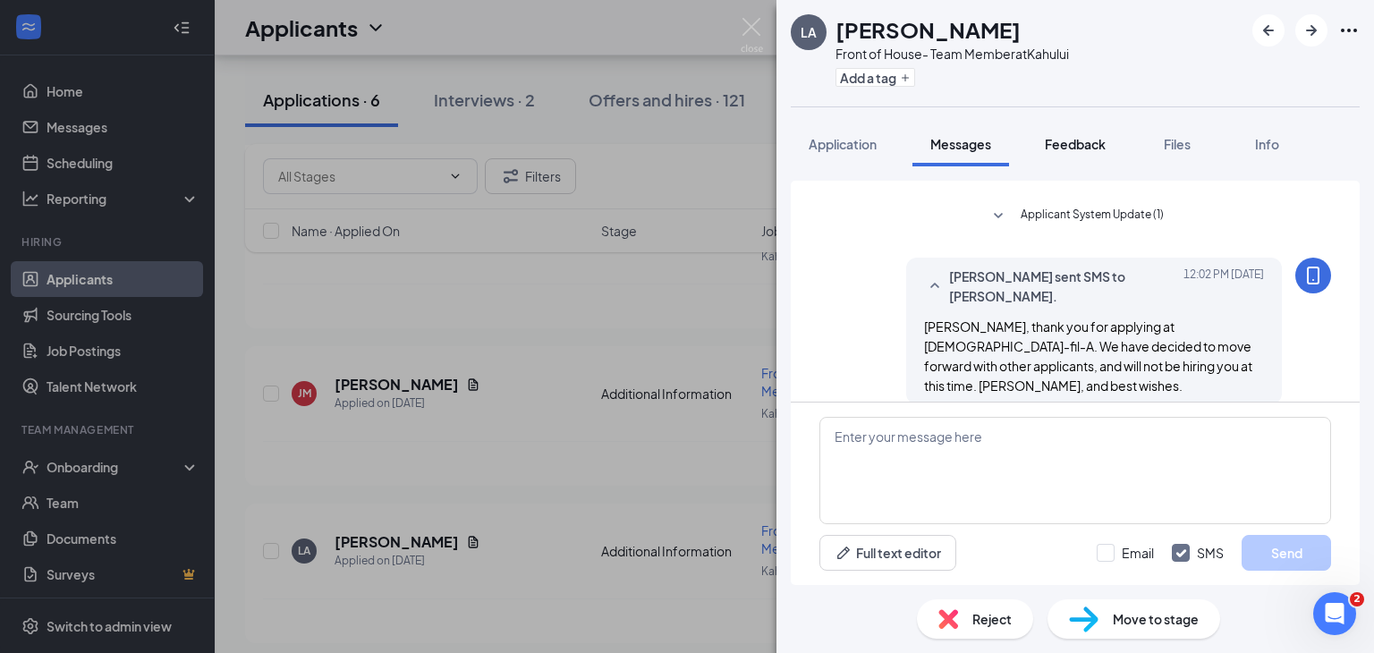
click at [1072, 140] on span "Feedback" at bounding box center [1075, 144] width 61 height 16
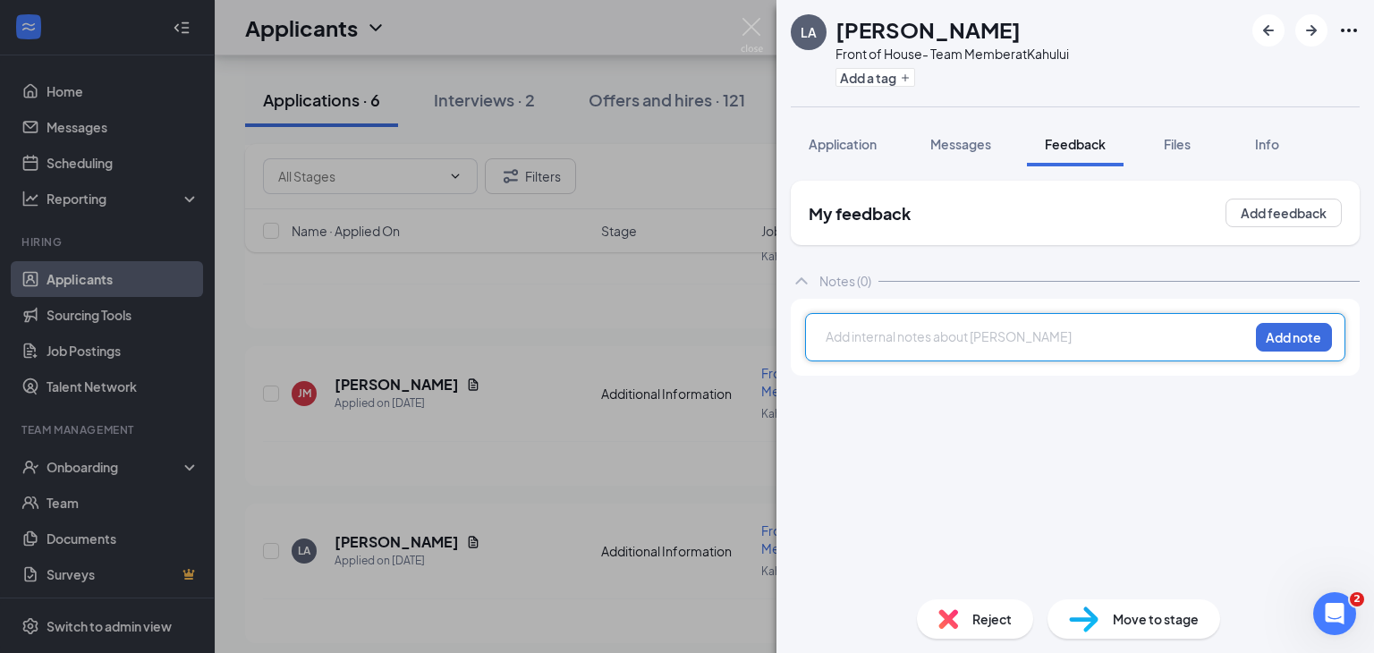
click at [977, 339] on div at bounding box center [1036, 336] width 421 height 19
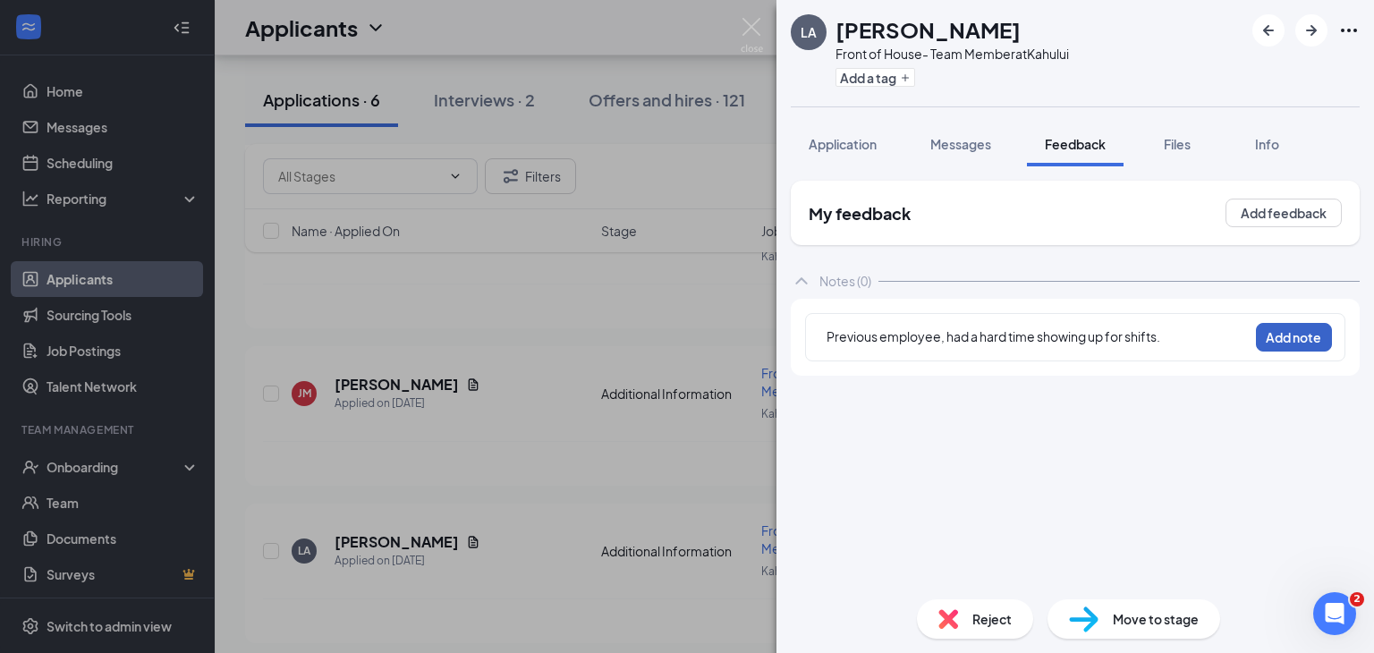
click at [1288, 340] on button "Add note" at bounding box center [1294, 337] width 76 height 29
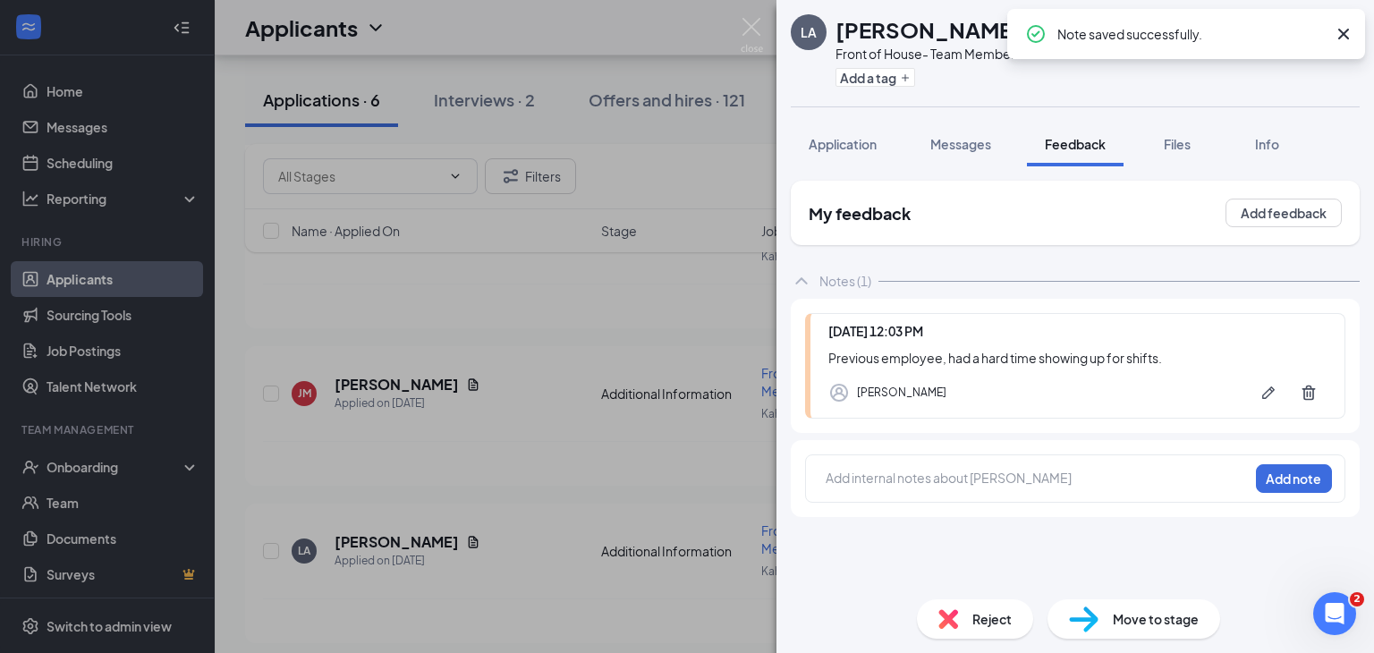
click at [969, 616] on div "Reject" at bounding box center [975, 618] width 116 height 39
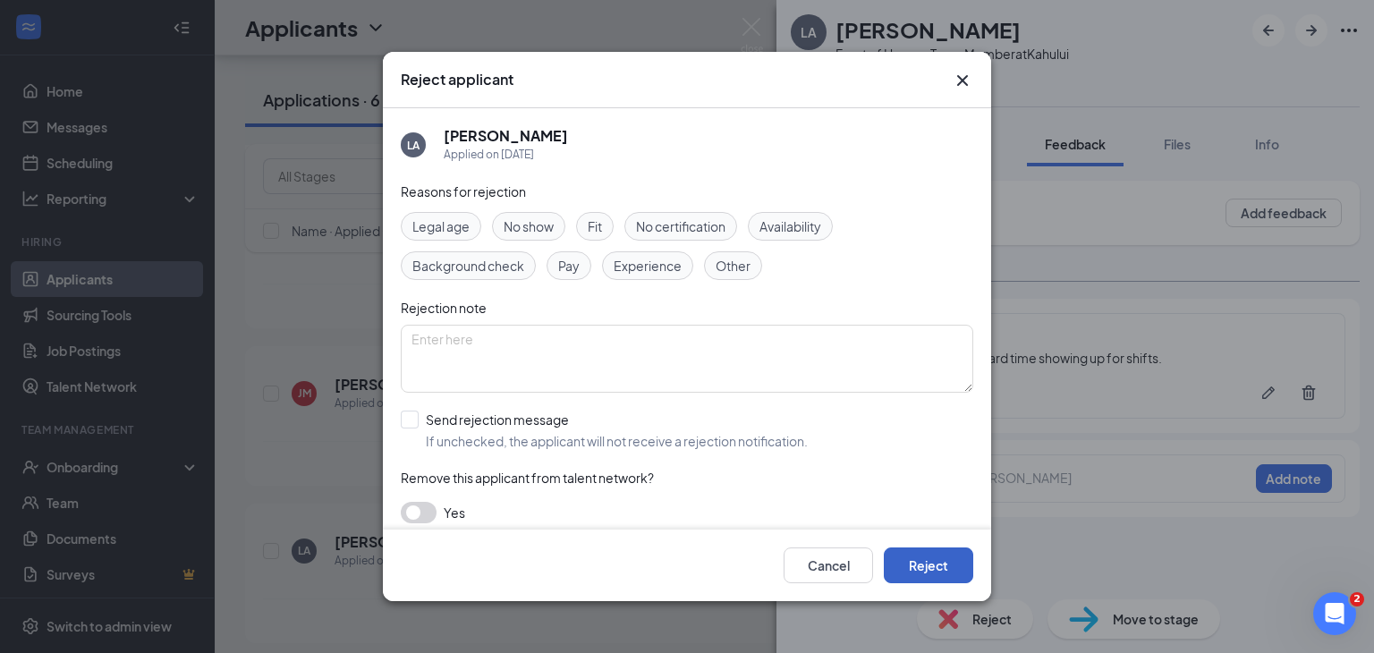
click at [914, 564] on button "Reject" at bounding box center [928, 565] width 89 height 36
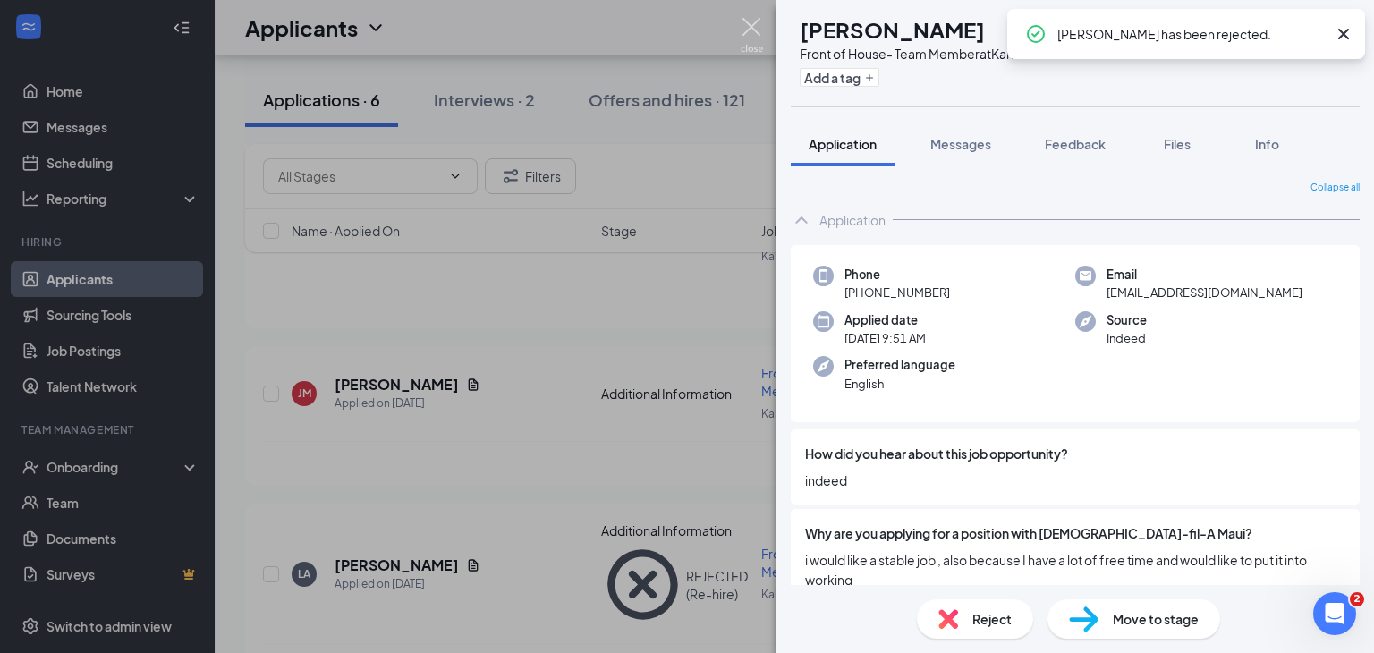
click at [757, 18] on img at bounding box center [752, 35] width 22 height 35
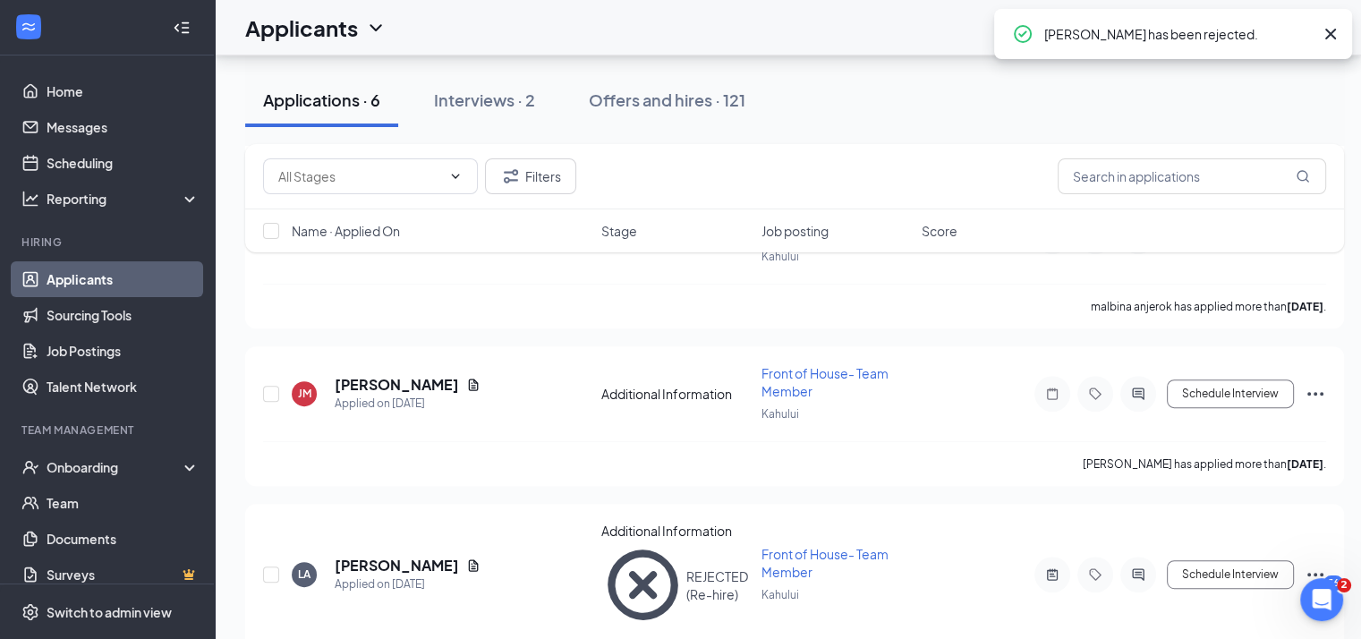
scroll to position [487, 0]
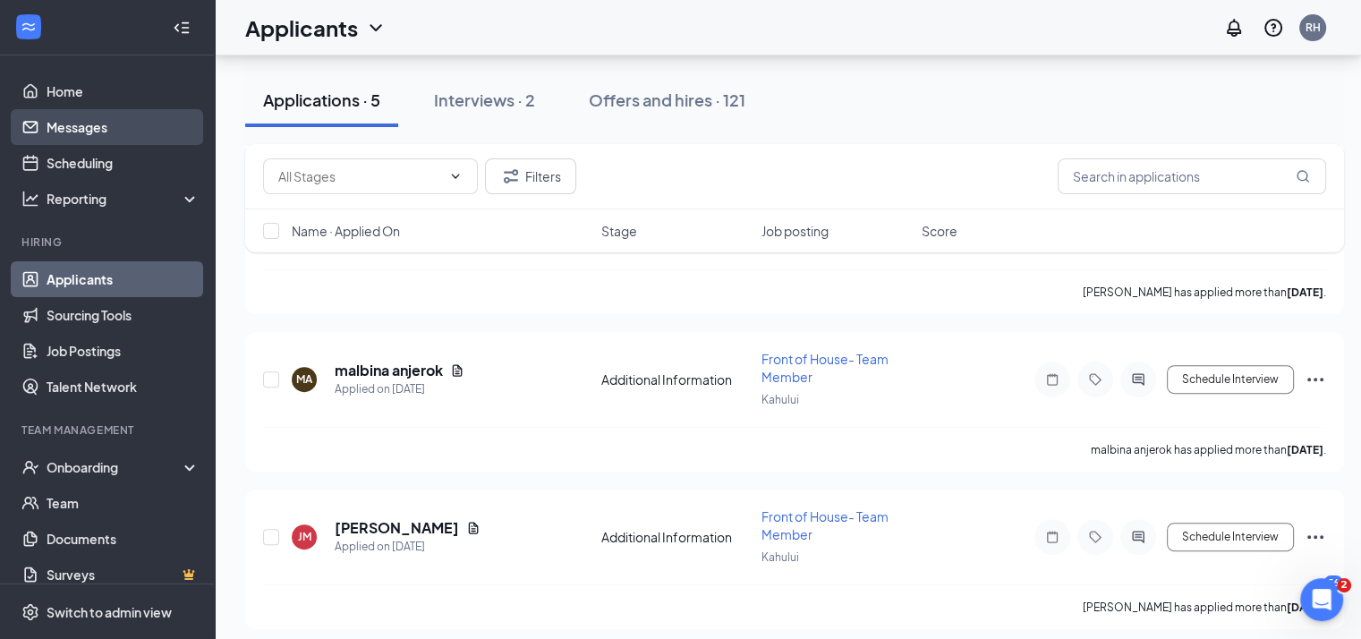
click at [107, 109] on link "Messages" at bounding box center [123, 127] width 153 height 36
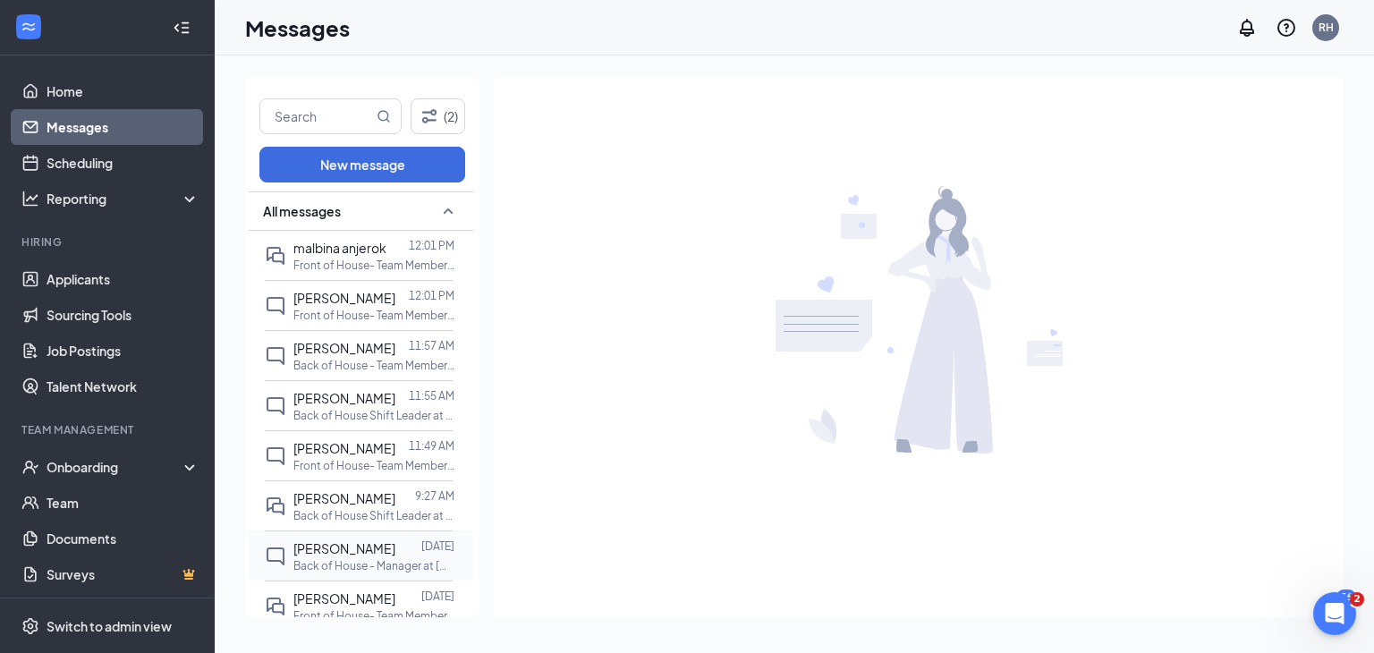
click at [341, 555] on div "[PERSON_NAME]" at bounding box center [344, 548] width 102 height 20
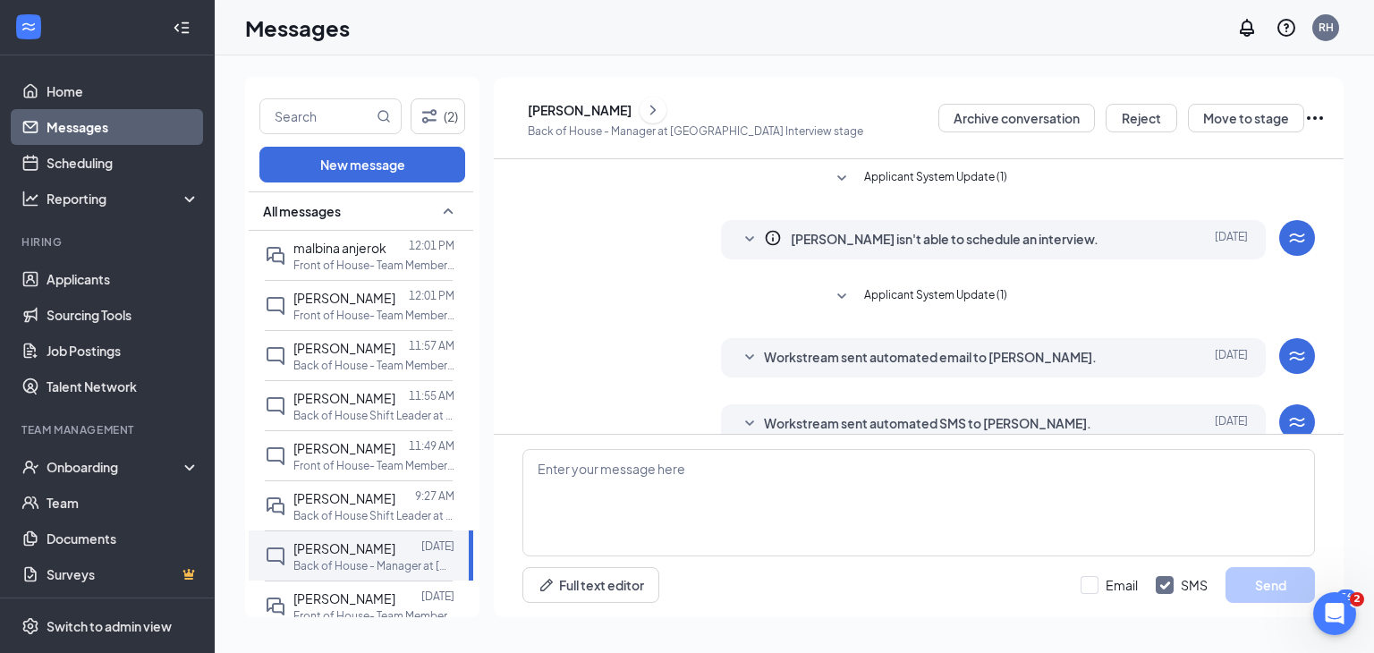
click at [764, 236] on icon "Info" at bounding box center [773, 238] width 18 height 18
click at [746, 236] on icon "SmallChevronDown" at bounding box center [749, 239] width 21 height 21
click at [803, 236] on span "[PERSON_NAME] isn't able to schedule an interview." at bounding box center [945, 239] width 308 height 21
click at [765, 237] on icon "Info" at bounding box center [772, 238] width 15 height 15
click at [747, 237] on icon "SmallChevronDown" at bounding box center [749, 239] width 21 height 21
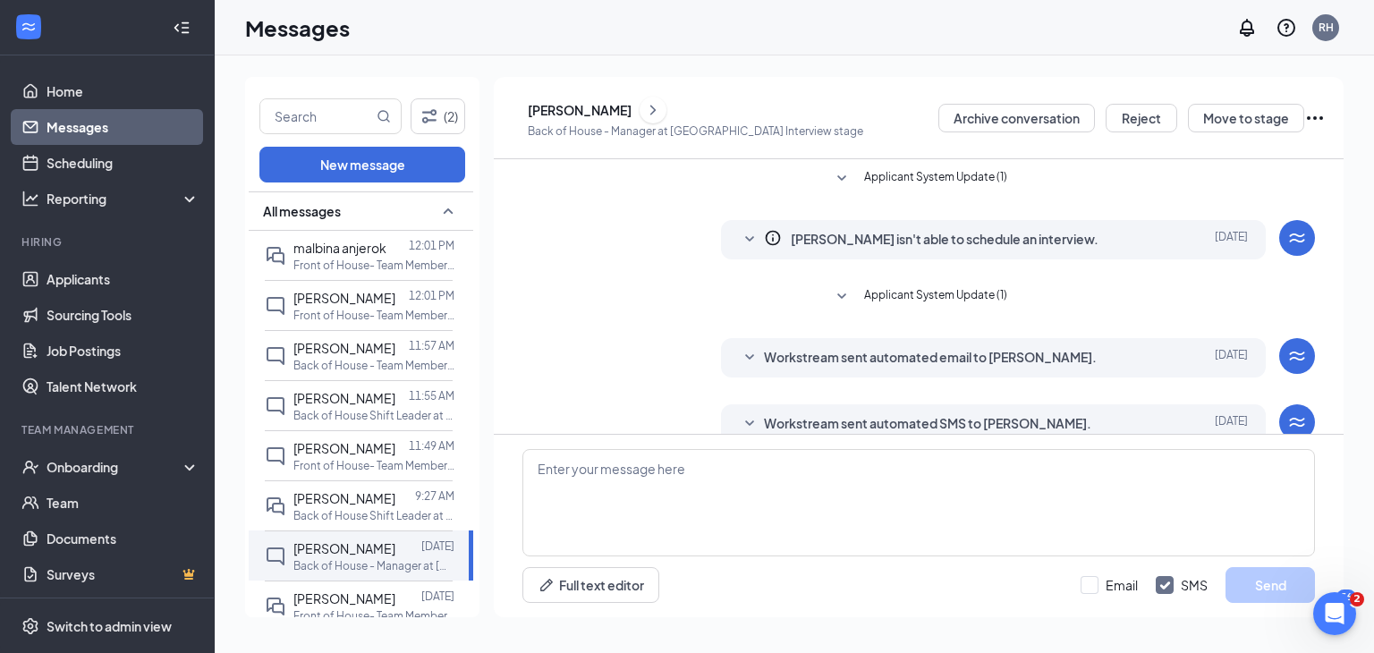
click at [898, 295] on span "Applicant System Update (1)" at bounding box center [935, 296] width 143 height 21
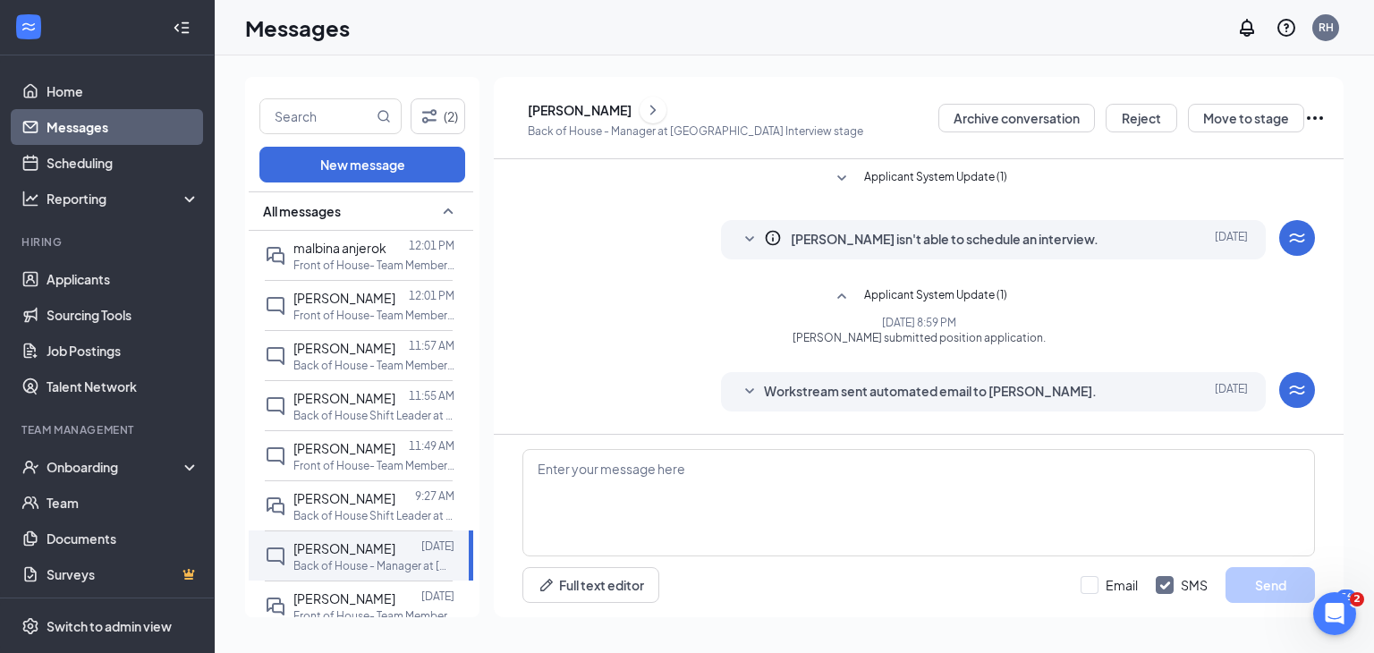
click at [910, 179] on span "Applicant System Update (1)" at bounding box center [935, 178] width 143 height 21
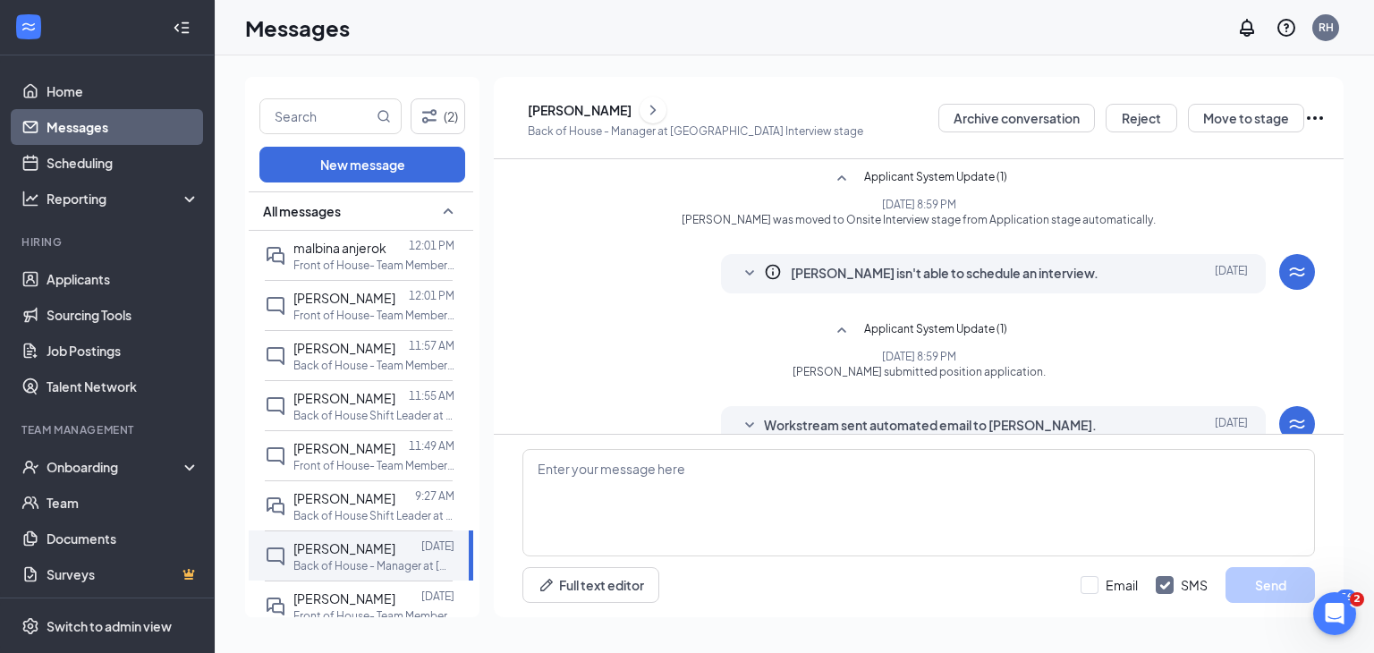
scroll to position [111, 0]
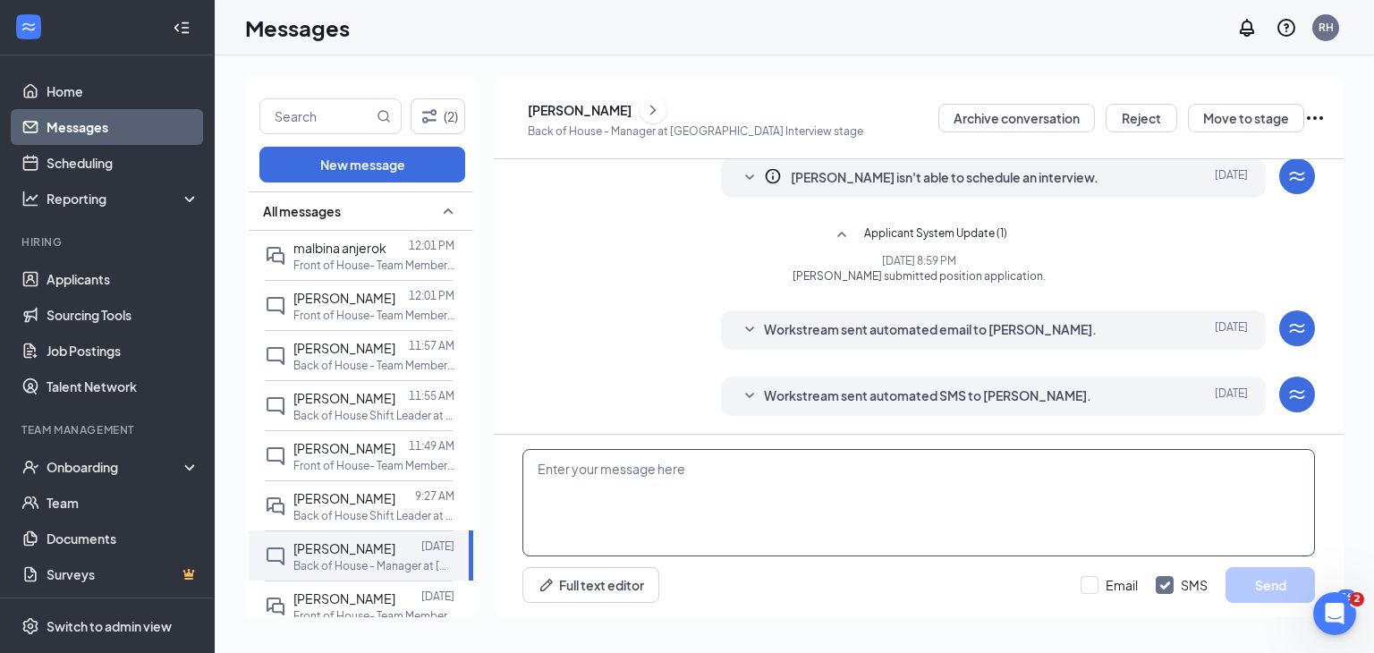
click at [767, 472] on textarea at bounding box center [918, 502] width 793 height 107
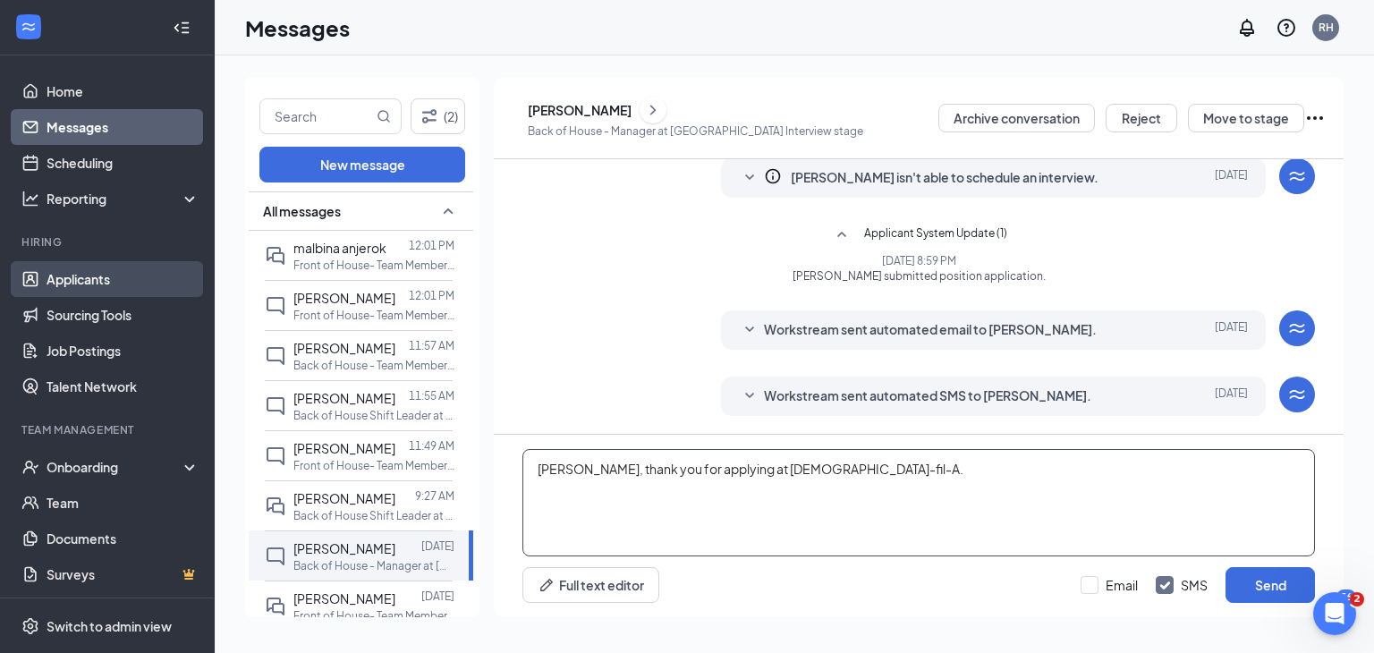
type textarea "[PERSON_NAME], thank you for applying at [DEMOGRAPHIC_DATA]-fil-A."
click at [112, 275] on link "Applicants" at bounding box center [123, 279] width 153 height 36
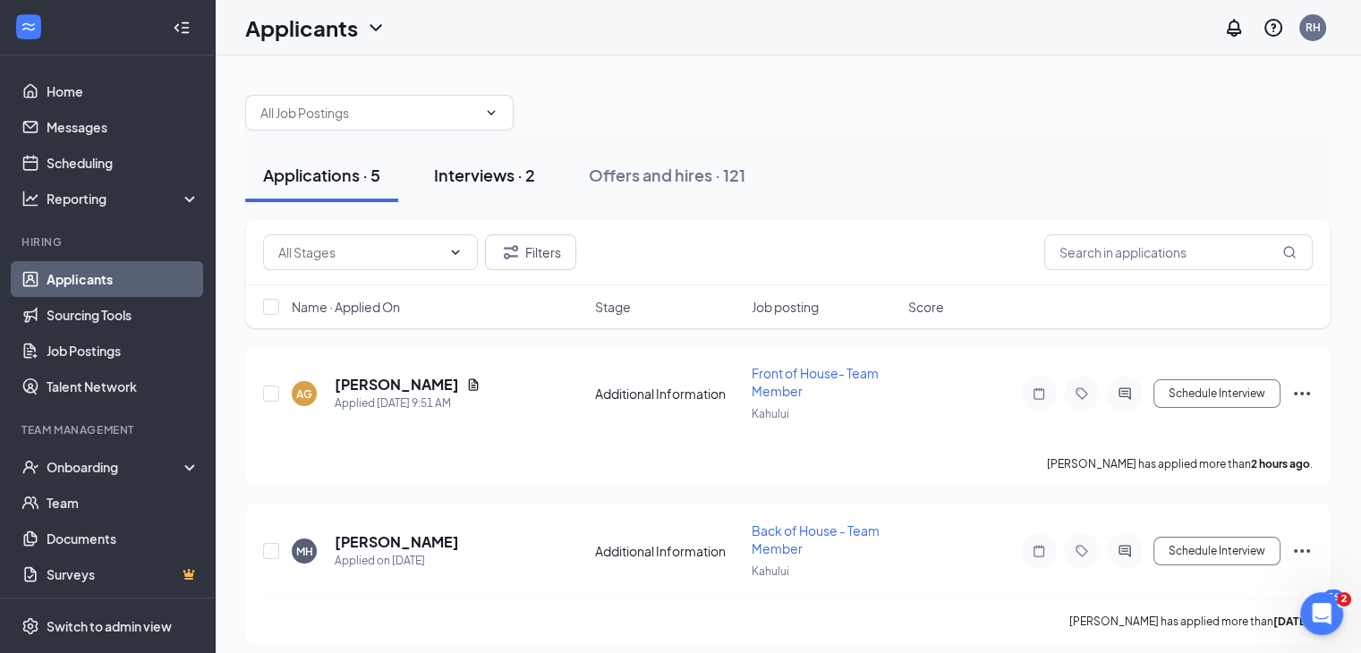
click at [487, 161] on button "Interviews · 2" at bounding box center [484, 175] width 137 height 54
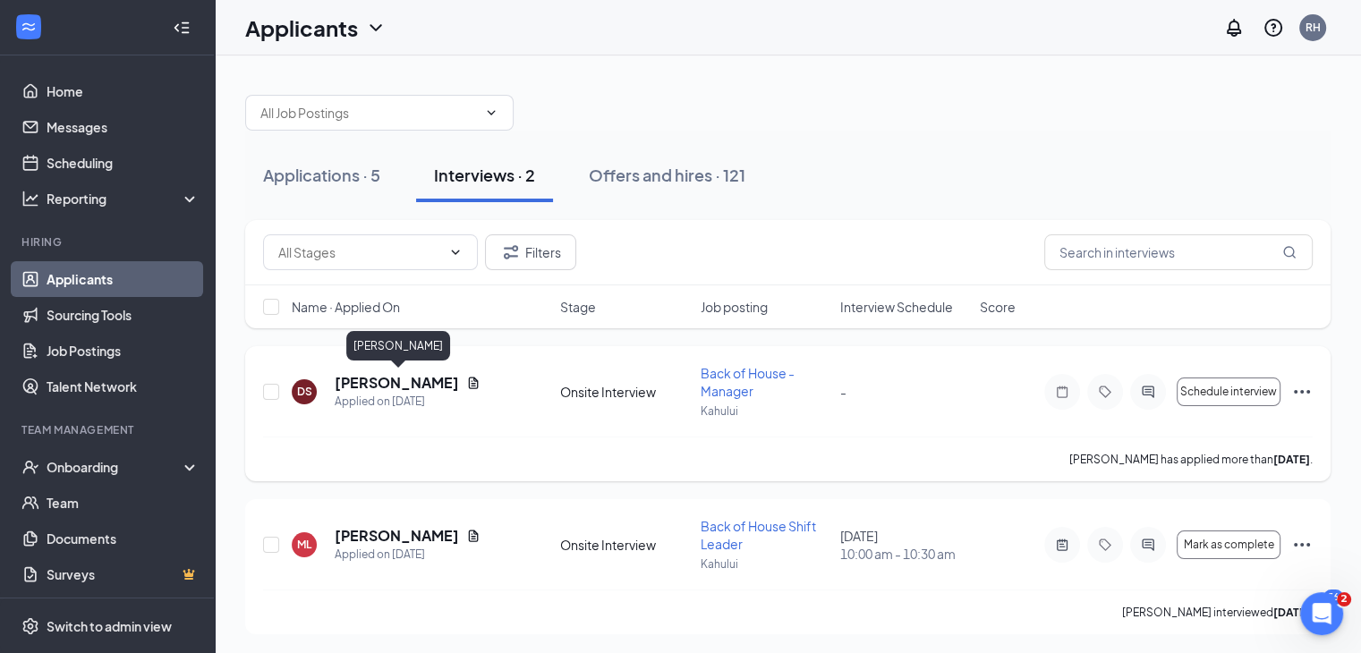
click at [459, 384] on h5 "[PERSON_NAME]" at bounding box center [397, 383] width 124 height 20
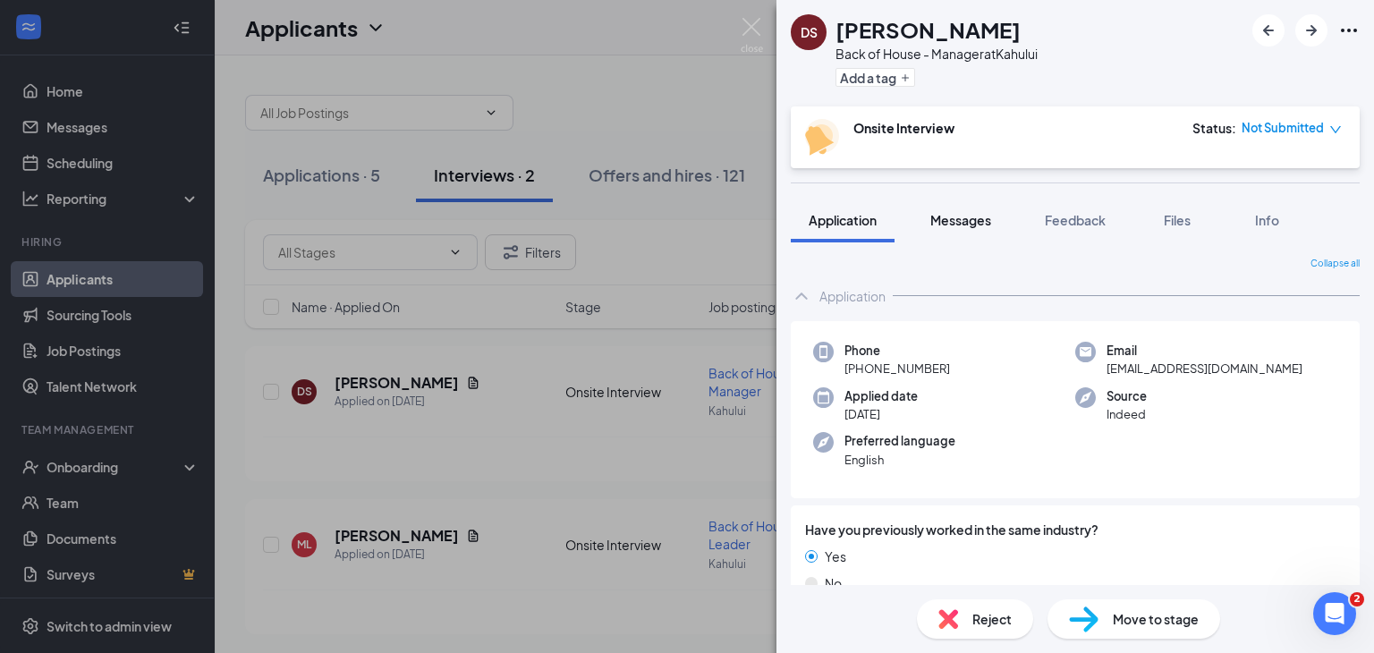
click at [972, 207] on button "Messages" at bounding box center [960, 220] width 97 height 45
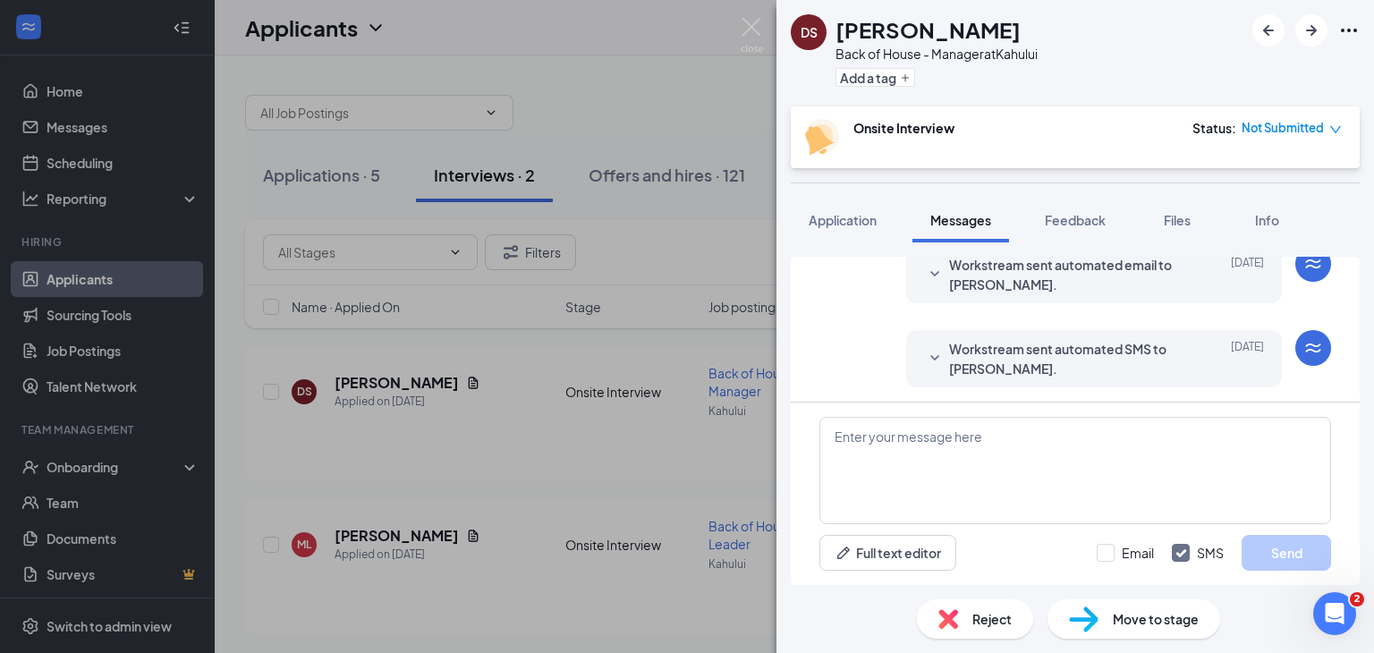
scroll to position [211, 0]
click at [894, 427] on textarea at bounding box center [1075, 470] width 512 height 107
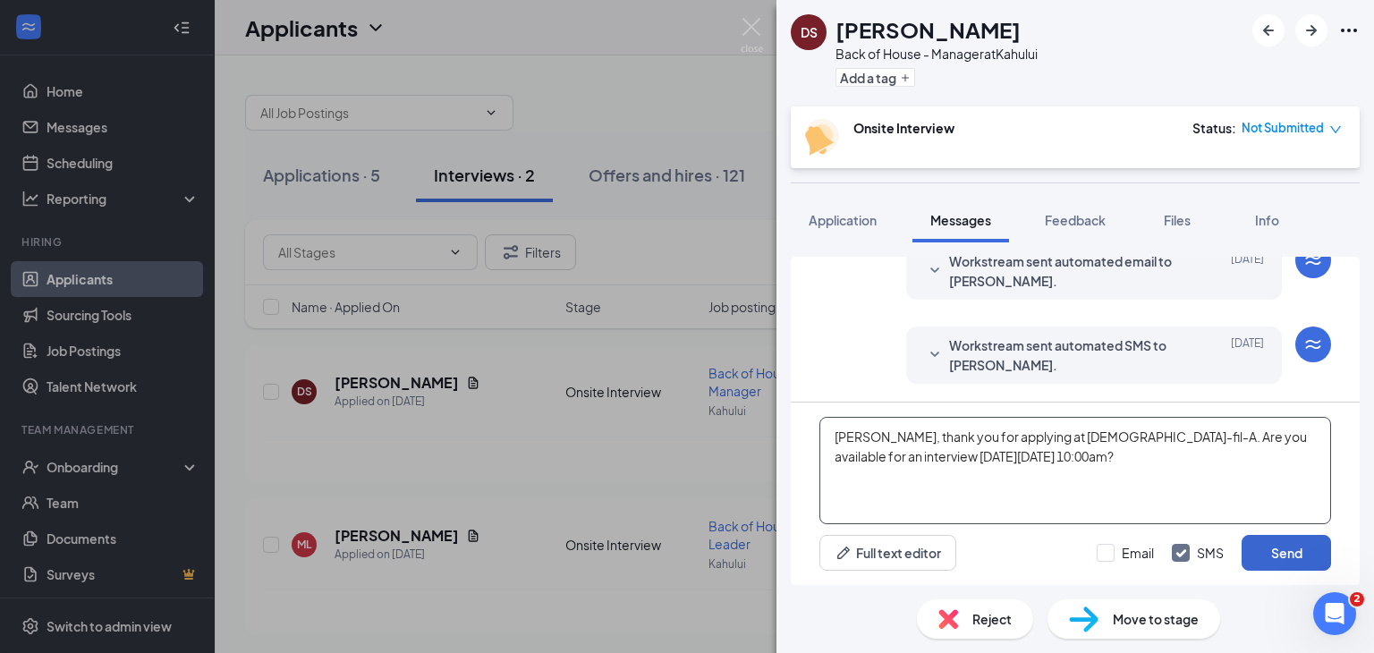
type textarea "[PERSON_NAME], thank you for applying at [DEMOGRAPHIC_DATA]-fil-A. Are you avai…"
click at [1274, 544] on button "Send" at bounding box center [1286, 553] width 89 height 36
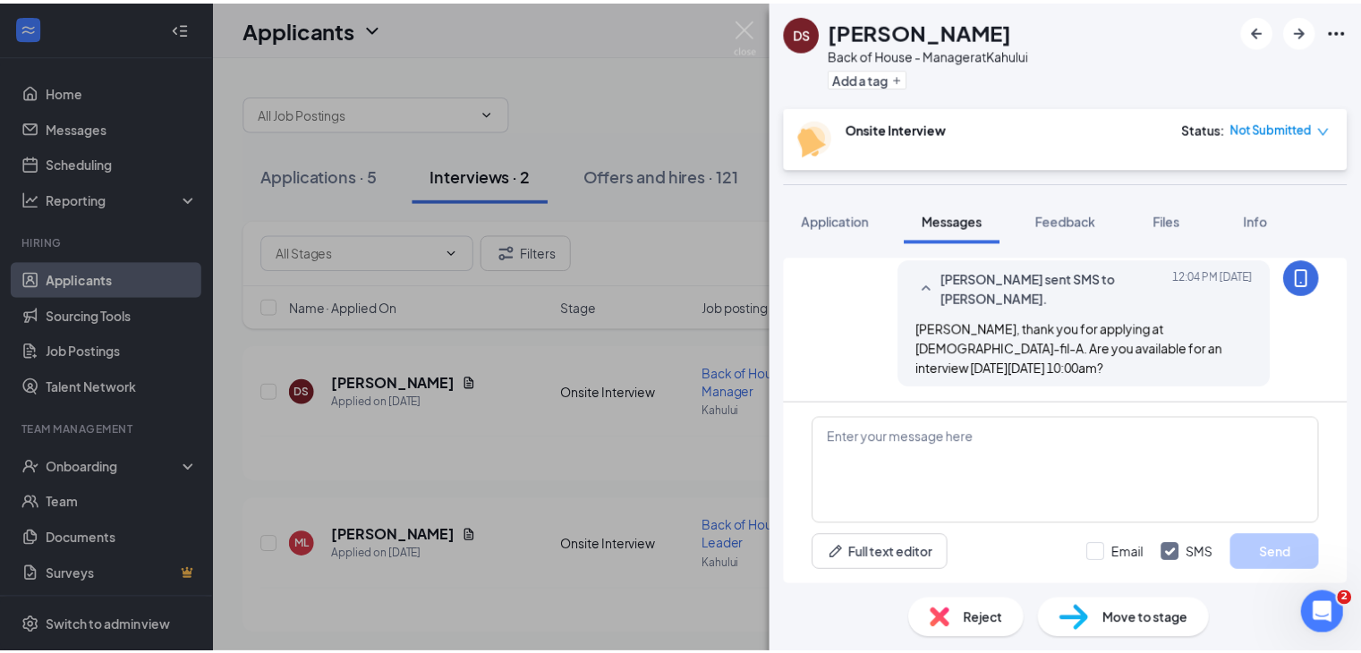
scroll to position [365, 0]
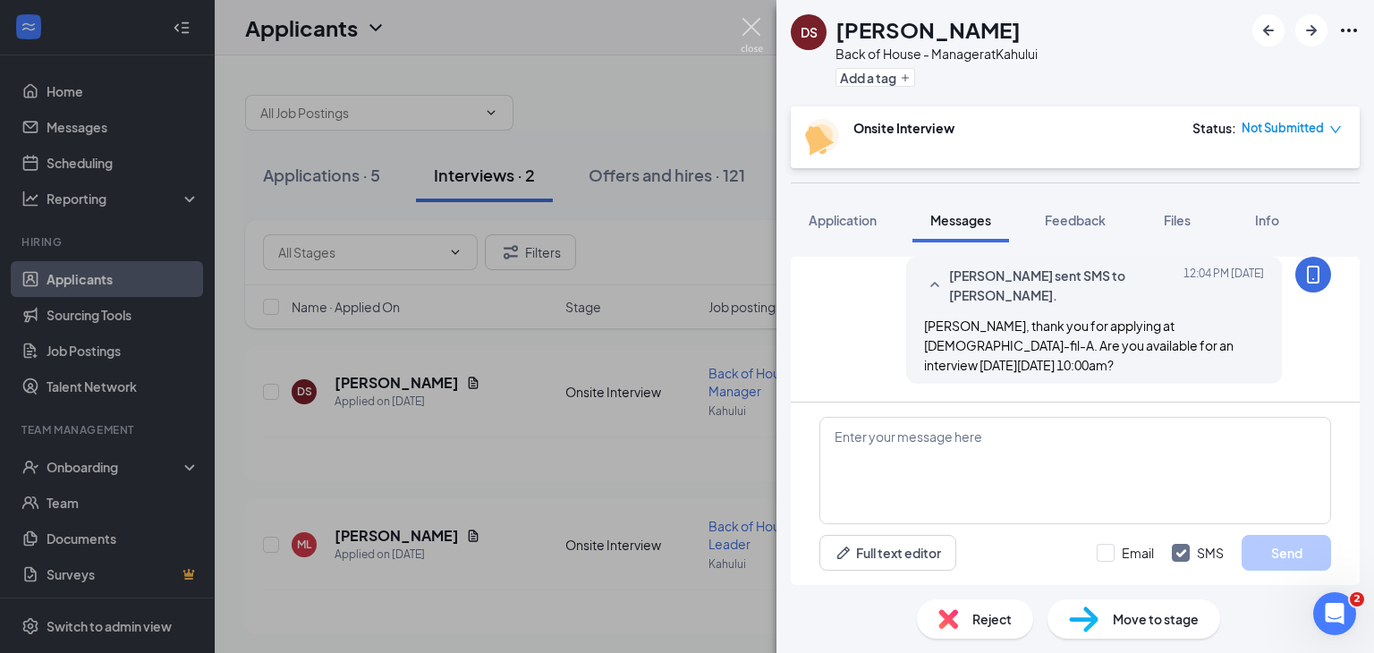
click at [755, 37] on img at bounding box center [752, 35] width 22 height 35
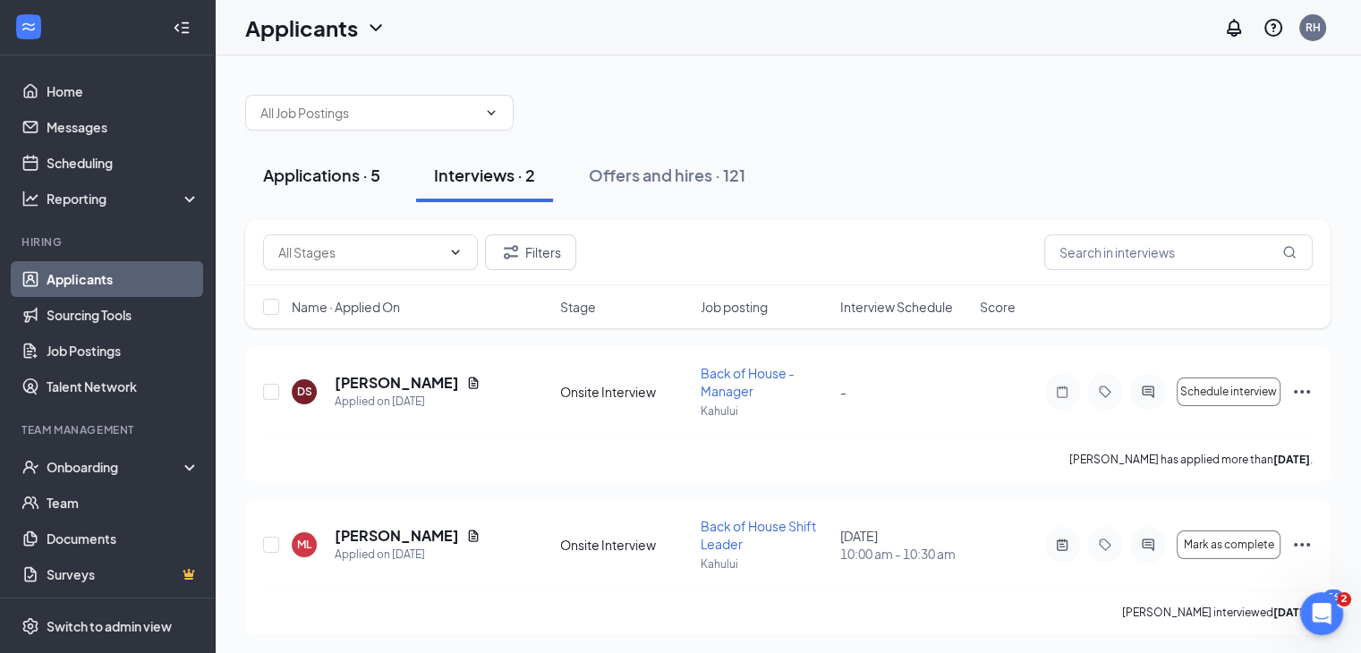
click at [321, 171] on div "Applications · 5" at bounding box center [321, 175] width 117 height 22
